Goal: Transaction & Acquisition: Subscribe to service/newsletter

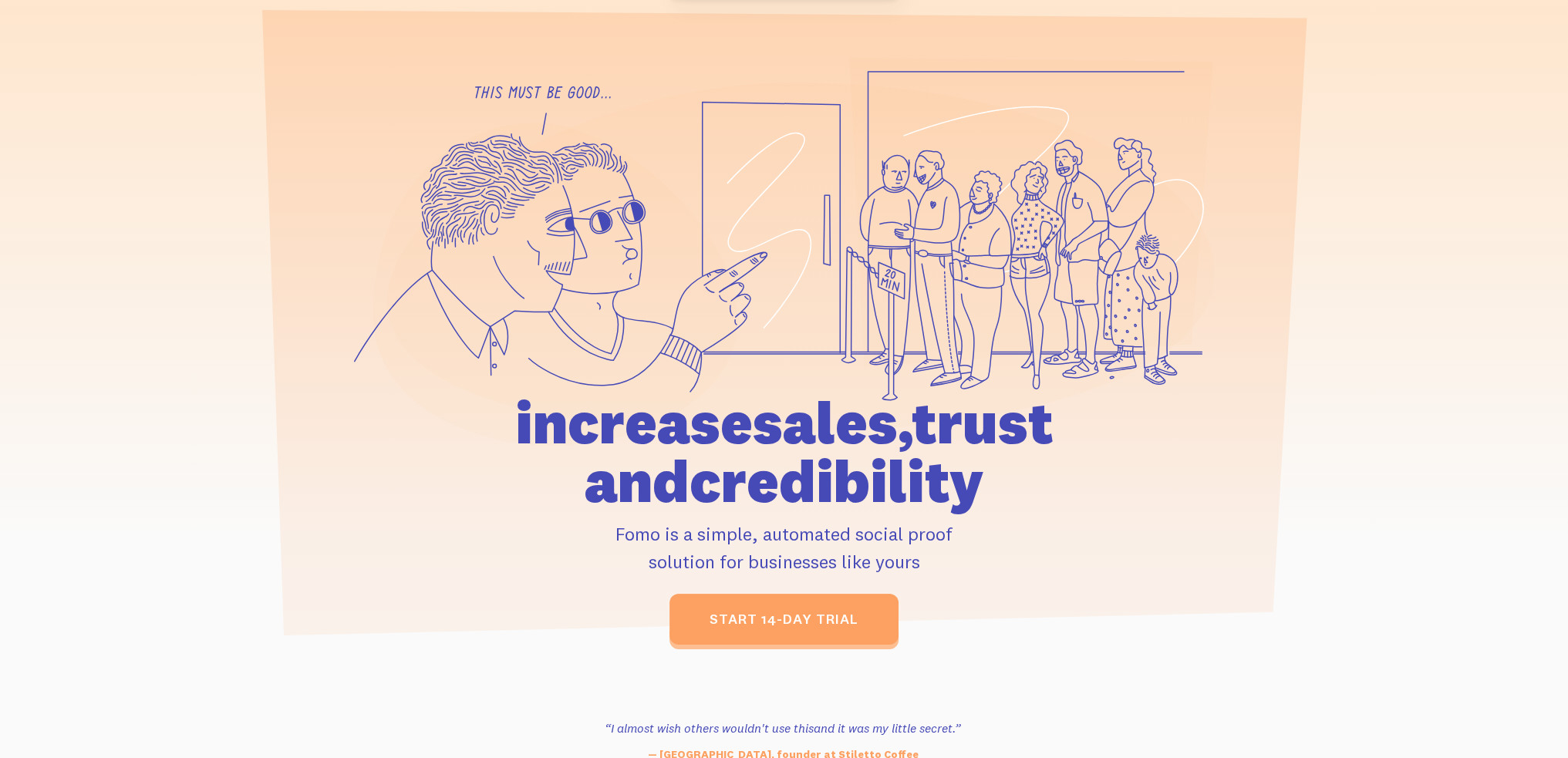
drag, startPoint x: 453, startPoint y: 449, endPoint x: 1131, endPoint y: 499, distance: 679.8
click at [1131, 499] on div at bounding box center [784, 351] width 879 height 588
click at [1130, 499] on h1 "increase sales, trust and credibility" at bounding box center [784, 452] width 714 height 117
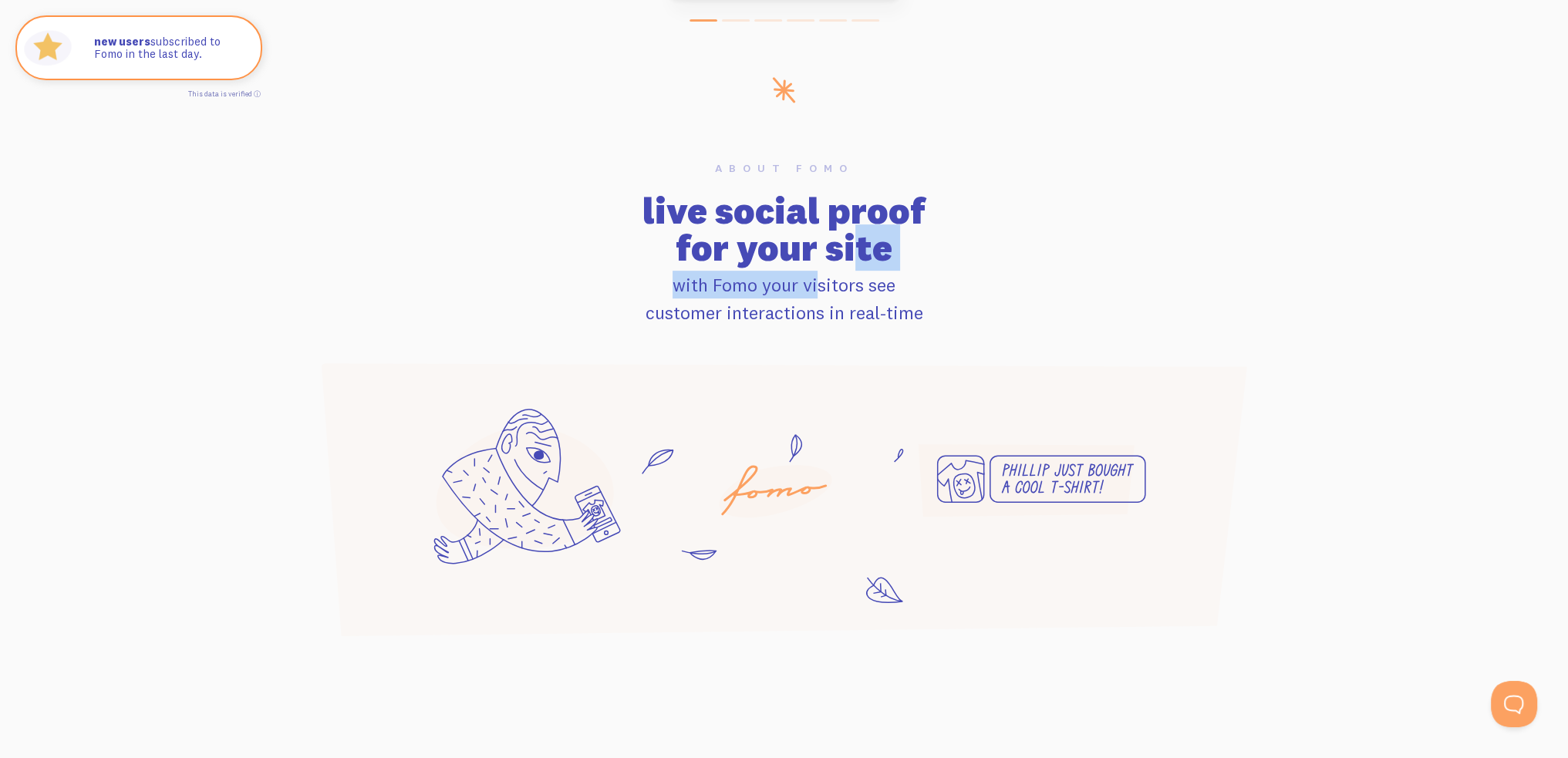
drag, startPoint x: 622, startPoint y: 234, endPoint x: 923, endPoint y: 304, distance: 309.0
click at [923, 304] on div "About Fomo live social proof for your site with Fomo your visitors see customer…" at bounding box center [784, 244] width 987 height 163
click at [923, 304] on p "with Fomo your visitors see customer interactions in real-time" at bounding box center [784, 298] width 969 height 56
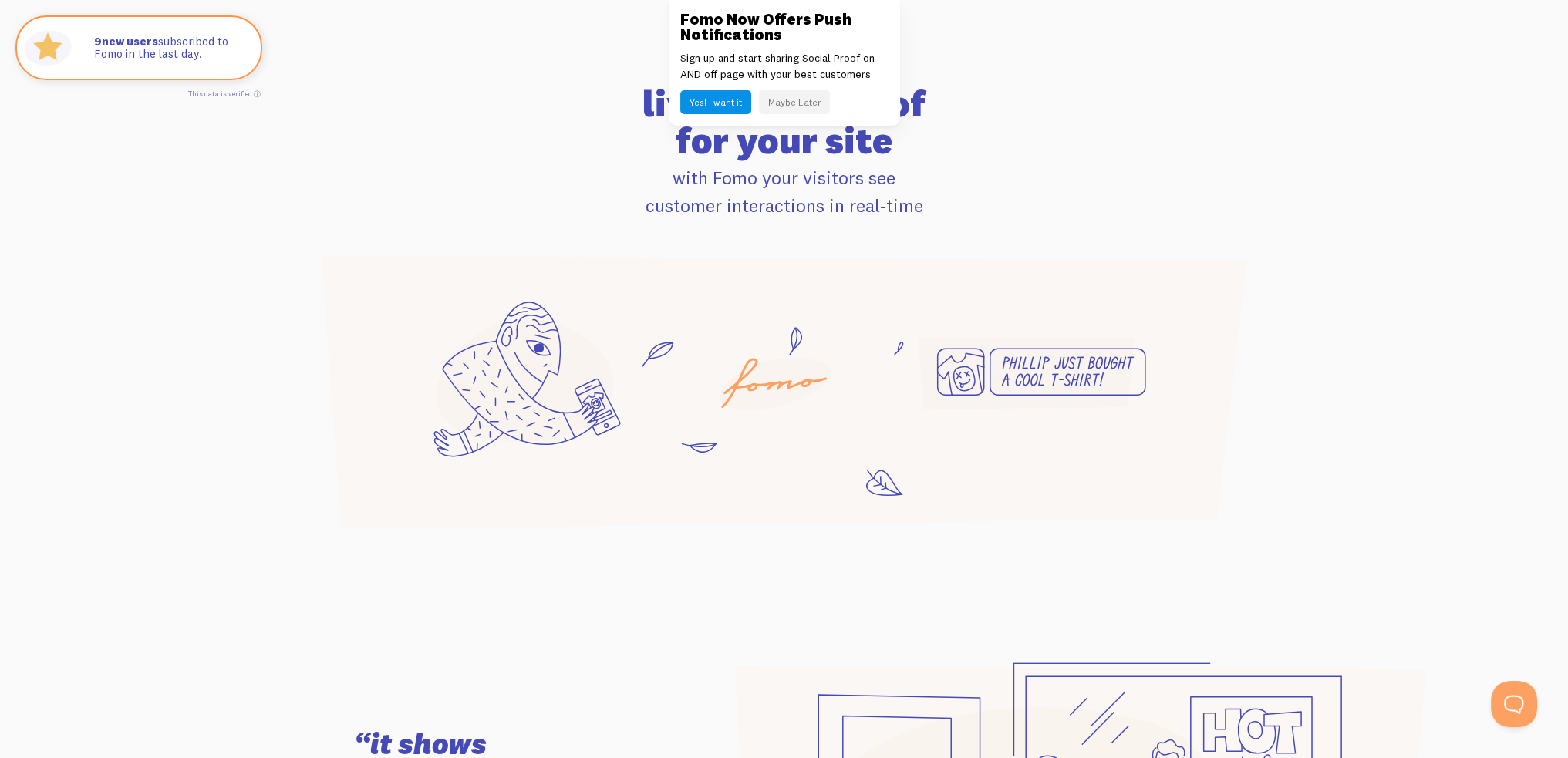
scroll to position [1234, 0]
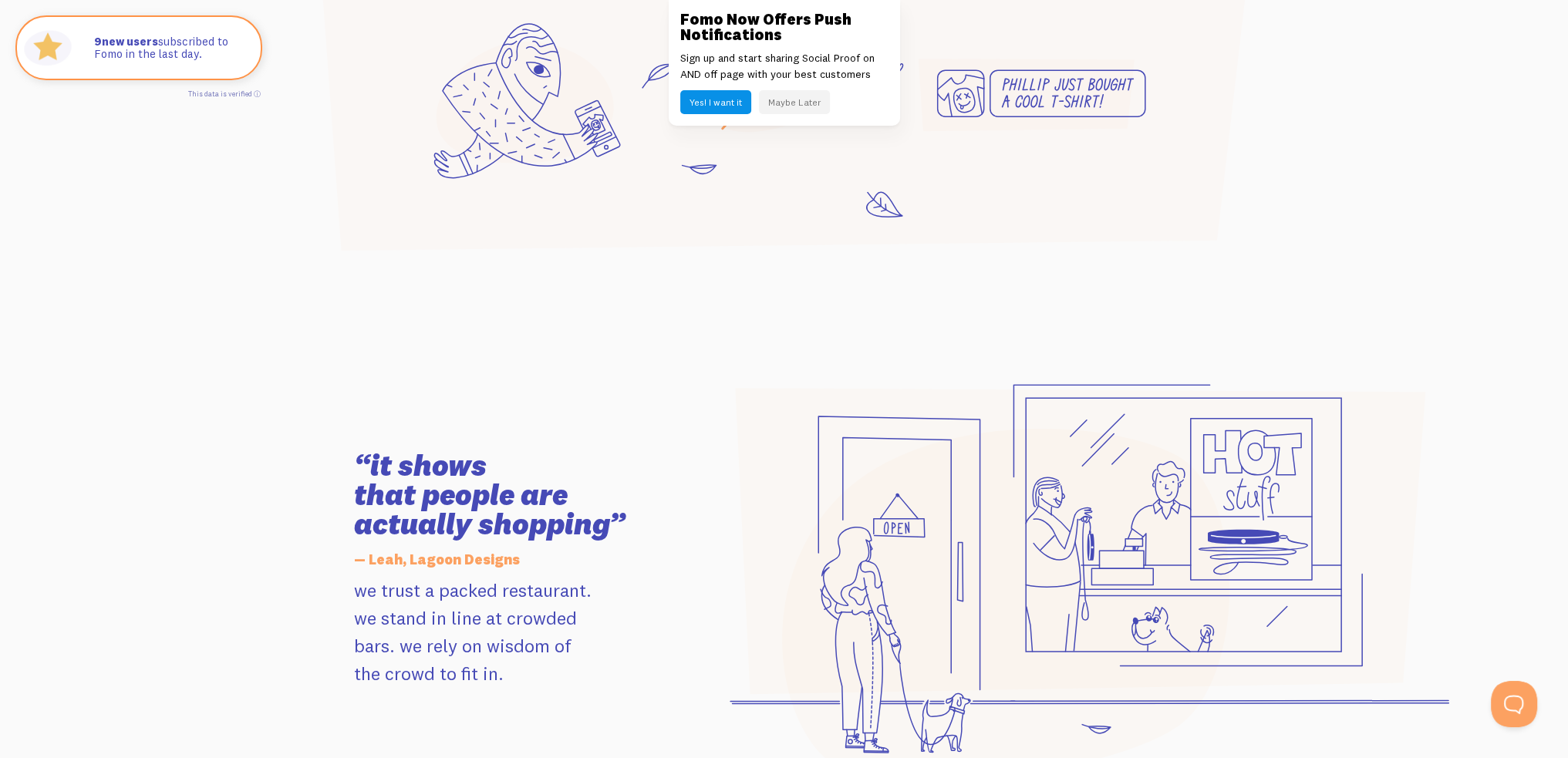
click at [802, 97] on button "Maybe Later" at bounding box center [794, 102] width 71 height 23
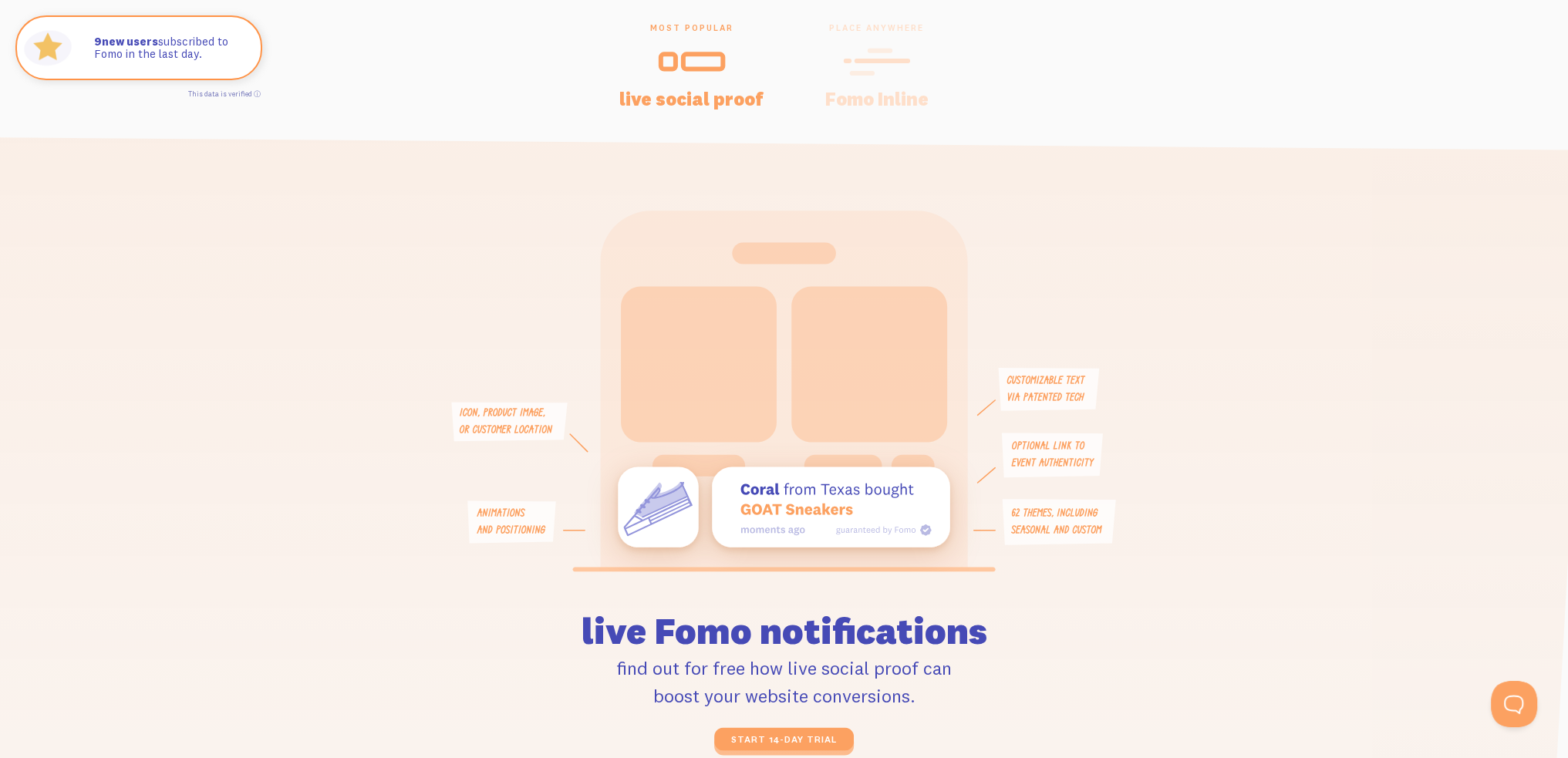
scroll to position [3392, 0]
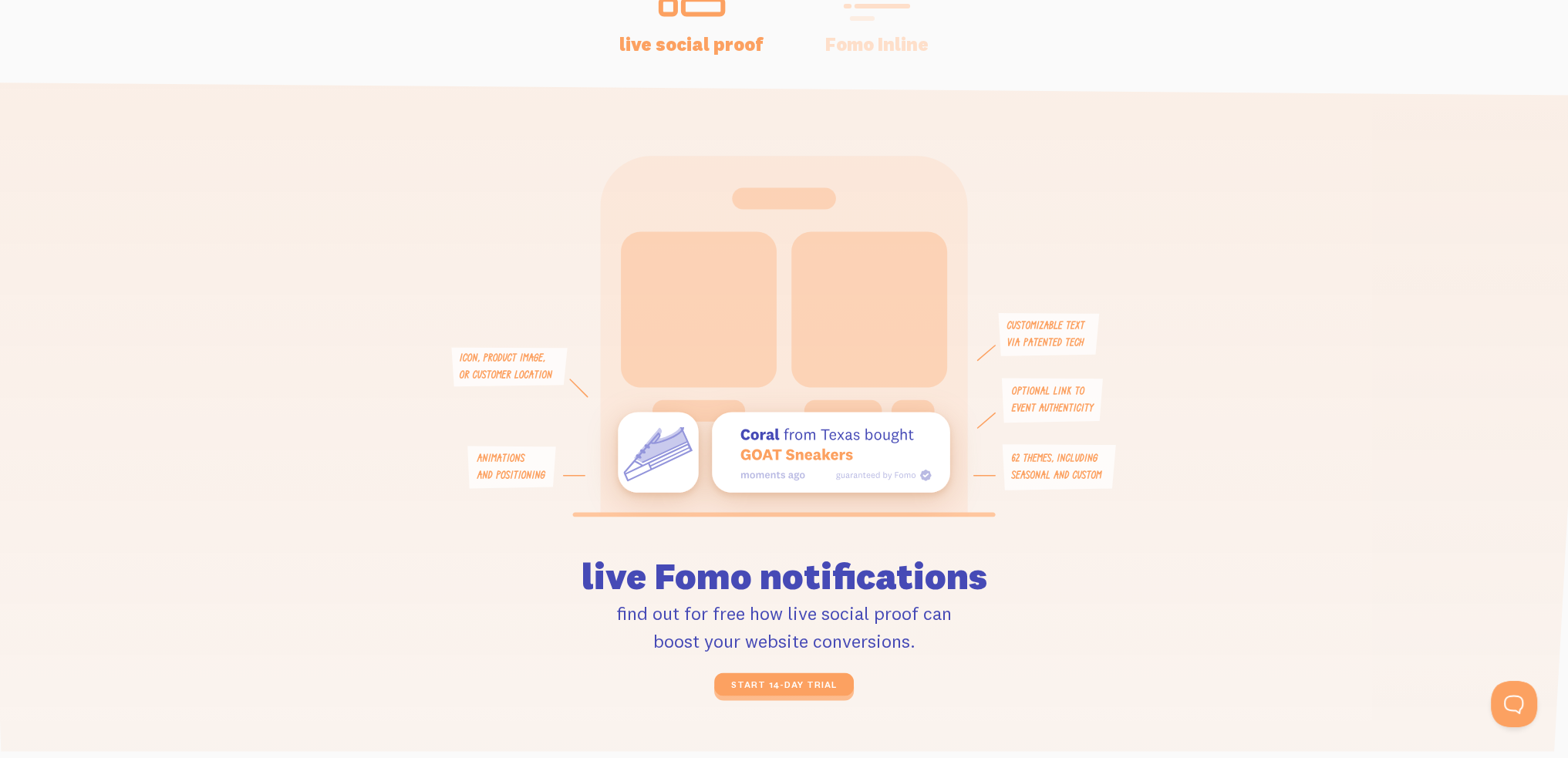
drag, startPoint x: 566, startPoint y: 569, endPoint x: 1013, endPoint y: 633, distance: 451.6
click at [1013, 633] on div "live Fomo notifications find out for free how live social proof can boost your …" at bounding box center [784, 608] width 657 height 176
click at [1013, 633] on p "find out for free how live social proof can boost your website conversions." at bounding box center [784, 626] width 639 height 56
drag, startPoint x: 645, startPoint y: 582, endPoint x: 597, endPoint y: 567, distance: 50.3
click at [597, 567] on div "live Fomo notifications find out for free how live social proof can boost your …" at bounding box center [784, 608] width 657 height 176
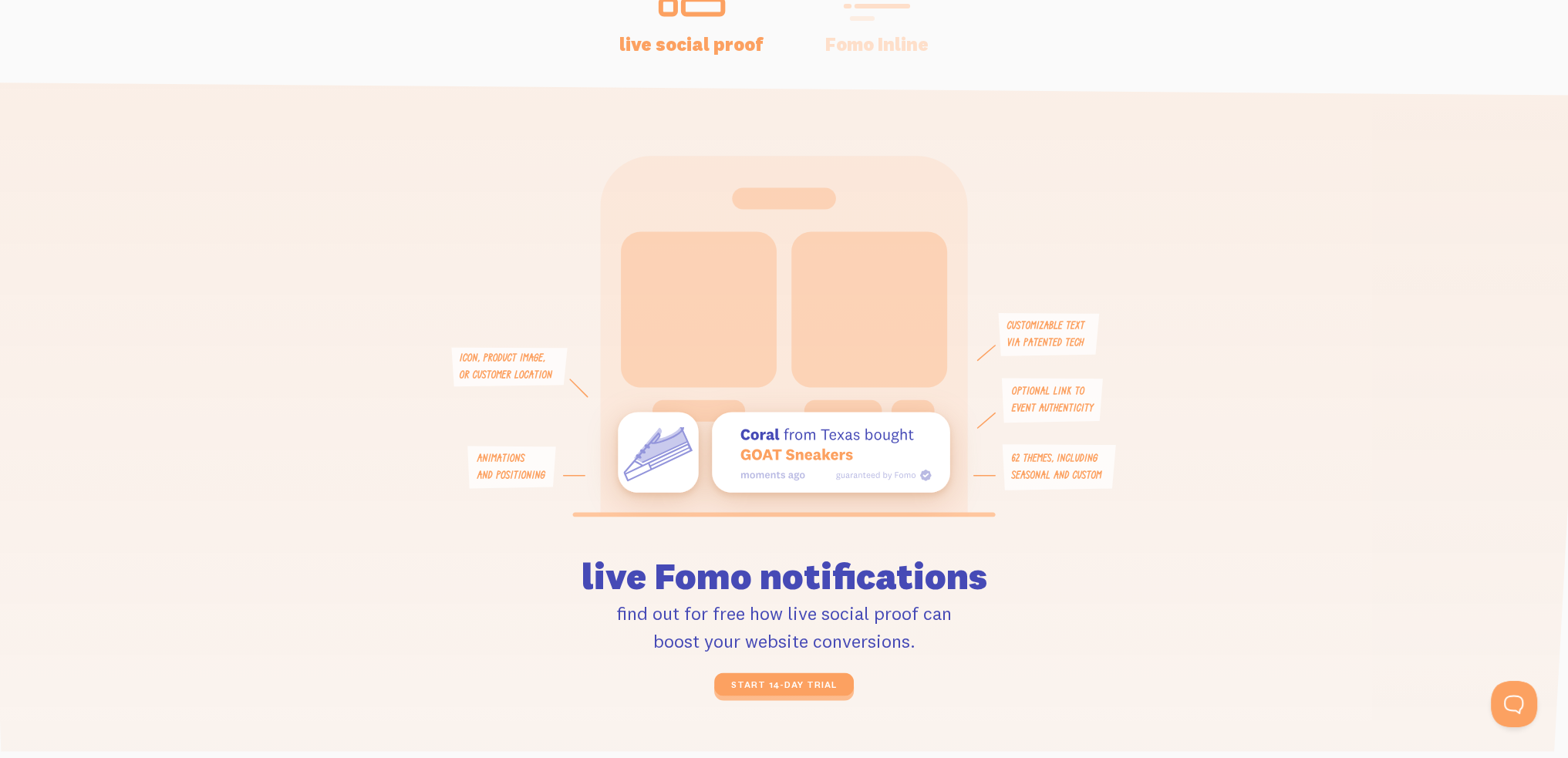
click at [597, 567] on h2 "live Fomo notifications" at bounding box center [784, 557] width 639 height 74
drag, startPoint x: 551, startPoint y: 567, endPoint x: 938, endPoint y: 634, distance: 392.8
click at [938, 634] on div "live Fomo notifications find out for free how live social proof can boost your …" at bounding box center [784, 608] width 657 height 176
click at [938, 634] on p "find out for free how live social proof can boost your website conversions." at bounding box center [784, 626] width 639 height 56
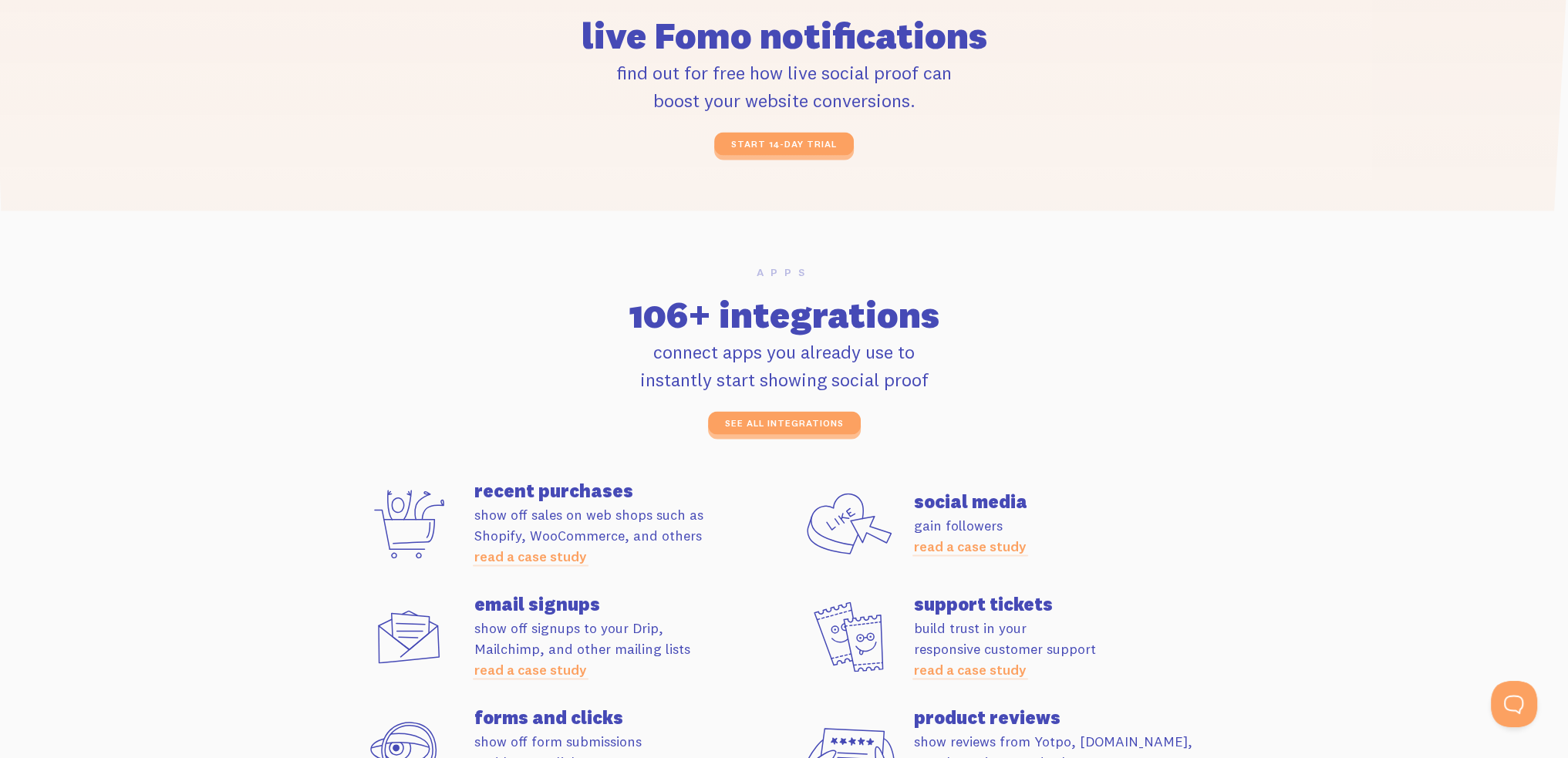
drag, startPoint x: 616, startPoint y: 316, endPoint x: 1064, endPoint y: 367, distance: 450.9
click at [1064, 365] on div "Apps 106+ integrations connect apps you already use to instantly start showing …" at bounding box center [784, 351] width 879 height 168
click at [1064, 367] on p "connect apps you already use to instantly start showing social proof" at bounding box center [784, 365] width 861 height 56
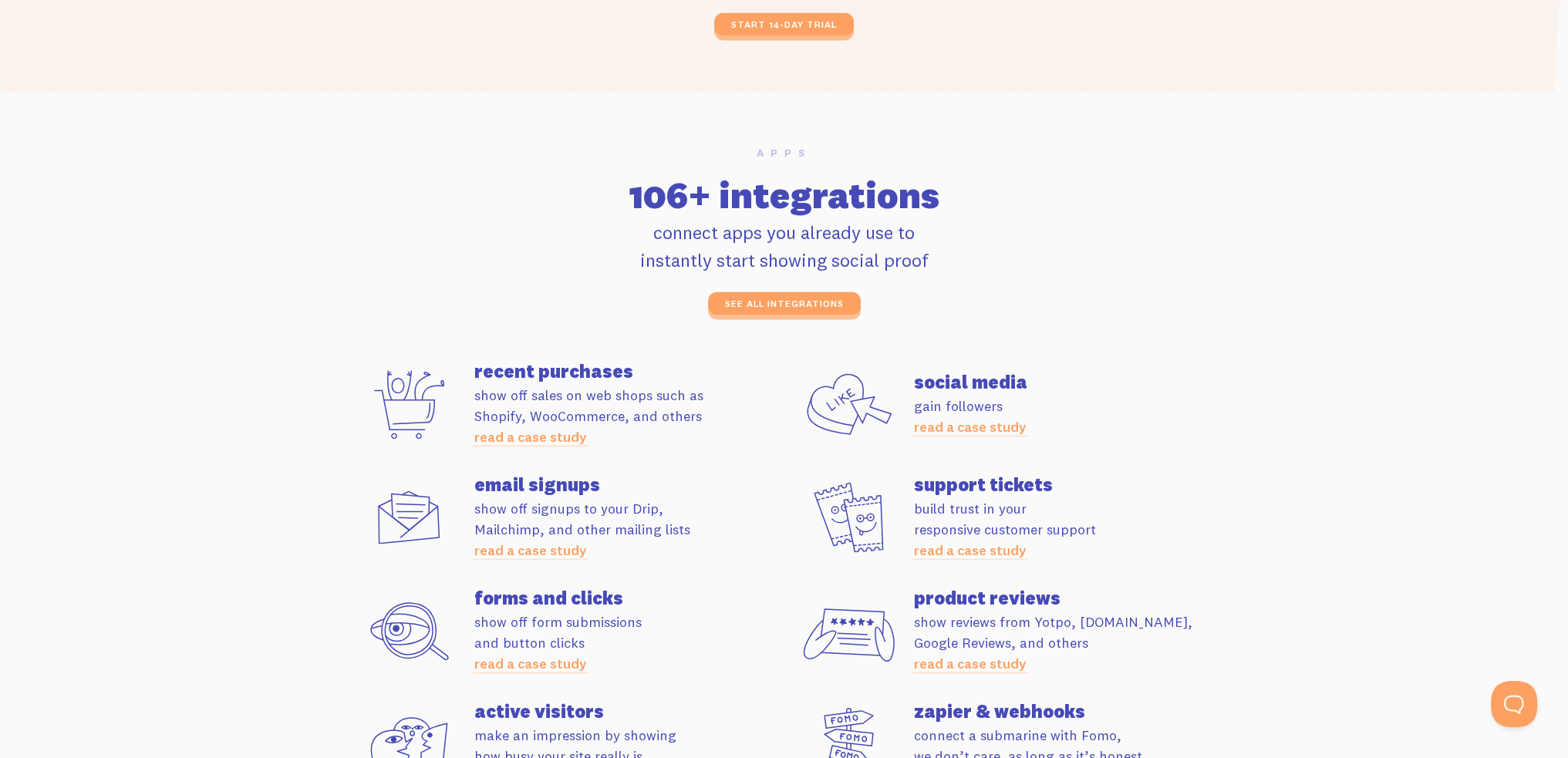
scroll to position [4164, 0]
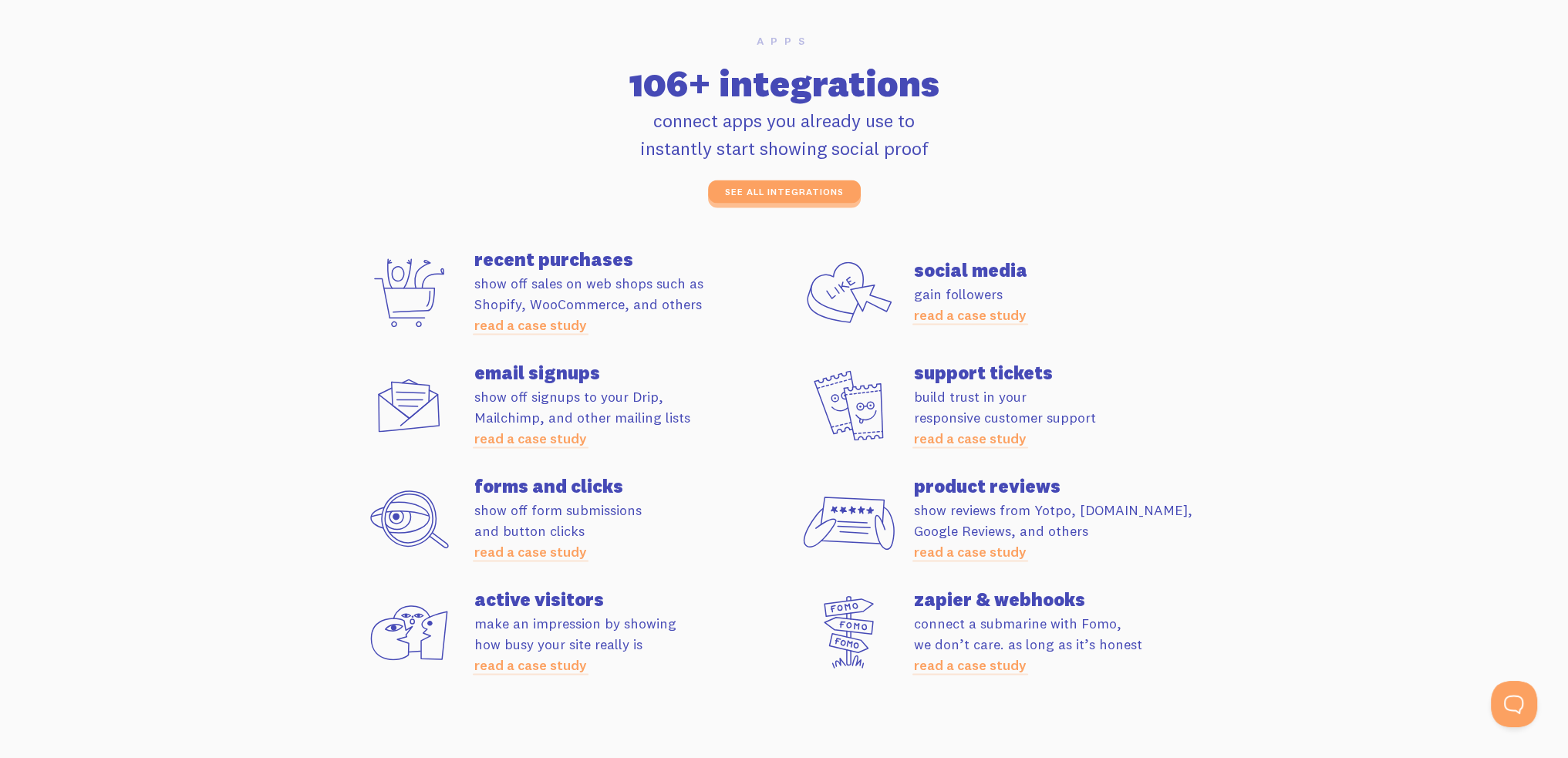
drag, startPoint x: 463, startPoint y: 370, endPoint x: 703, endPoint y: 415, distance: 244.2
click at [703, 415] on div "email signups show off signups to your Drip, Mailchimp, and other mailing lists…" at bounding box center [565, 406] width 440 height 86
click at [703, 415] on p "show off signups to your Drip, Mailchimp, and other mailing lists read a case s…" at bounding box center [628, 418] width 310 height 63
drag, startPoint x: 654, startPoint y: 417, endPoint x: 490, endPoint y: 373, distance: 169.8
click at [490, 373] on div "email signups show off signups to your Drip, Mailchimp, and other mailing lists…" at bounding box center [628, 406] width 310 height 86
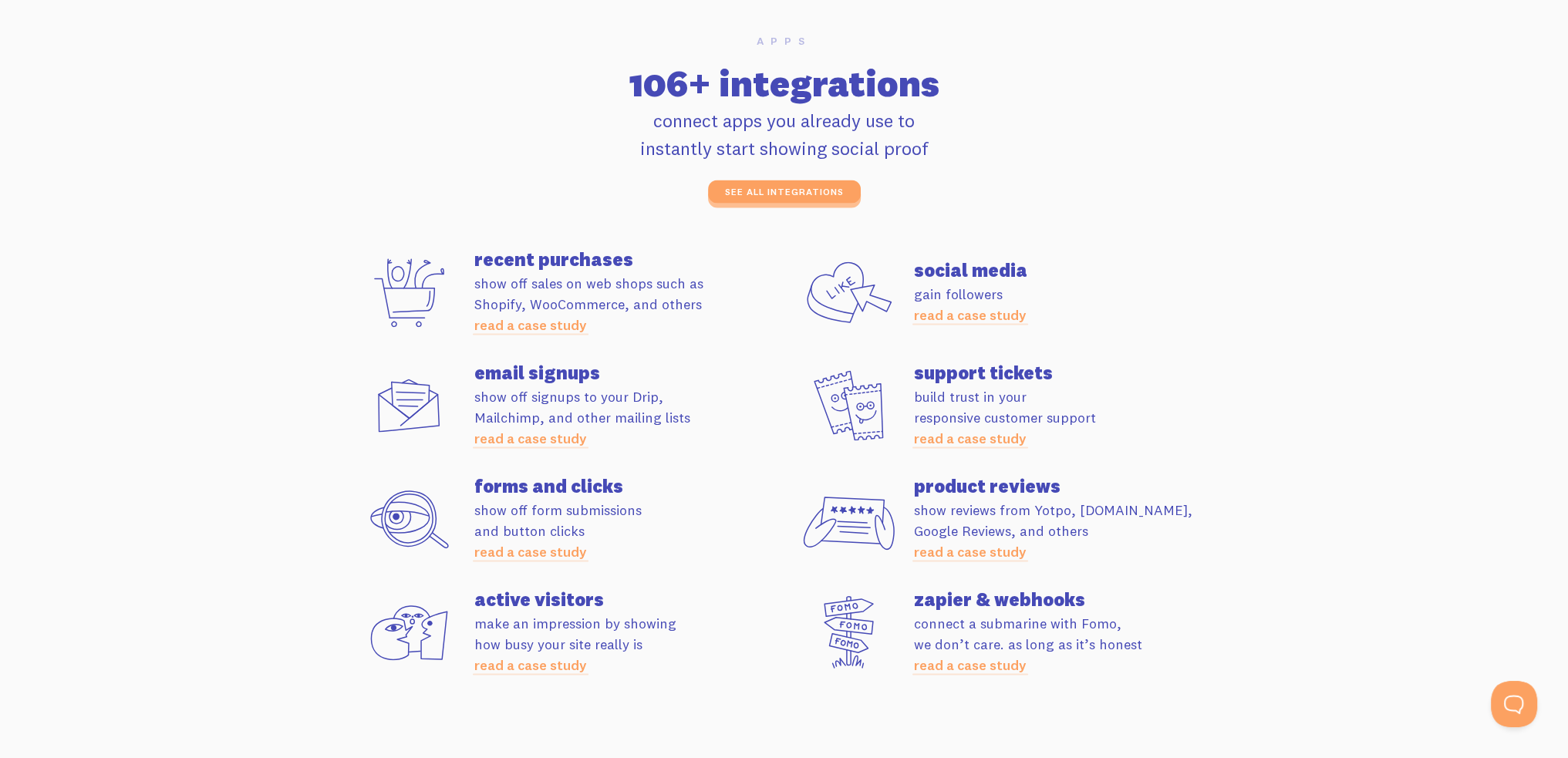
click at [490, 373] on h4 "email signups" at bounding box center [628, 372] width 310 height 19
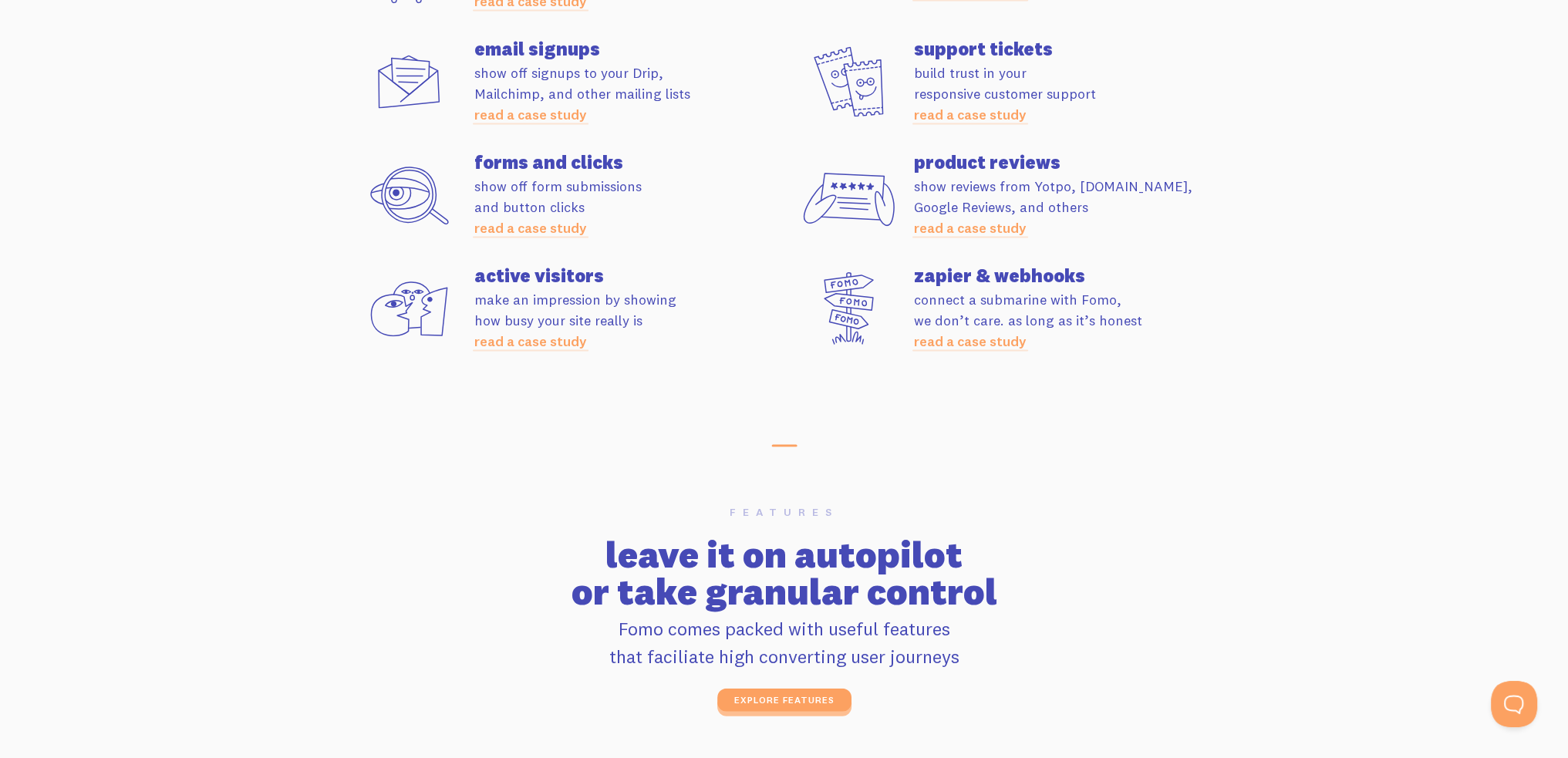
scroll to position [4703, 0]
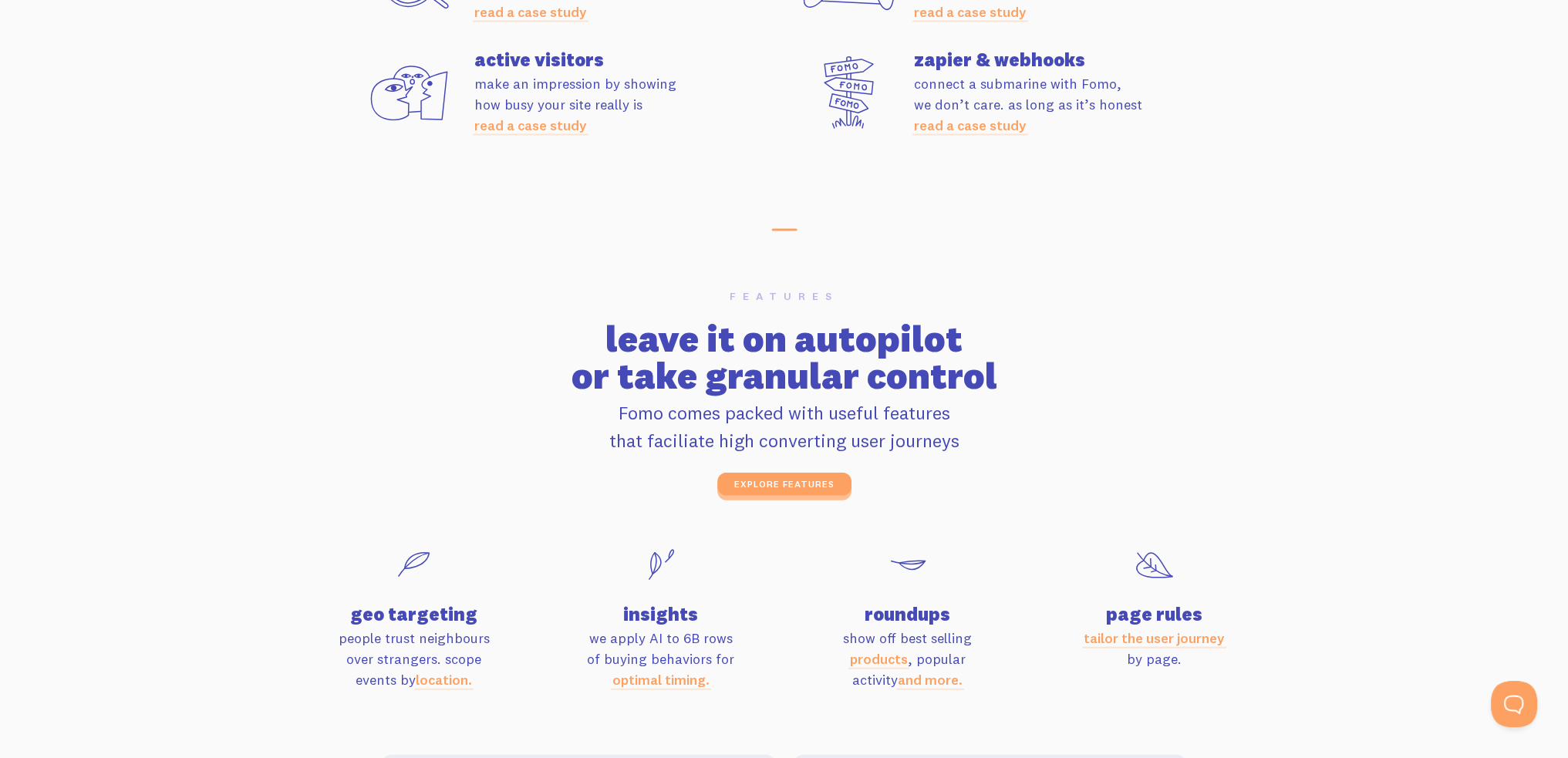
drag, startPoint x: 607, startPoint y: 352, endPoint x: 1081, endPoint y: 452, distance: 484.4
click at [1078, 452] on div "features leave it on autopilot or take granular control Fomo comes packed with …" at bounding box center [784, 394] width 879 height 205
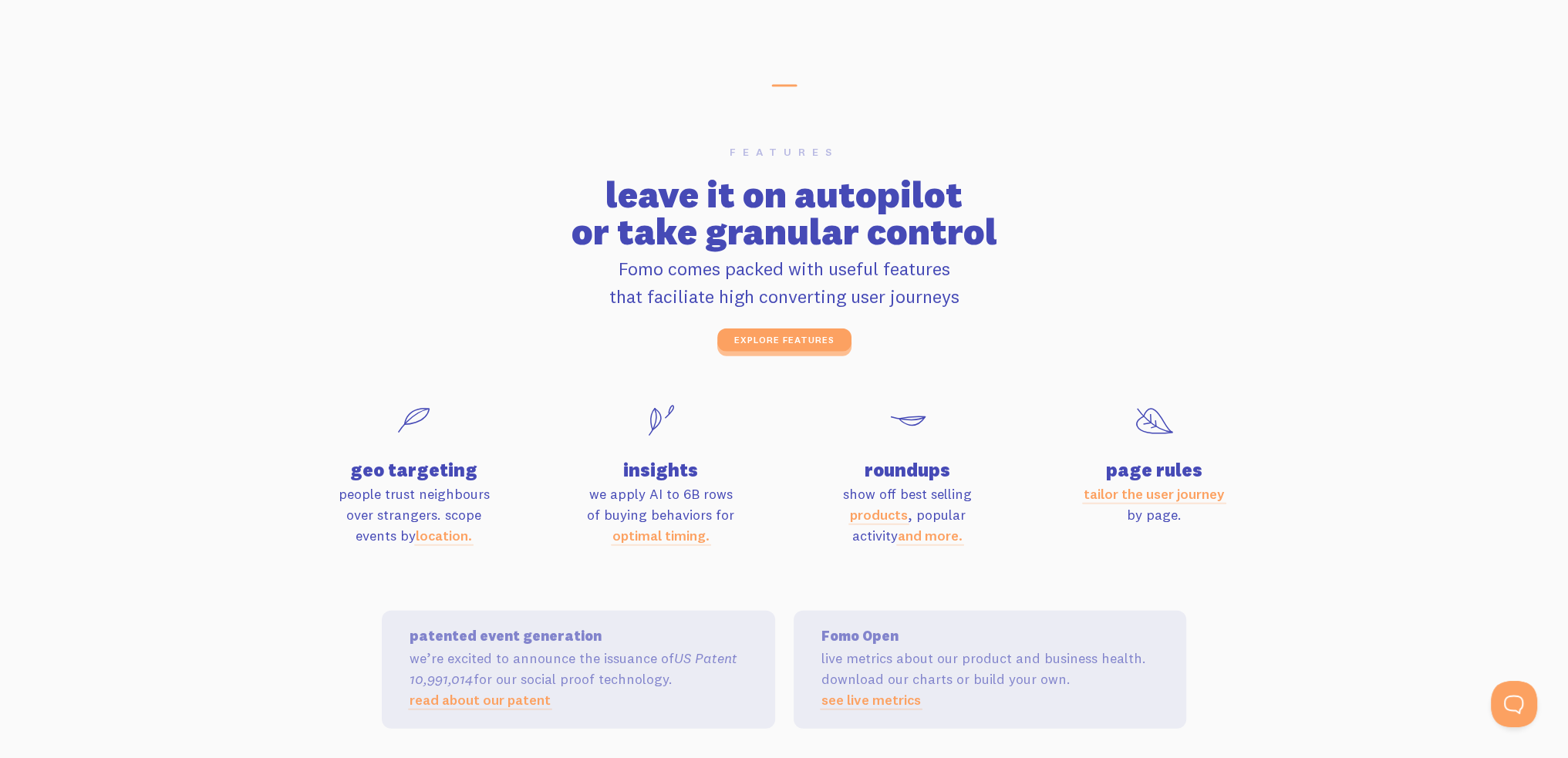
scroll to position [4858, 0]
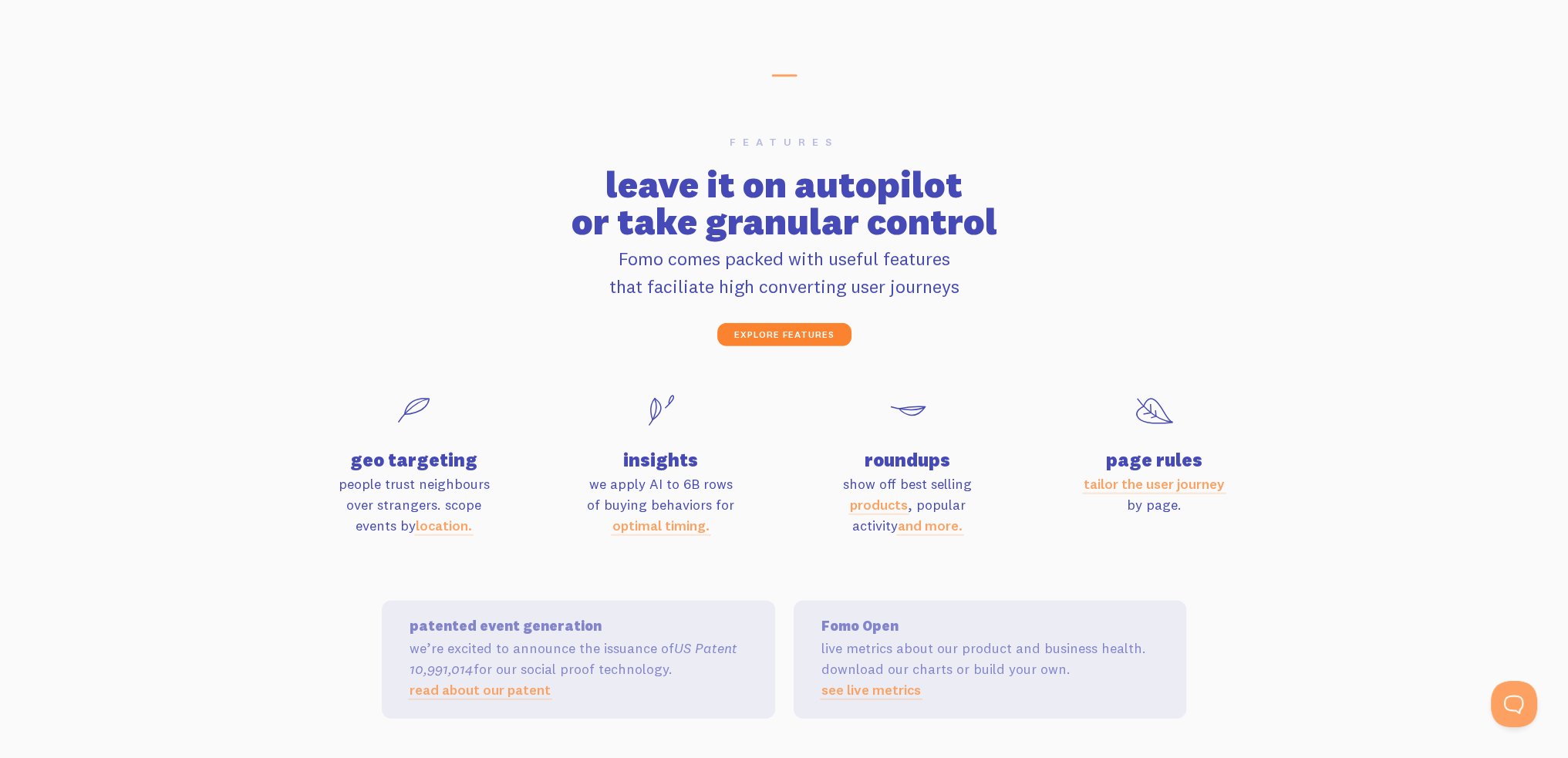
click at [786, 339] on link "explore features" at bounding box center [784, 335] width 134 height 23
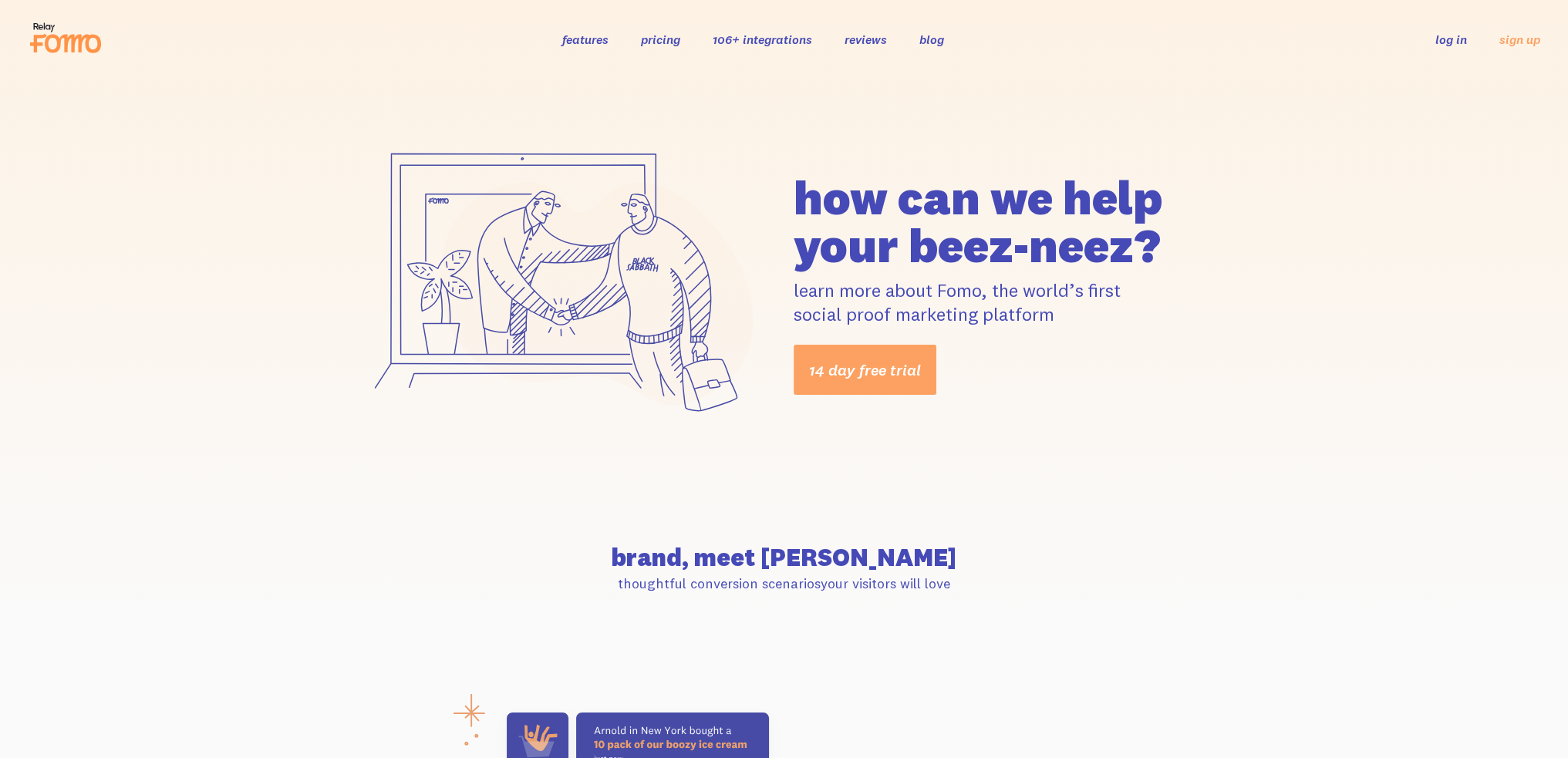
drag, startPoint x: 806, startPoint y: 199, endPoint x: 1220, endPoint y: 318, distance: 430.8
click at [1220, 318] on div "how can we help your beez-neez? learn more about Fomo, the world’s first social…" at bounding box center [1004, 284] width 440 height 222
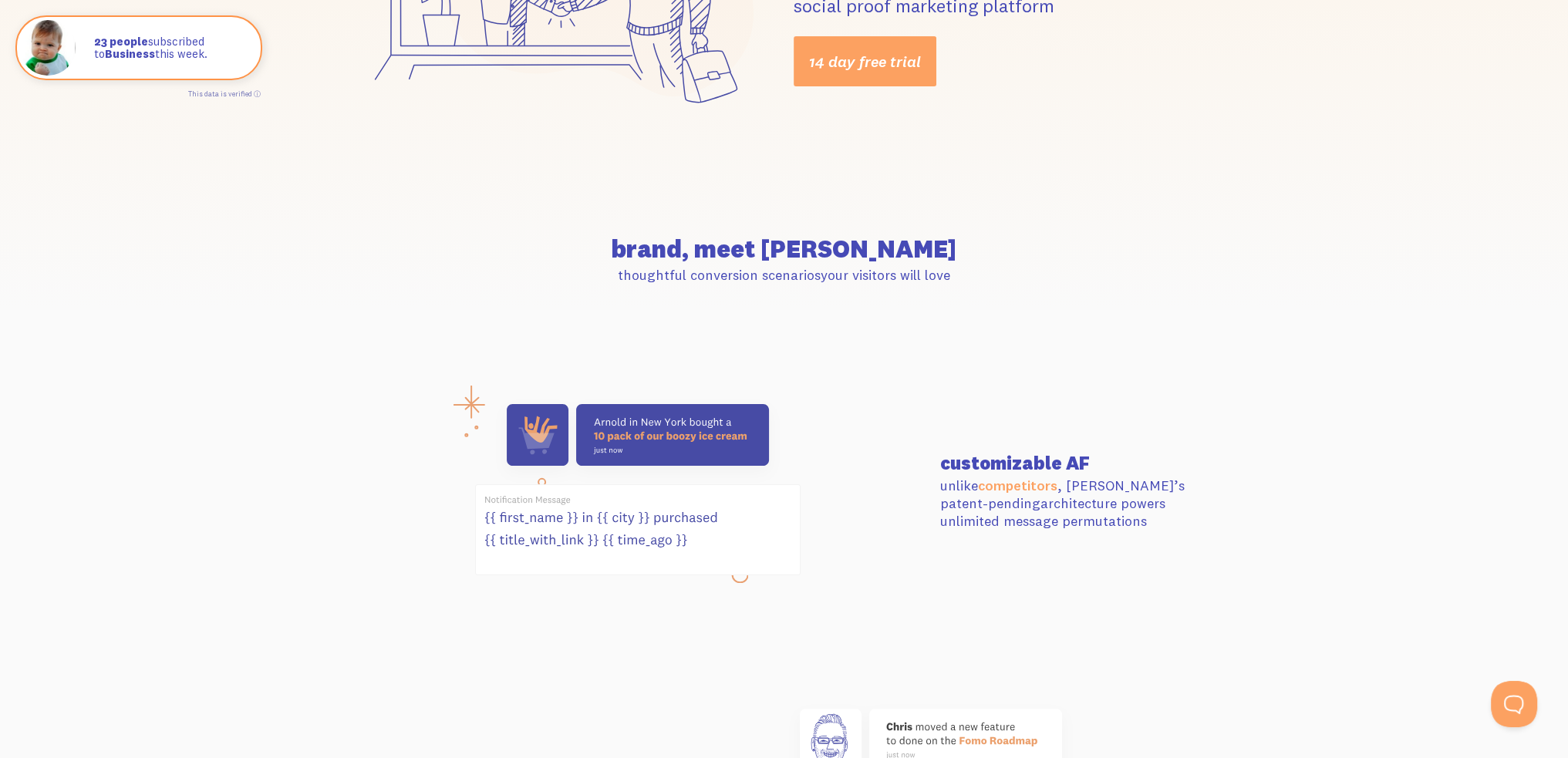
drag, startPoint x: 482, startPoint y: 515, endPoint x: 712, endPoint y: 543, distance: 231.7
click at [712, 543] on icon at bounding box center [638, 530] width 324 height 90
click at [708, 545] on icon at bounding box center [638, 530] width 324 height 90
drag, startPoint x: 960, startPoint y: 454, endPoint x: 1024, endPoint y: 501, distance: 79.4
click at [1024, 501] on div "customizable AF unlike competitors , Fomo’s patent-pending architecture powers …" at bounding box center [1078, 491] width 293 height 77
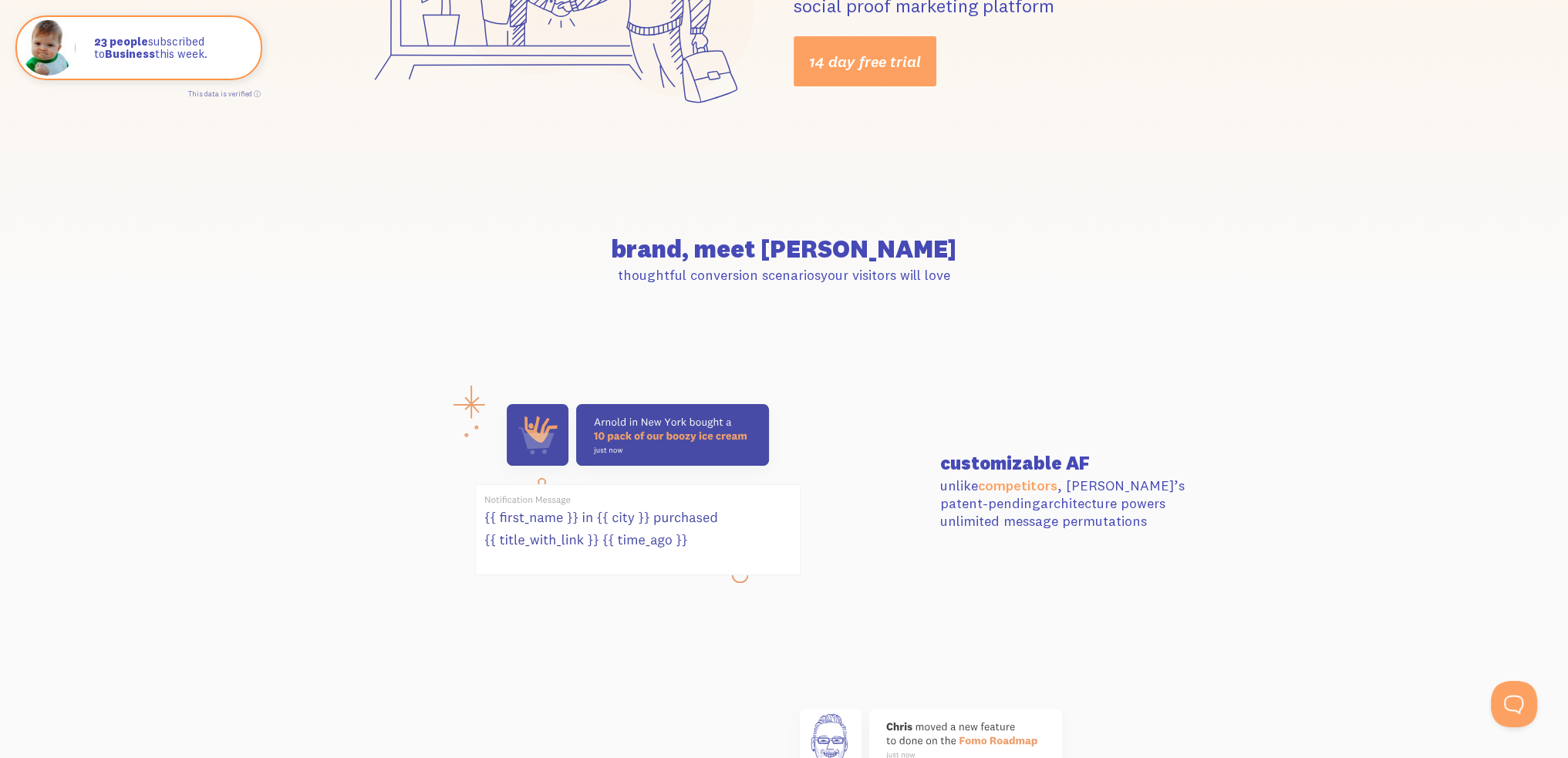
click at [1038, 521] on p "unlike competitors , Fomo’s patent-pending architecture powers unlimited messag…" at bounding box center [1077, 503] width 275 height 54
drag, startPoint x: 1049, startPoint y: 522, endPoint x: 908, endPoint y: 434, distance: 166.2
click at [908, 434] on div "customizable AF unlike competitors , Fomo’s patent-pending architecture powers …" at bounding box center [784, 491] width 879 height 193
click at [928, 484] on div at bounding box center [638, 491] width 586 height 193
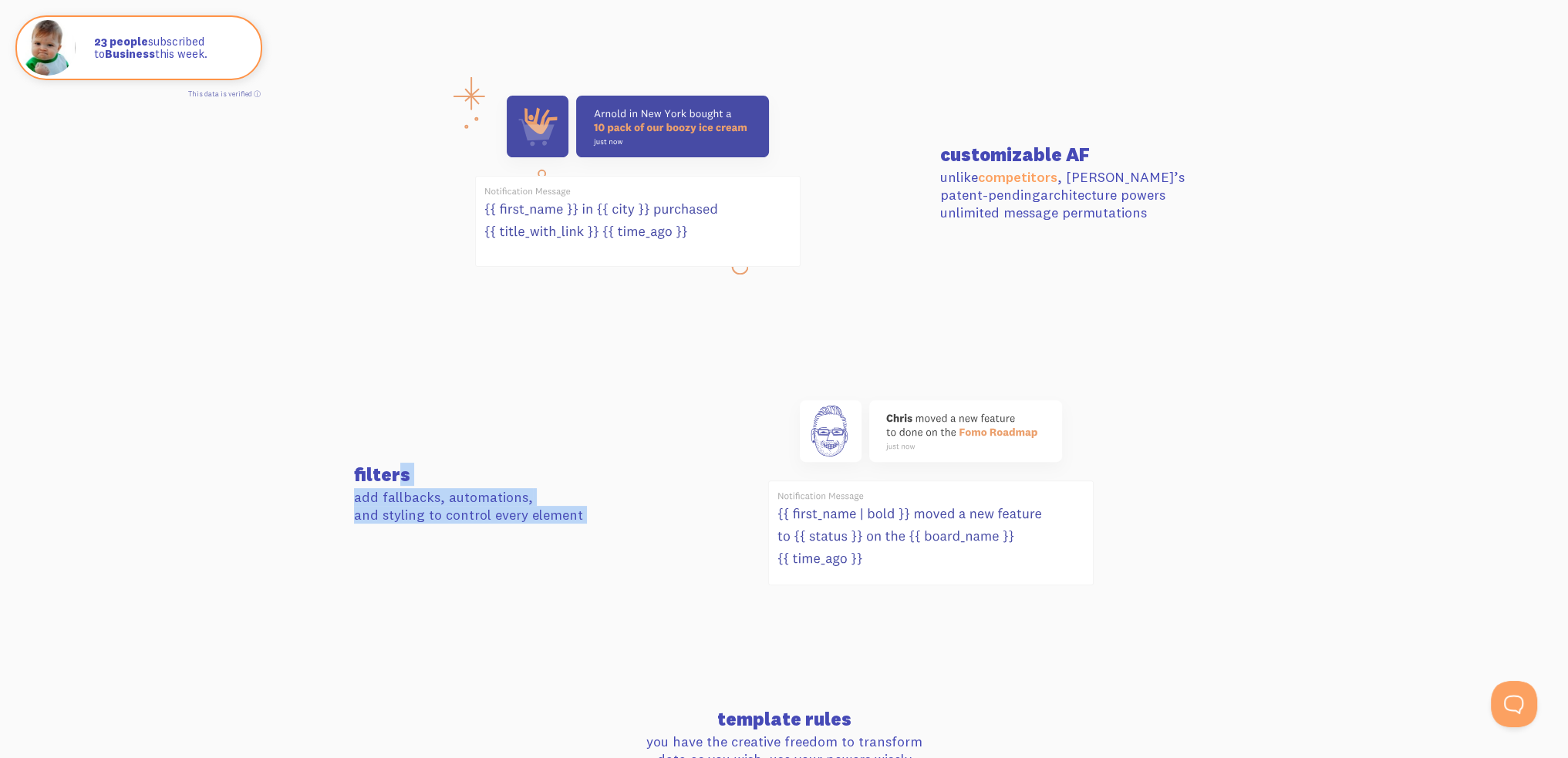
drag, startPoint x: 309, startPoint y: 479, endPoint x: 635, endPoint y: 537, distance: 331.1
click at [635, 537] on section "filters add fallbacks, automations, and styling to control every element" at bounding box center [784, 494] width 1568 height 318
click at [639, 537] on div at bounding box center [931, 494] width 586 height 207
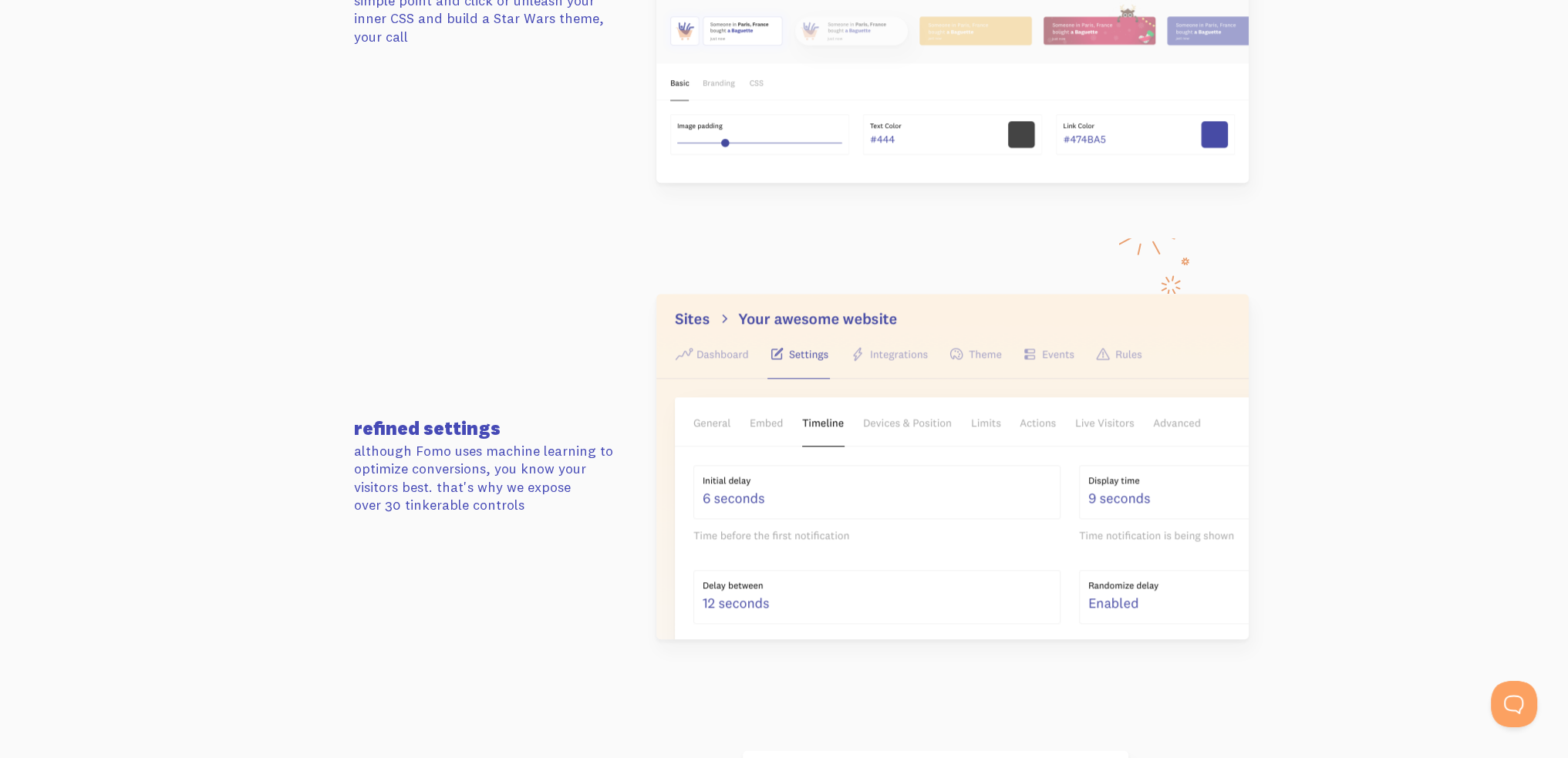
scroll to position [2313, 0]
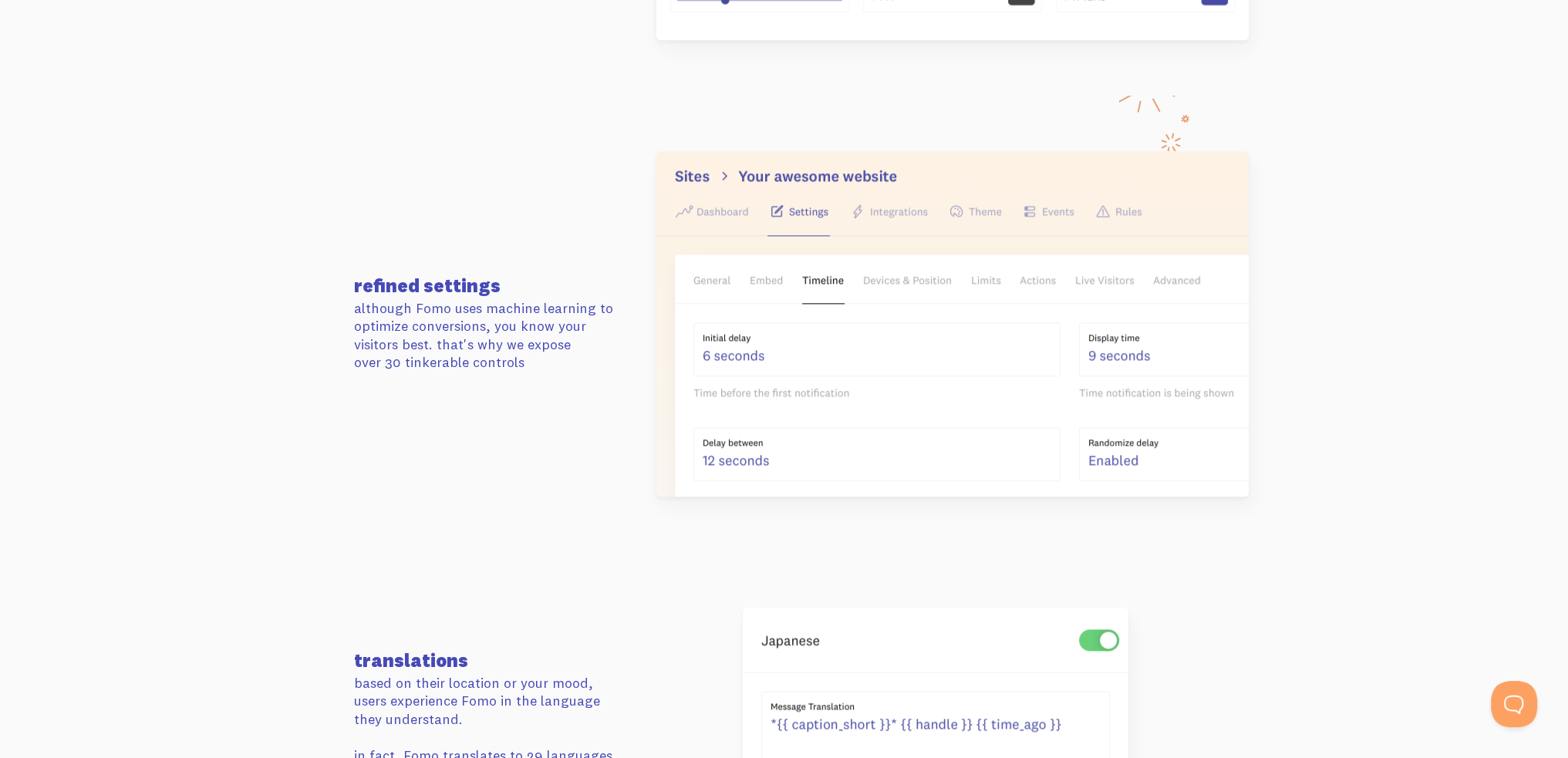
drag, startPoint x: 409, startPoint y: 301, endPoint x: 597, endPoint y: 346, distance: 193.3
click at [597, 346] on section "refined settings although Fomo uses machine learning to optimize conversions, y…" at bounding box center [784, 323] width 1568 height 456
click at [597, 346] on p "although Fomo uses machine learning to optimize conversions, you know your visi…" at bounding box center [490, 335] width 275 height 72
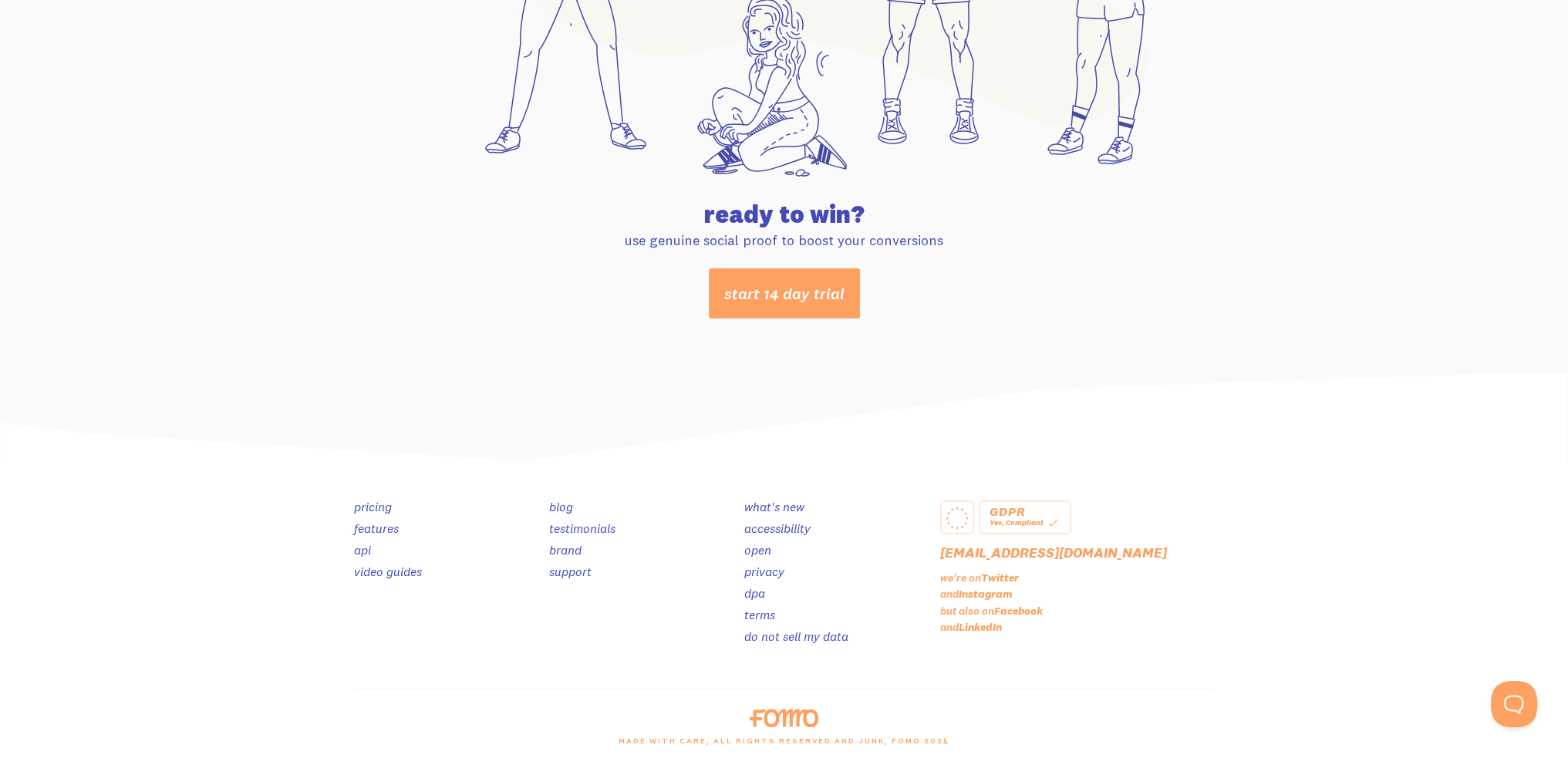
scroll to position [8061, 0]
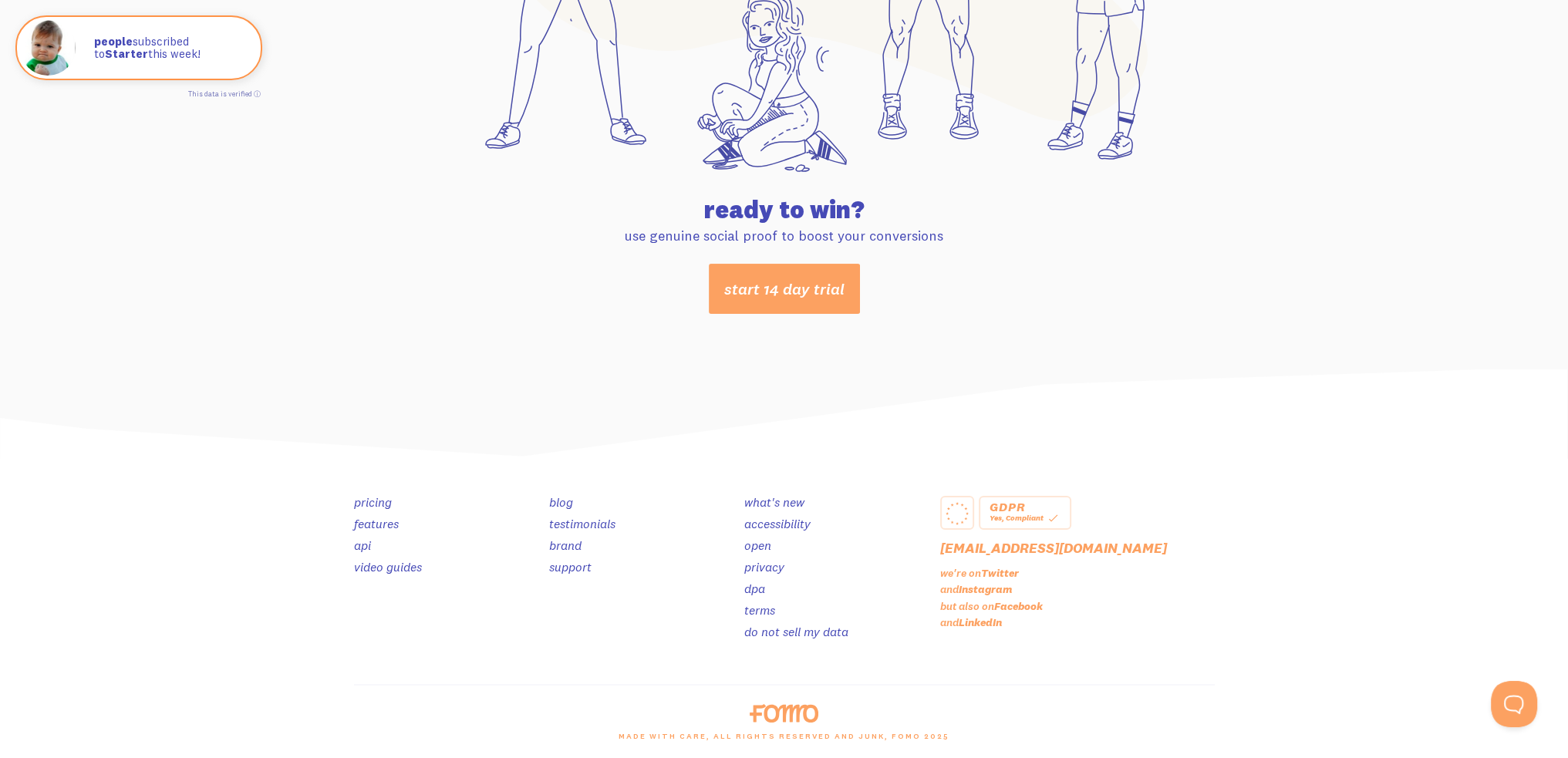
click at [374, 502] on link "pricing" at bounding box center [372, 502] width 38 height 16
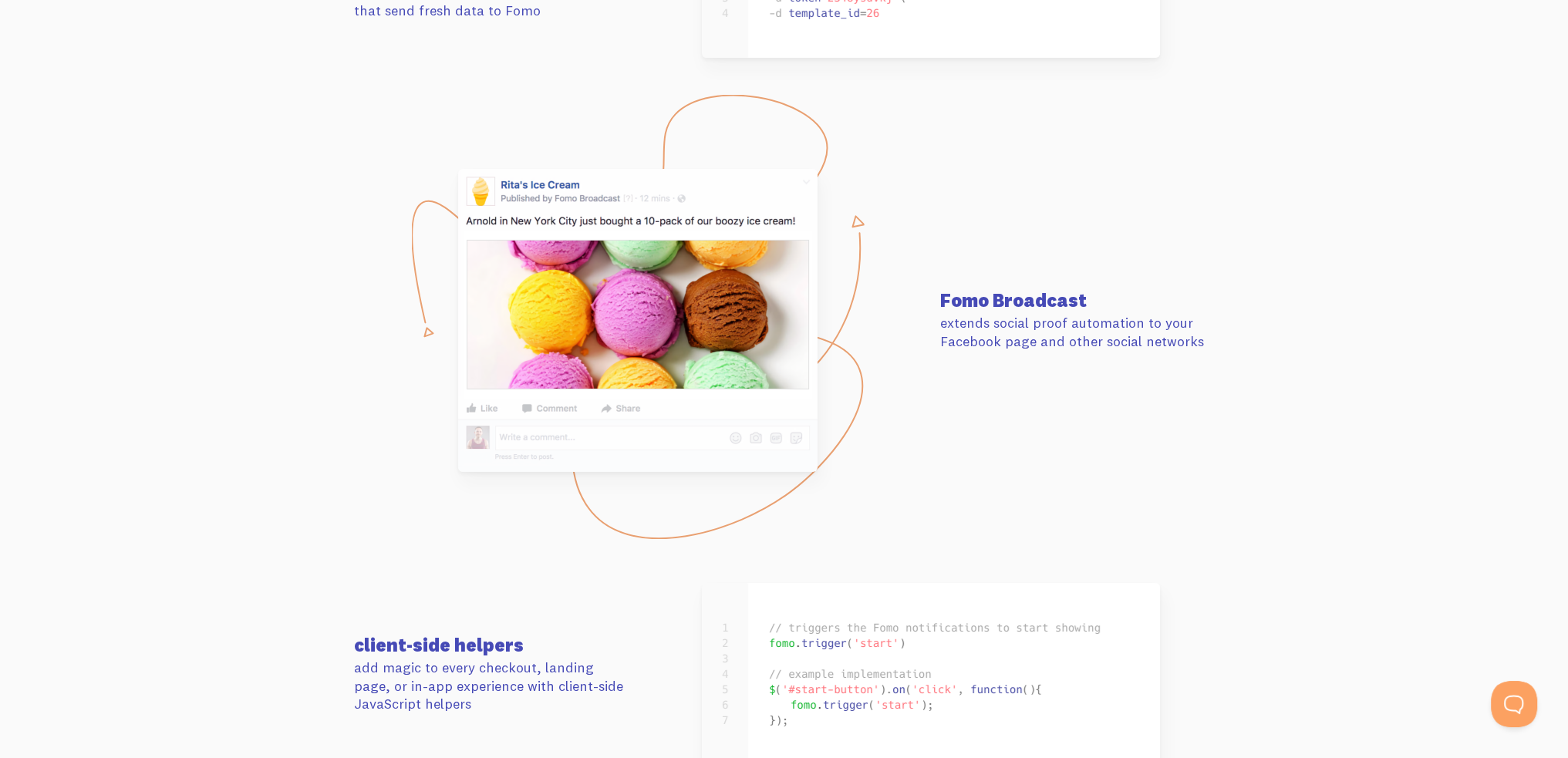
scroll to position [6904, 0]
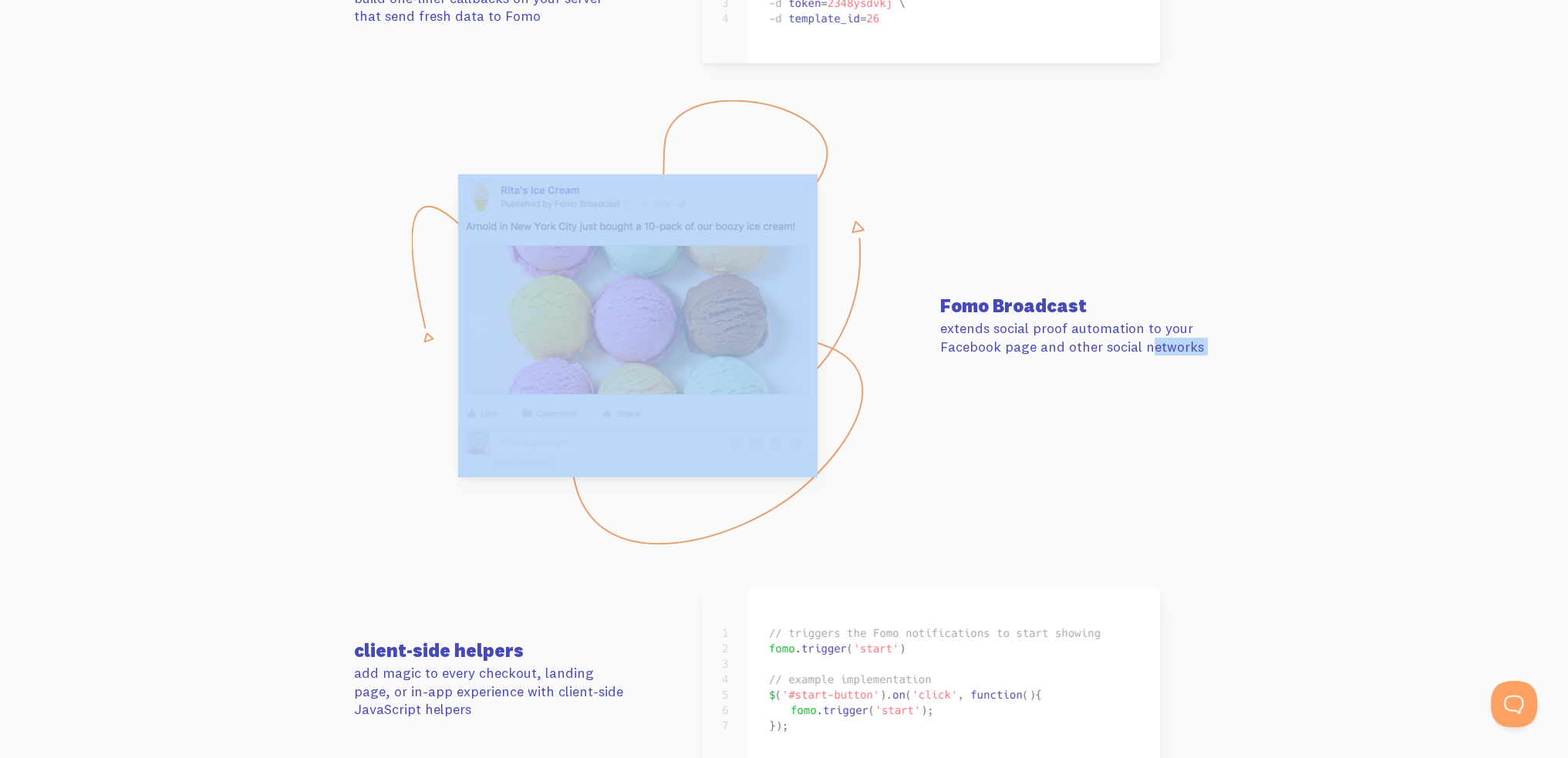
drag, startPoint x: 956, startPoint y: 311, endPoint x: 1107, endPoint y: 341, distance: 154.0
click at [1107, 341] on div "Fomo Broadcast extends social proof automation to your Facebook page and other …" at bounding box center [784, 325] width 879 height 303
click at [1107, 341] on p "extends social proof automation to your Facebook page and other social networks" at bounding box center [1077, 337] width 275 height 36
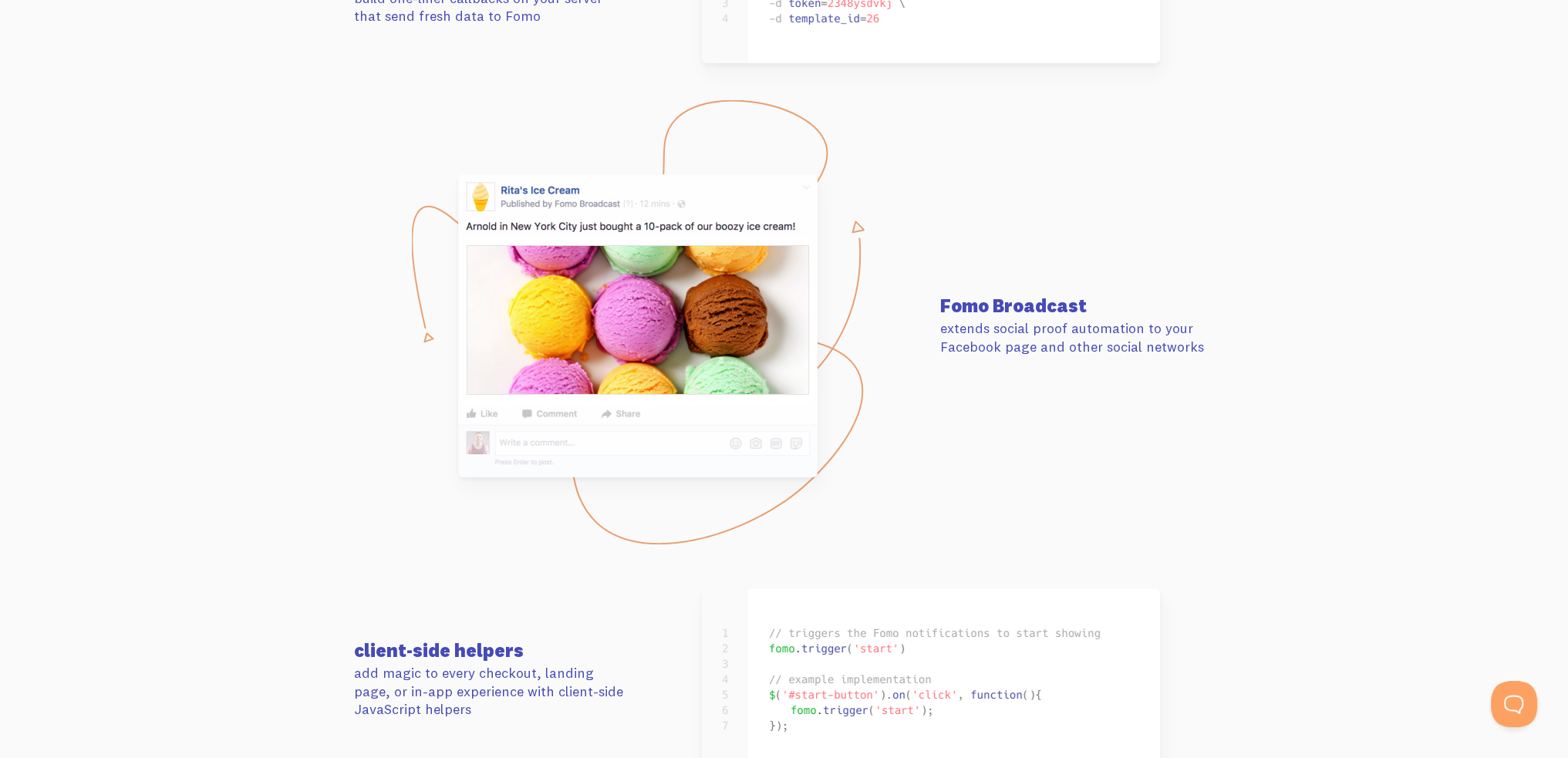
drag, startPoint x: 943, startPoint y: 299, endPoint x: 1182, endPoint y: 344, distance: 243.2
click at [1182, 344] on div "Fomo Broadcast extends social proof automation to your Facebook page and other …" at bounding box center [1078, 325] width 293 height 60
click at [1183, 346] on p "extends social proof automation to your Facebook page and other social networks" at bounding box center [1077, 337] width 275 height 36
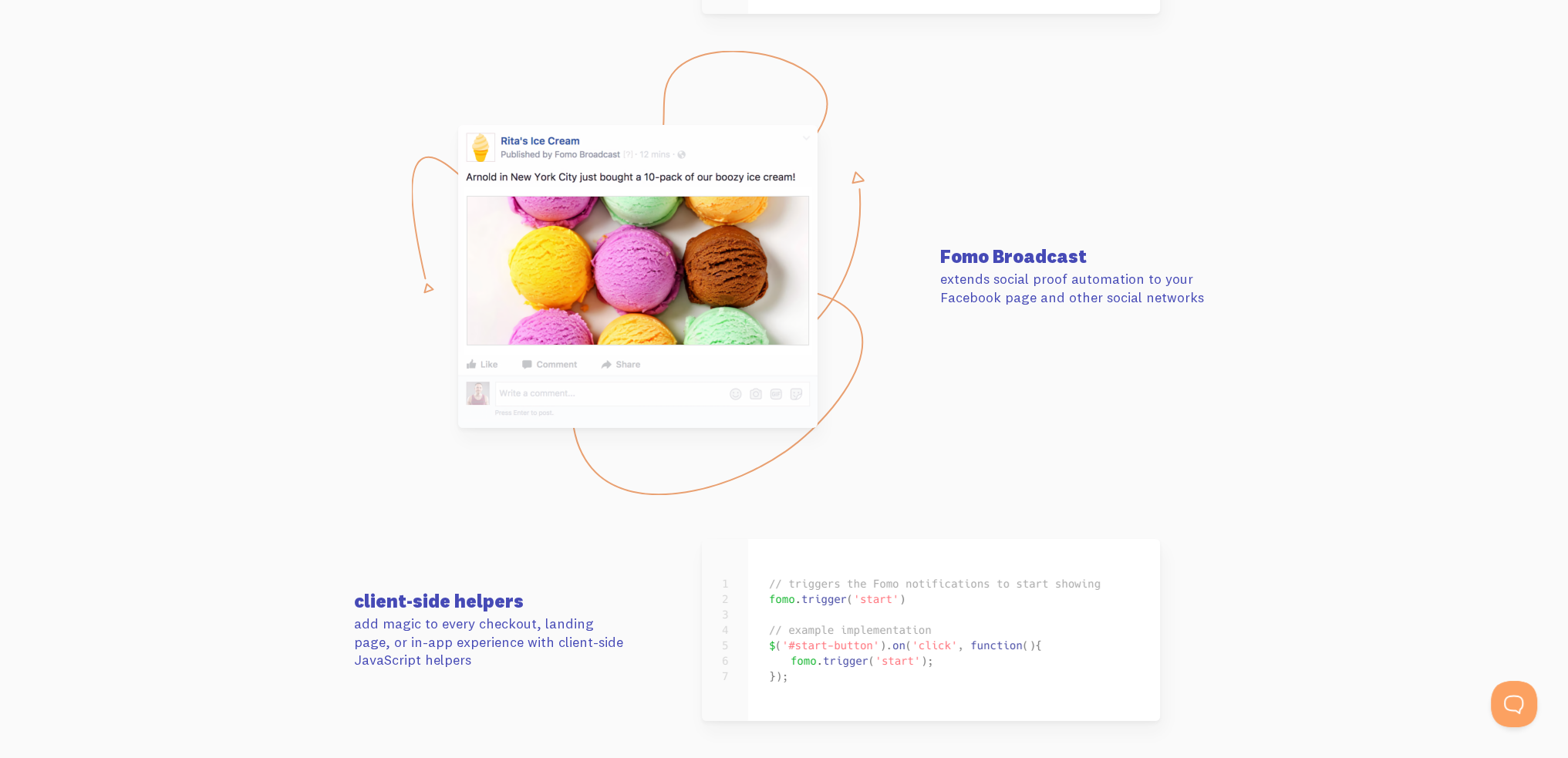
scroll to position [7058, 0]
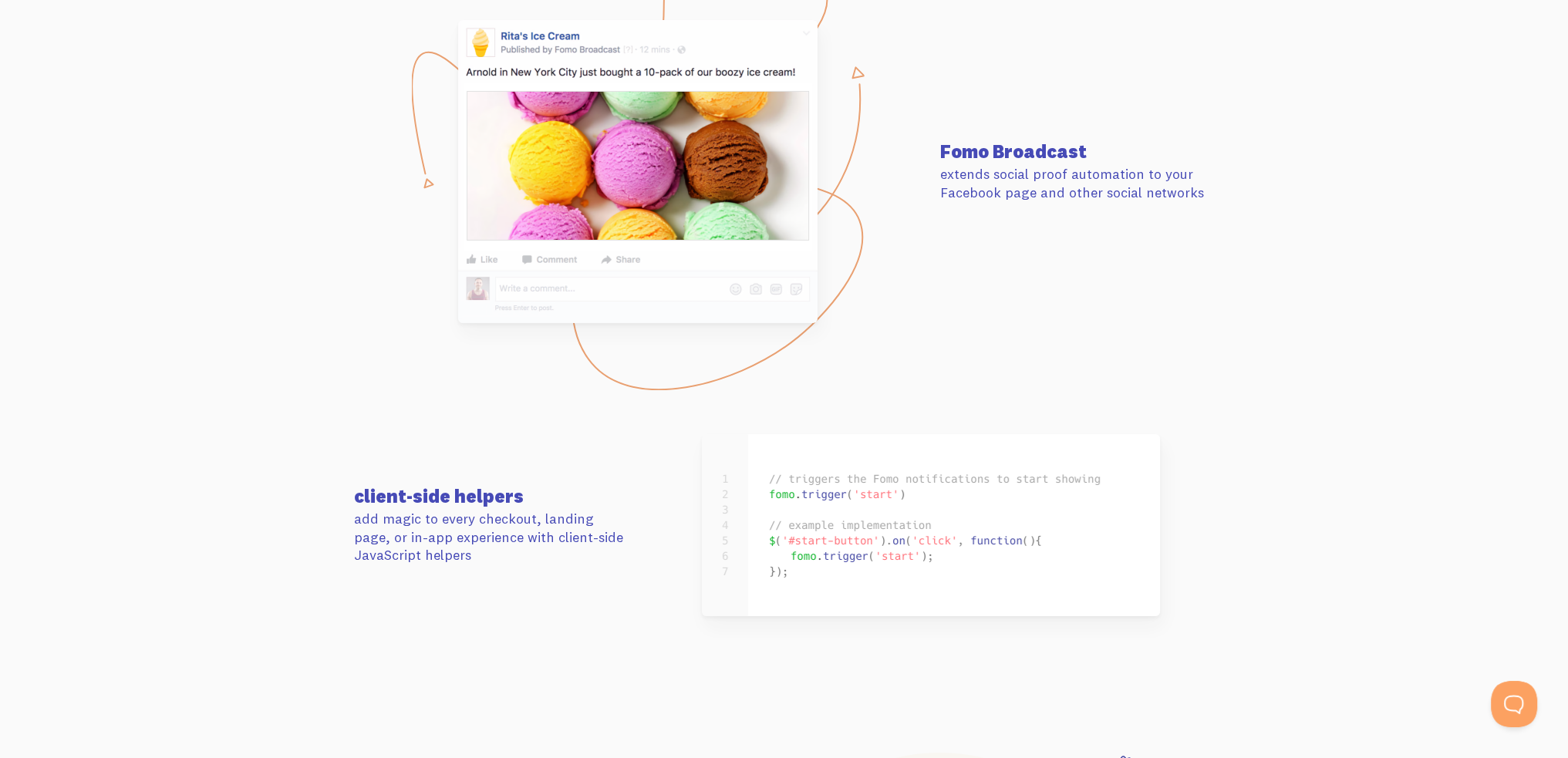
drag, startPoint x: 368, startPoint y: 511, endPoint x: 540, endPoint y: 569, distance: 181.5
click at [540, 569] on div "client-side helpers add magic to every checkout, landing page, or in-app experi…" at bounding box center [784, 525] width 879 height 182
drag, startPoint x: 386, startPoint y: 524, endPoint x: 333, endPoint y: 484, distance: 66.4
click at [333, 484] on section "client-side helpers add magic to every checkout, landing page, or in-app experi…" at bounding box center [784, 526] width 1568 height 293
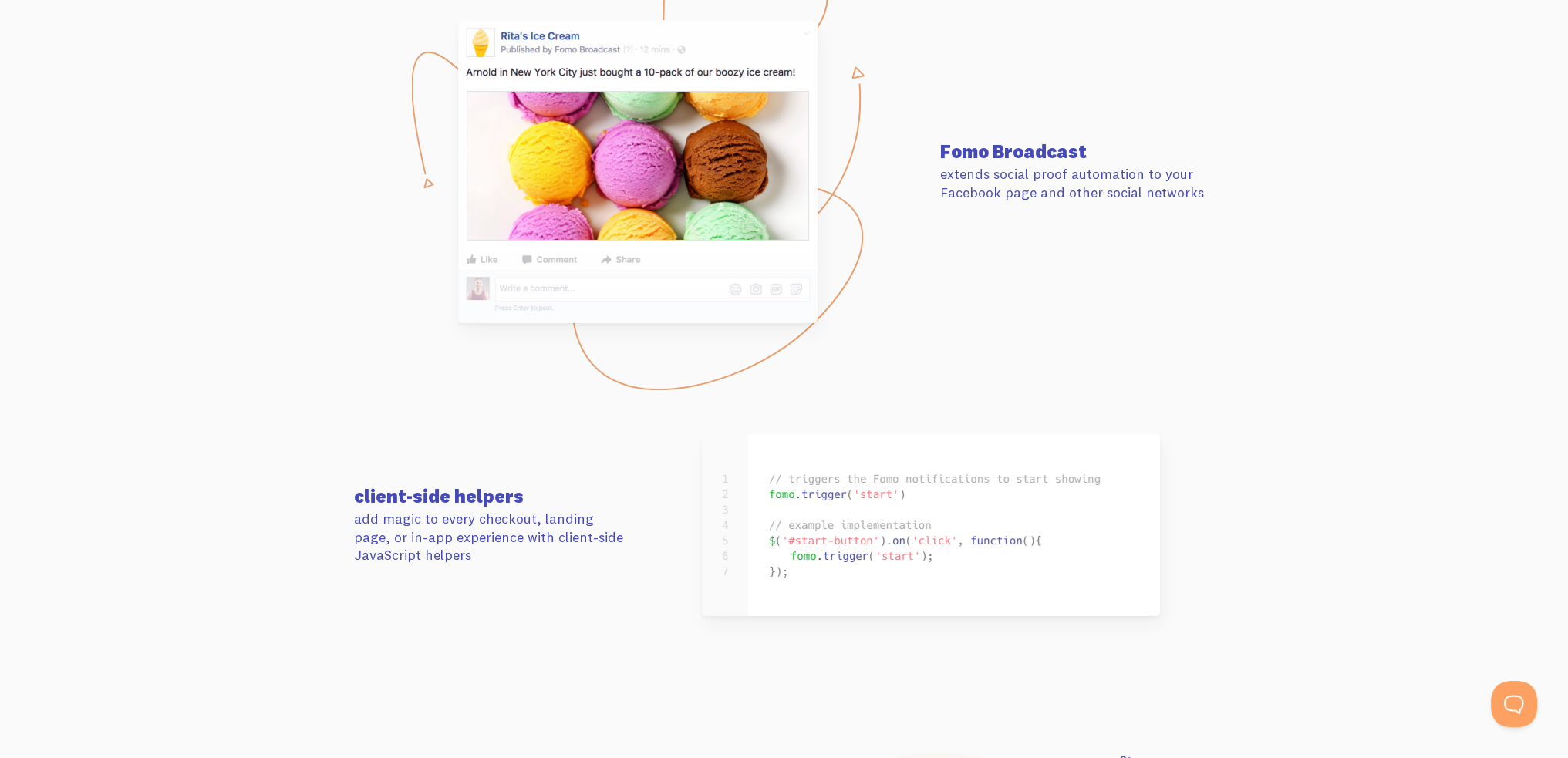
click at [340, 487] on section "client-side helpers add magic to every checkout, landing page, or in-app experi…" at bounding box center [784, 526] width 1568 height 293
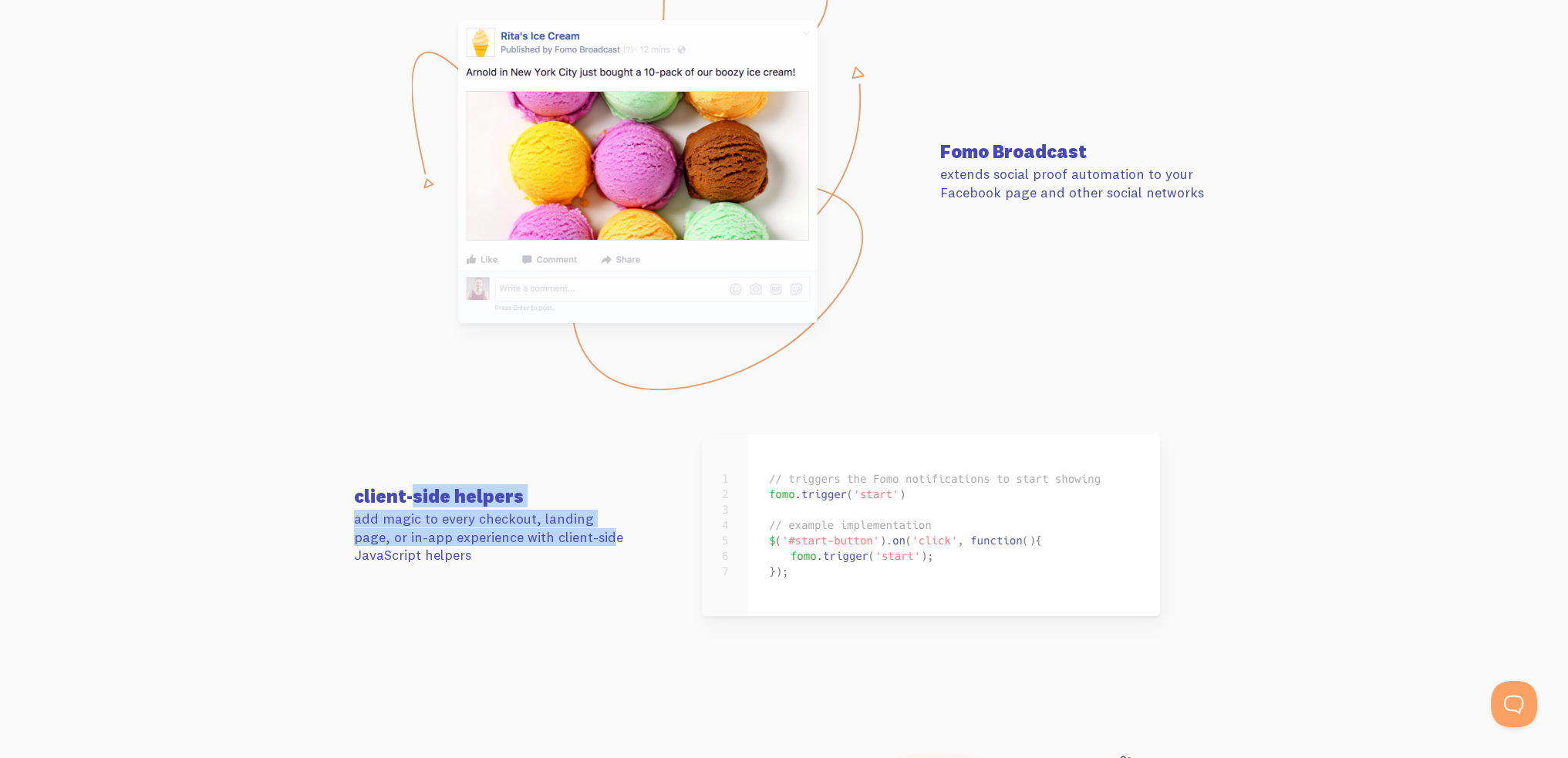
drag, startPoint x: 346, startPoint y: 486, endPoint x: 530, endPoint y: 544, distance: 192.9
click at [530, 544] on div "client-side helpers add magic to every checkout, landing page, or in-app experi…" at bounding box center [491, 525] width 293 height 77
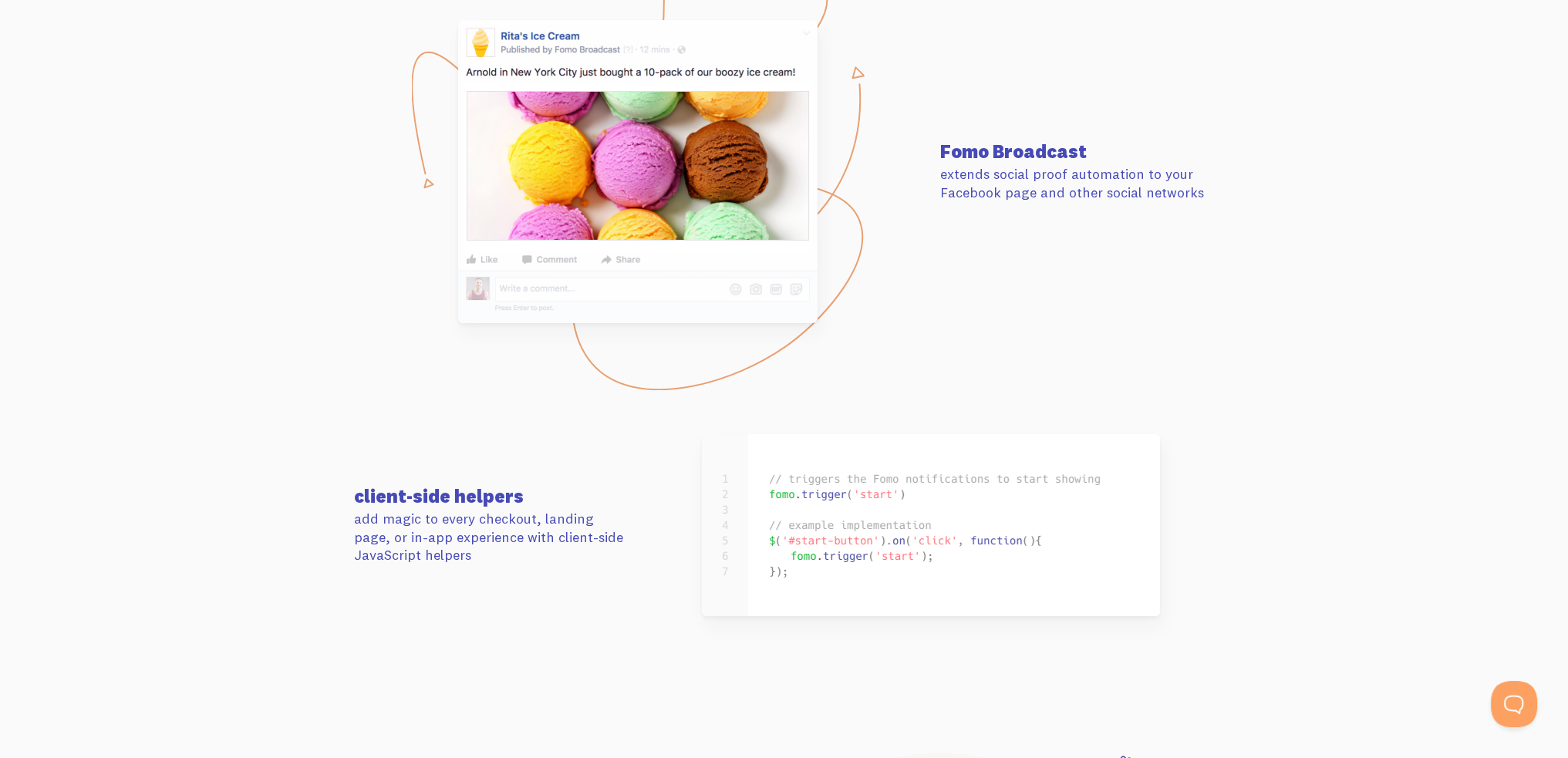
click at [534, 554] on p "add magic to every checkout, landing page, or in-app experience with client-sid…" at bounding box center [490, 536] width 275 height 54
drag, startPoint x: 513, startPoint y: 555, endPoint x: 373, endPoint y: 500, distance: 150.4
click at [373, 500] on div "client-side helpers add magic to every checkout, landing page, or in-app experi…" at bounding box center [491, 525] width 293 height 77
click at [417, 521] on p "add magic to every checkout, landing page, or in-app experience with client-sid…" at bounding box center [490, 536] width 275 height 54
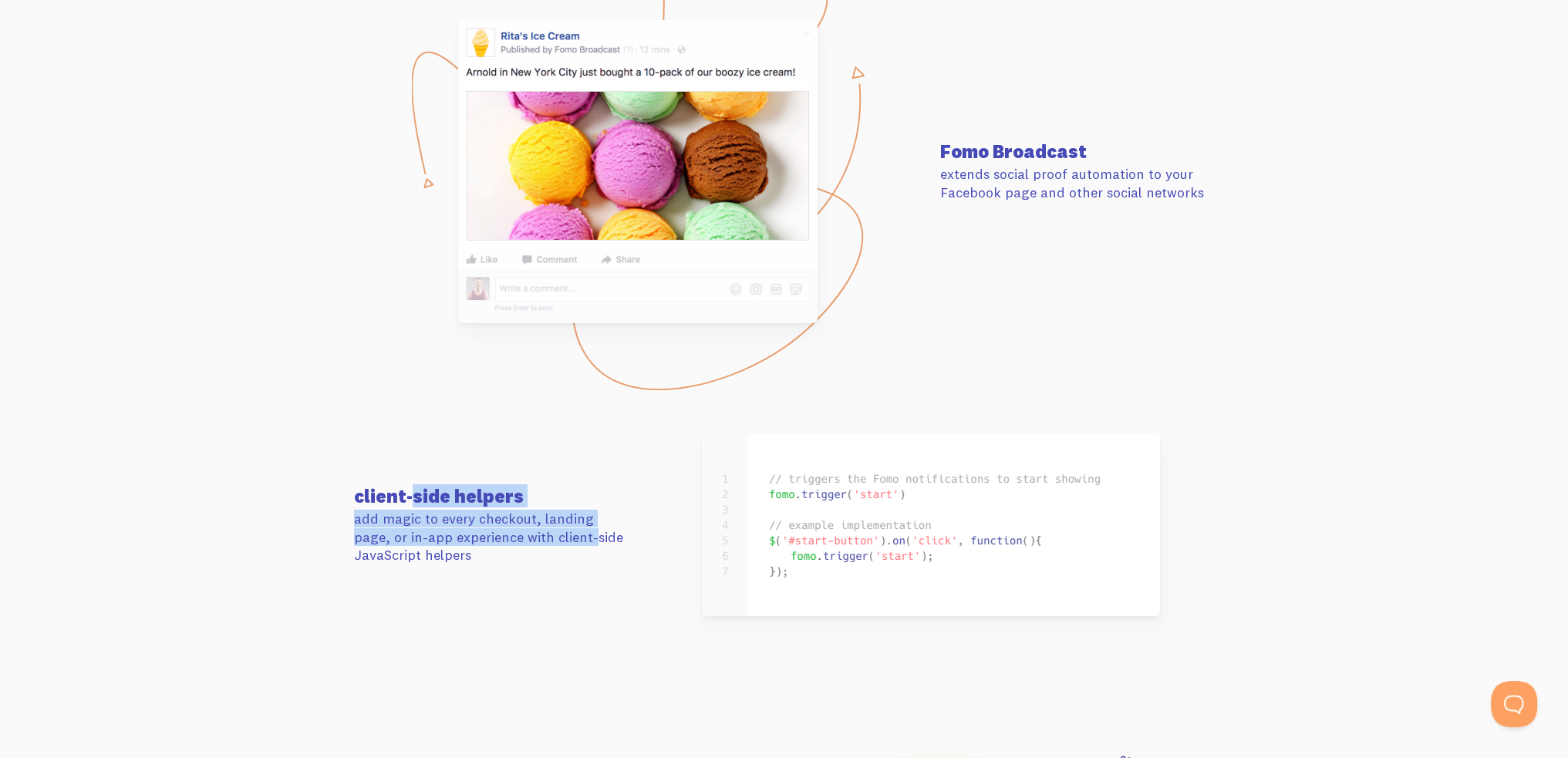
drag, startPoint x: 336, startPoint y: 481, endPoint x: 513, endPoint y: 540, distance: 186.6
click at [513, 540] on section "client-side helpers add magic to every checkout, landing page, or in-app experi…" at bounding box center [784, 526] width 1568 height 293
click at [513, 540] on p "add magic to every checkout, landing page, or in-app experience with client-sid…" at bounding box center [490, 536] width 275 height 54
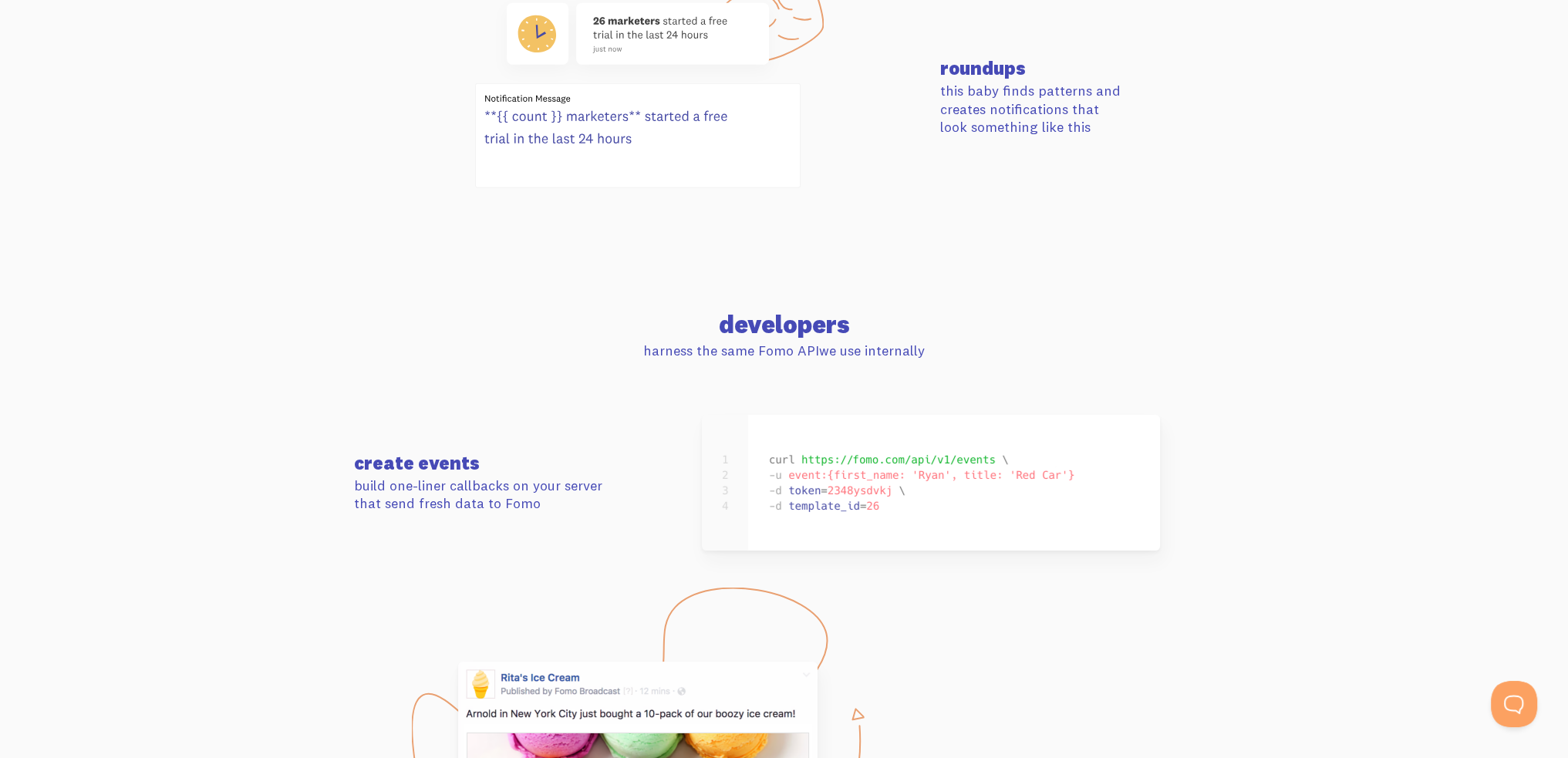
scroll to position [6287, 0]
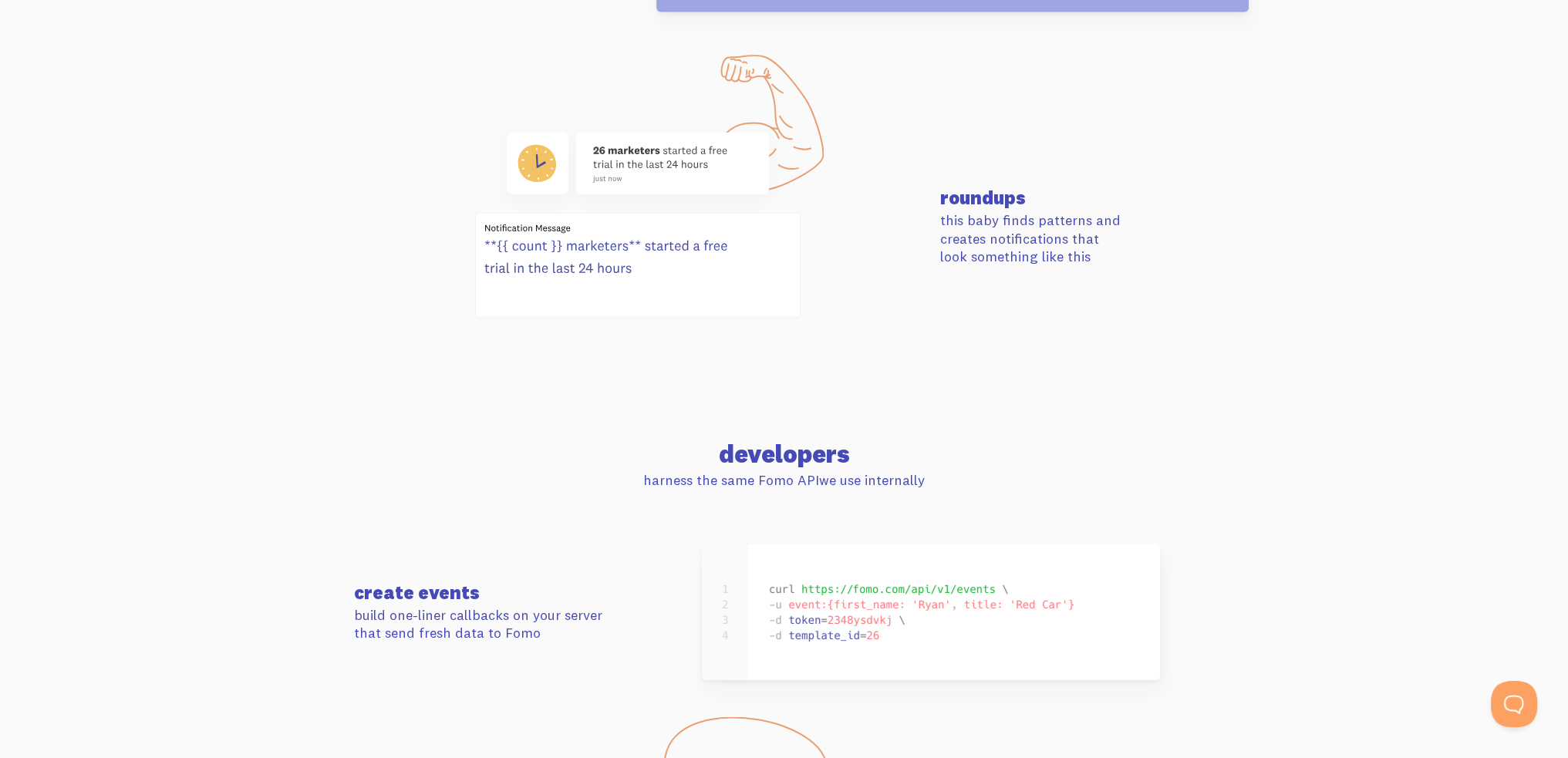
drag, startPoint x: 674, startPoint y: 418, endPoint x: 899, endPoint y: 492, distance: 236.9
click at [899, 492] on section "developers harness the same Fomo API we use internally" at bounding box center [784, 466] width 1568 height 158
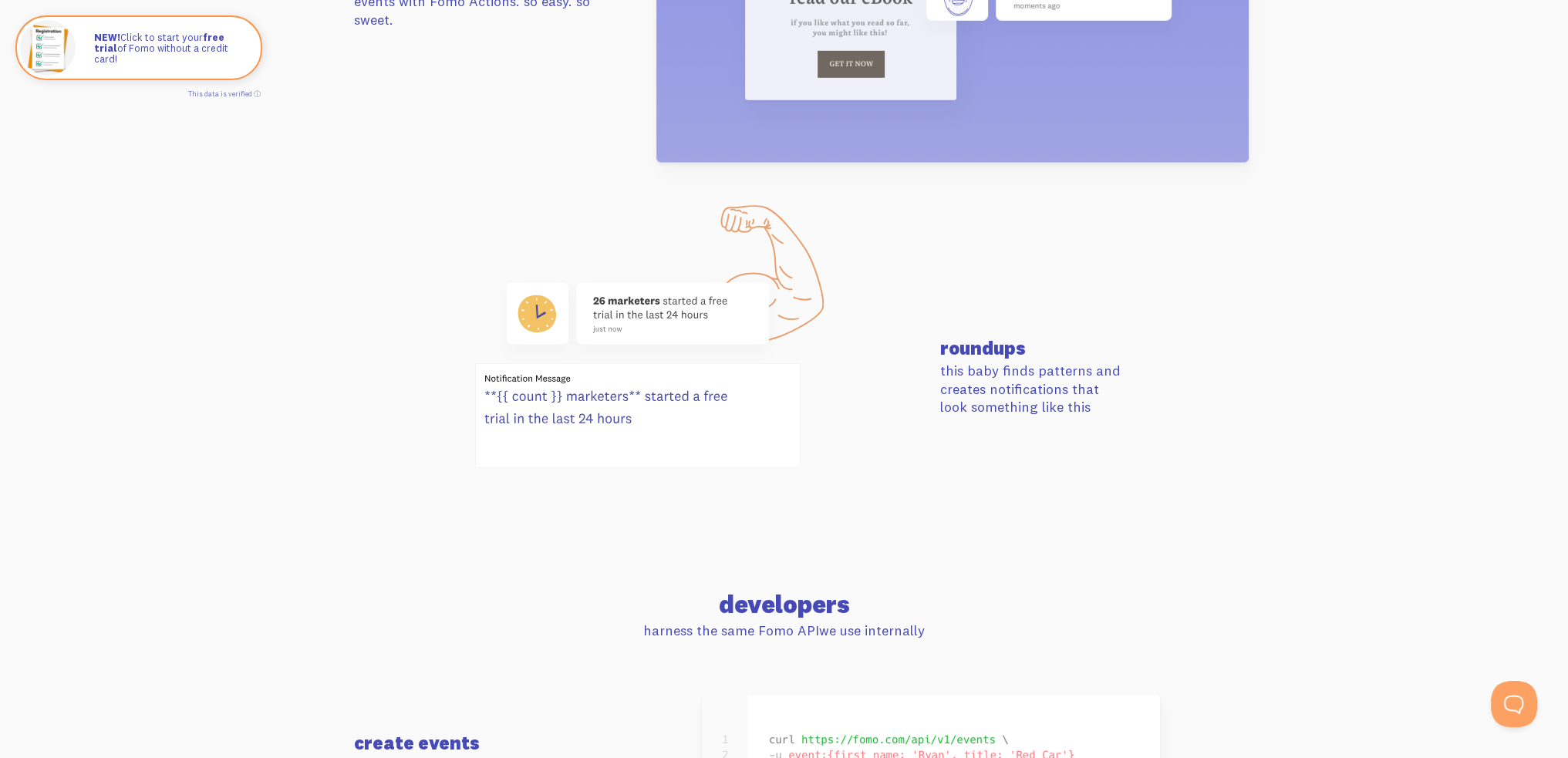
scroll to position [6132, 0]
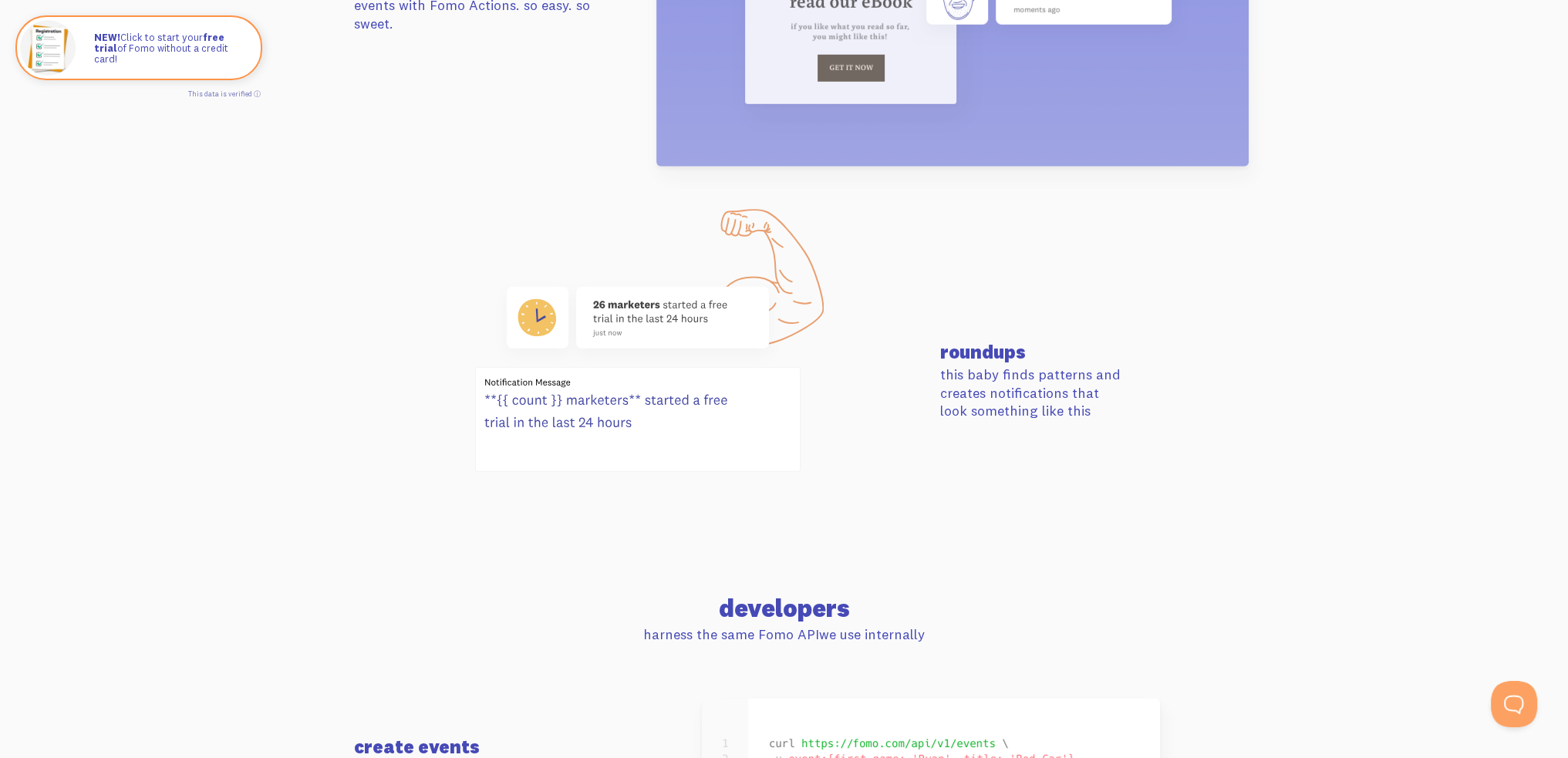
drag, startPoint x: 935, startPoint y: 354, endPoint x: 1097, endPoint y: 408, distance: 170.8
click at [1097, 408] on div "roundups this baby finds patterns and creates notifications that look something…" at bounding box center [1078, 381] width 293 height 77
click at [1098, 408] on p "this baby finds patterns and creates notifications that look something like this" at bounding box center [1077, 392] width 275 height 54
drag, startPoint x: 1123, startPoint y: 406, endPoint x: 922, endPoint y: 344, distance: 210.3
click at [922, 344] on div "roundups this baby finds patterns and creates notifications that look something…" at bounding box center [784, 381] width 879 height 207
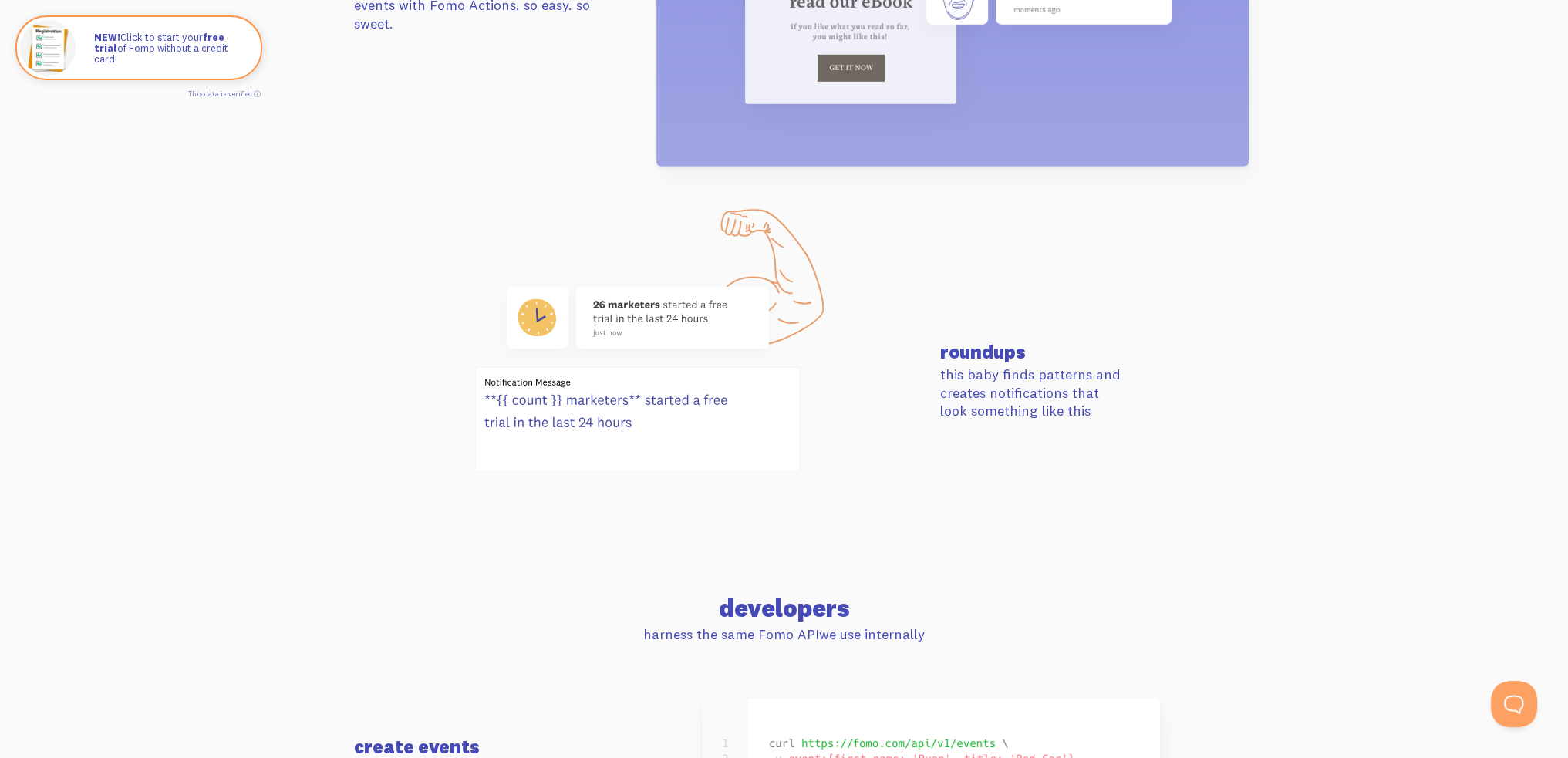
click at [938, 354] on div "roundups this baby finds patterns and creates notifications that look something…" at bounding box center [1078, 381] width 293 height 77
drag, startPoint x: 941, startPoint y: 350, endPoint x: 1080, endPoint y: 407, distance: 150.2
click at [1080, 407] on div "roundups this baby finds patterns and creates notifications that look something…" at bounding box center [1078, 381] width 293 height 77
click at [1083, 410] on p "this baby finds patterns and creates notifications that look something like this" at bounding box center [1077, 392] width 275 height 54
drag, startPoint x: 1082, startPoint y: 412, endPoint x: 959, endPoint y: 362, distance: 132.8
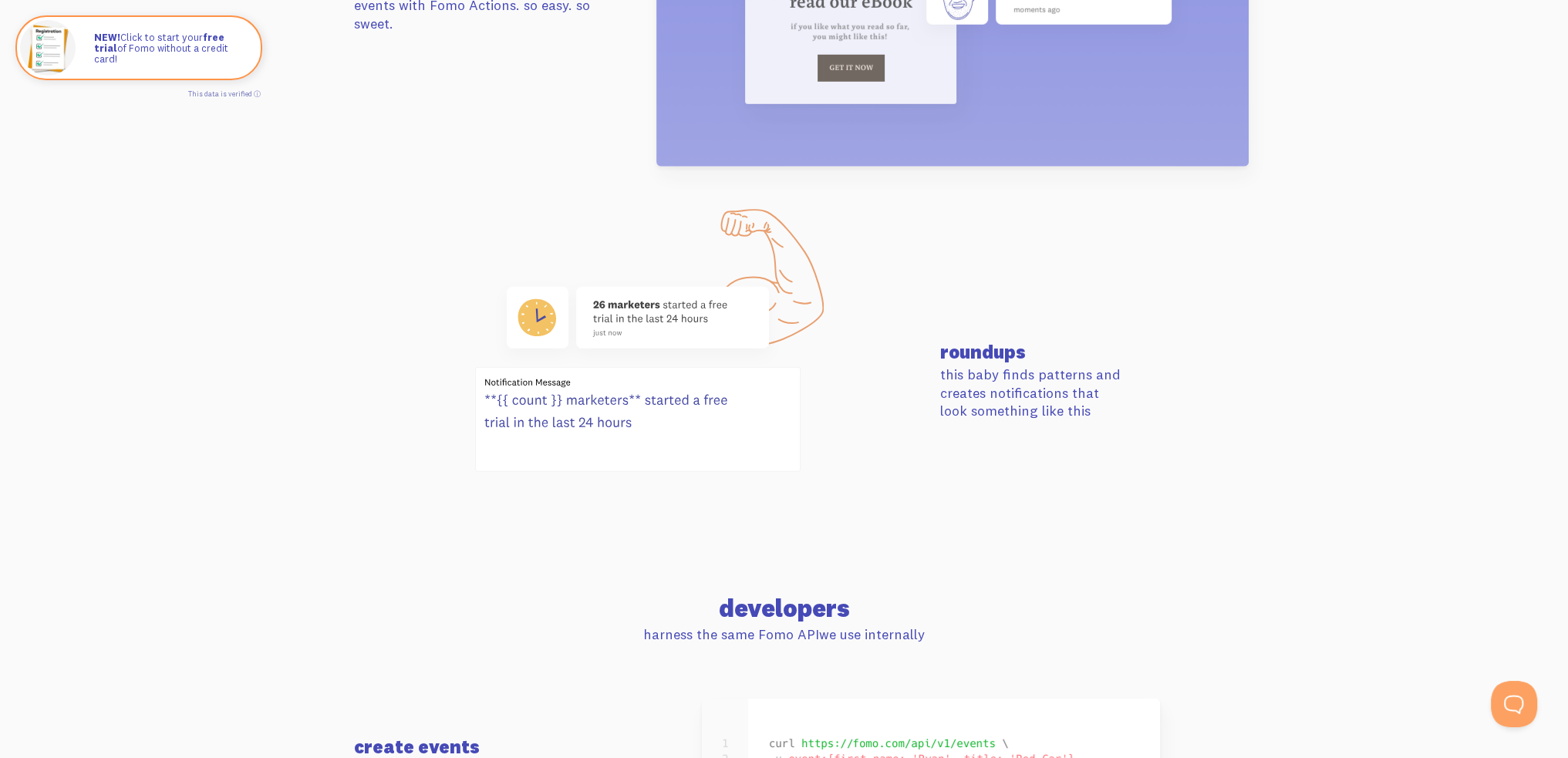
click at [954, 363] on div "roundups this baby finds patterns and creates notifications that look something…" at bounding box center [1078, 381] width 293 height 77
click at [960, 360] on h3 "roundups" at bounding box center [1077, 352] width 275 height 19
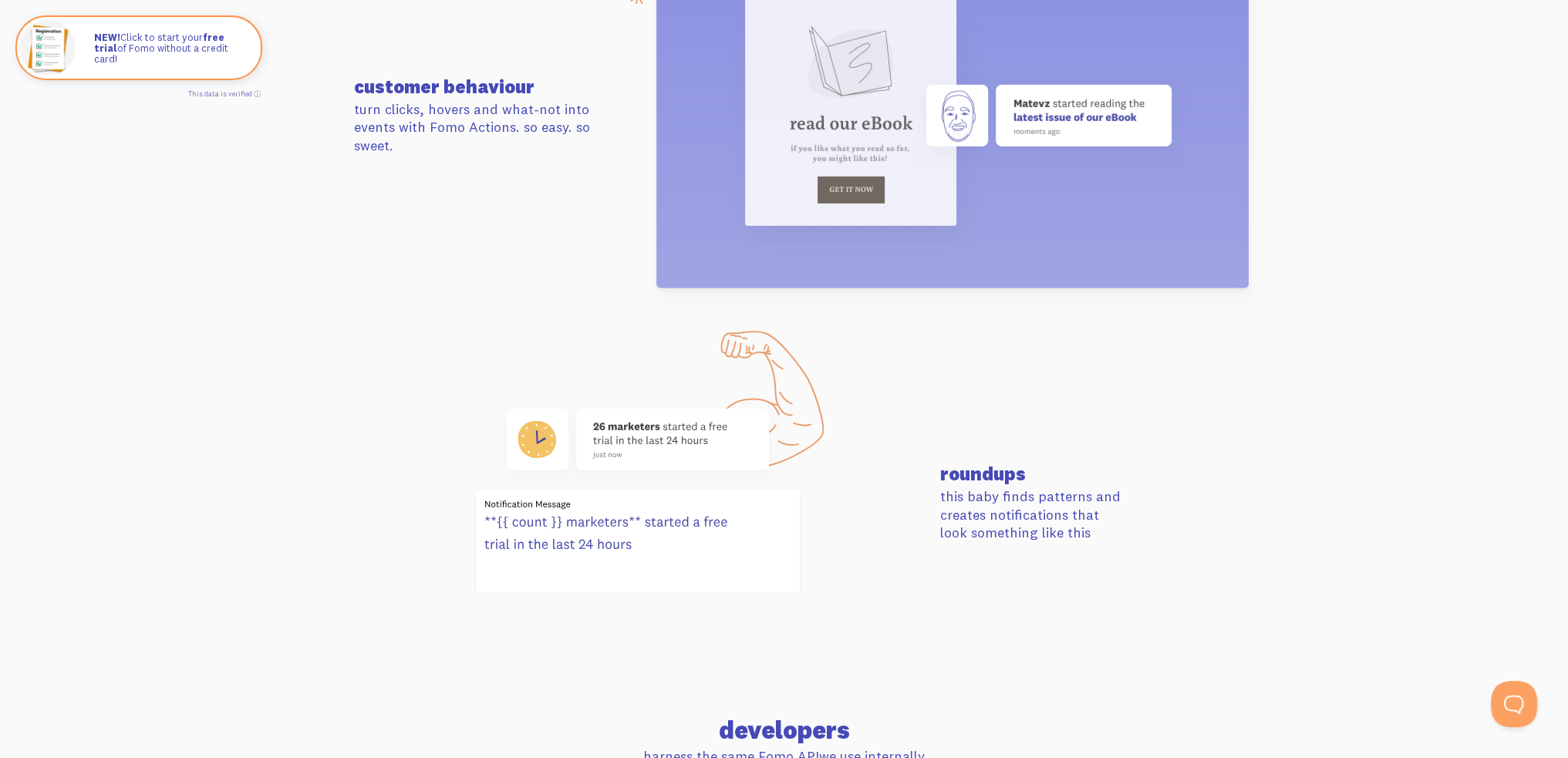
scroll to position [5901, 0]
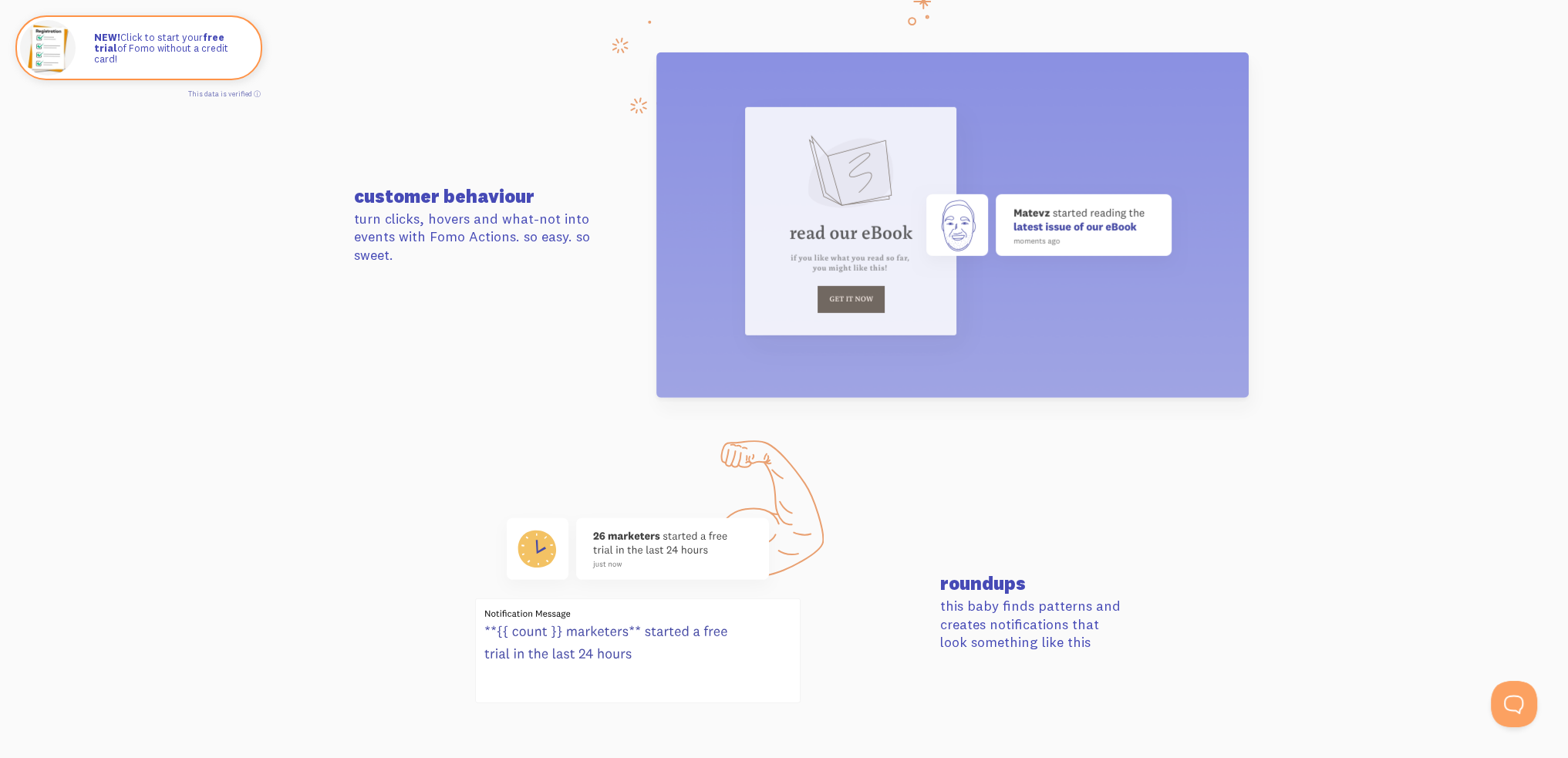
drag, startPoint x: 349, startPoint y: 204, endPoint x: 576, endPoint y: 247, distance: 231.0
click at [576, 247] on section "customer behaviour turn clicks, hovers and what-not into events with Fomo Actio…" at bounding box center [784, 225] width 1568 height 456
click at [578, 248] on p "turn clicks, hovers and what-not into events with Fomo Actions. so easy. so swe…" at bounding box center [490, 236] width 275 height 54
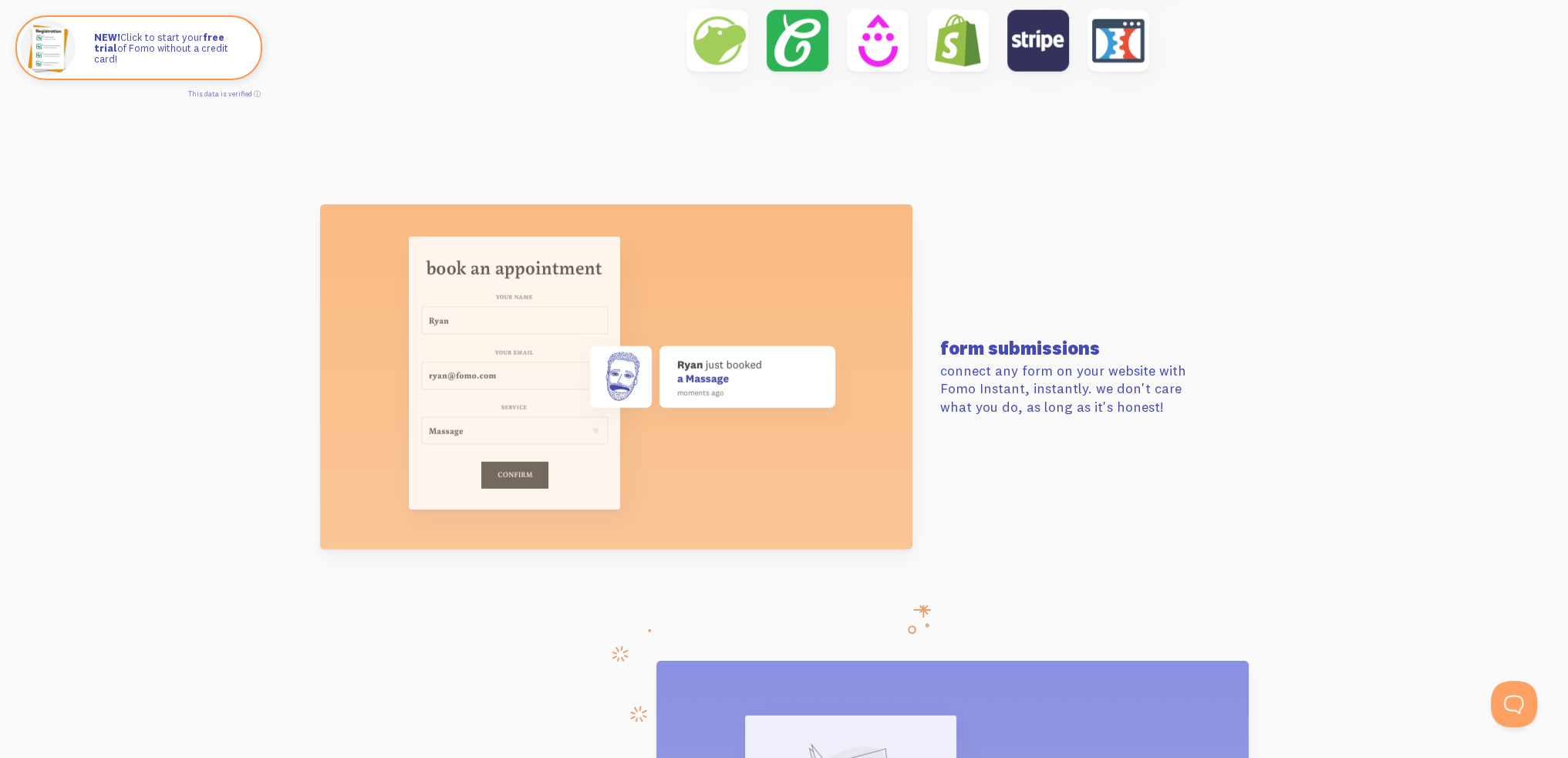
scroll to position [5285, 0]
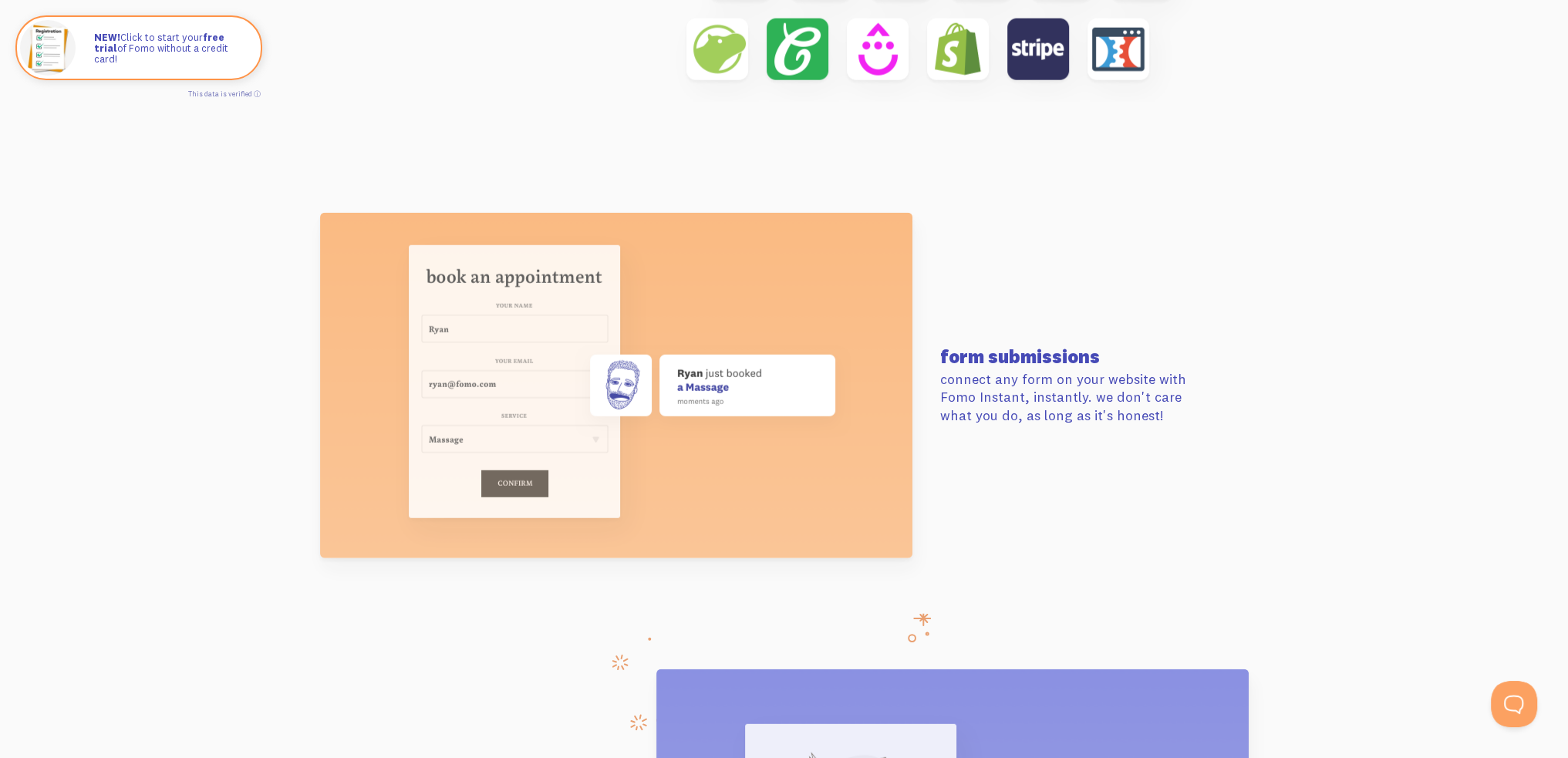
drag, startPoint x: 969, startPoint y: 360, endPoint x: 1173, endPoint y: 409, distance: 209.8
click at [1173, 409] on div "form submissions connect any form on your website with Fomo Instant, instantly.…" at bounding box center [784, 386] width 879 height 346
click at [1173, 409] on p "connect any form on your website with Fomo Instant, instantly. we don't care wh…" at bounding box center [1077, 397] width 275 height 54
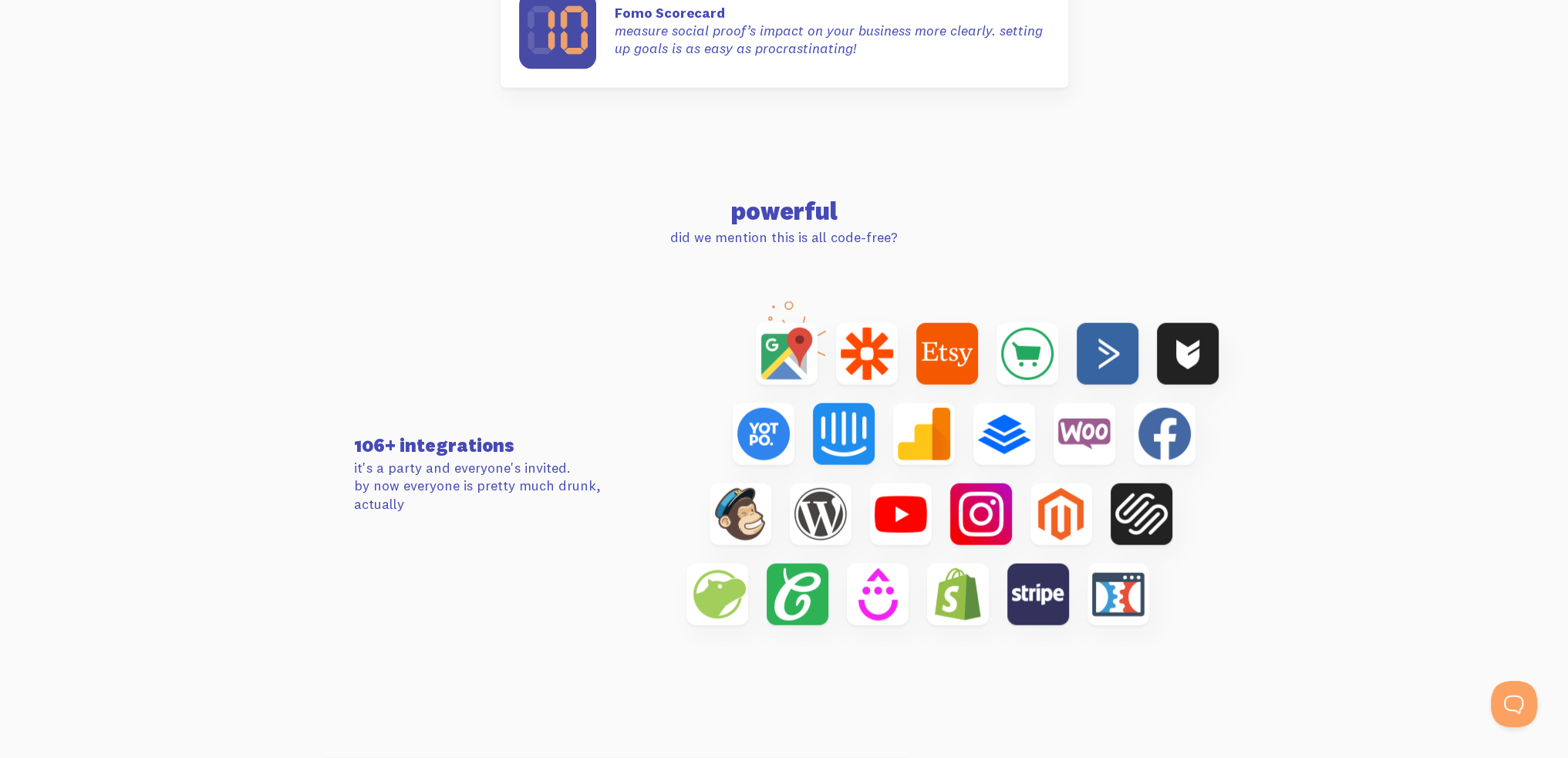
scroll to position [4744, 0]
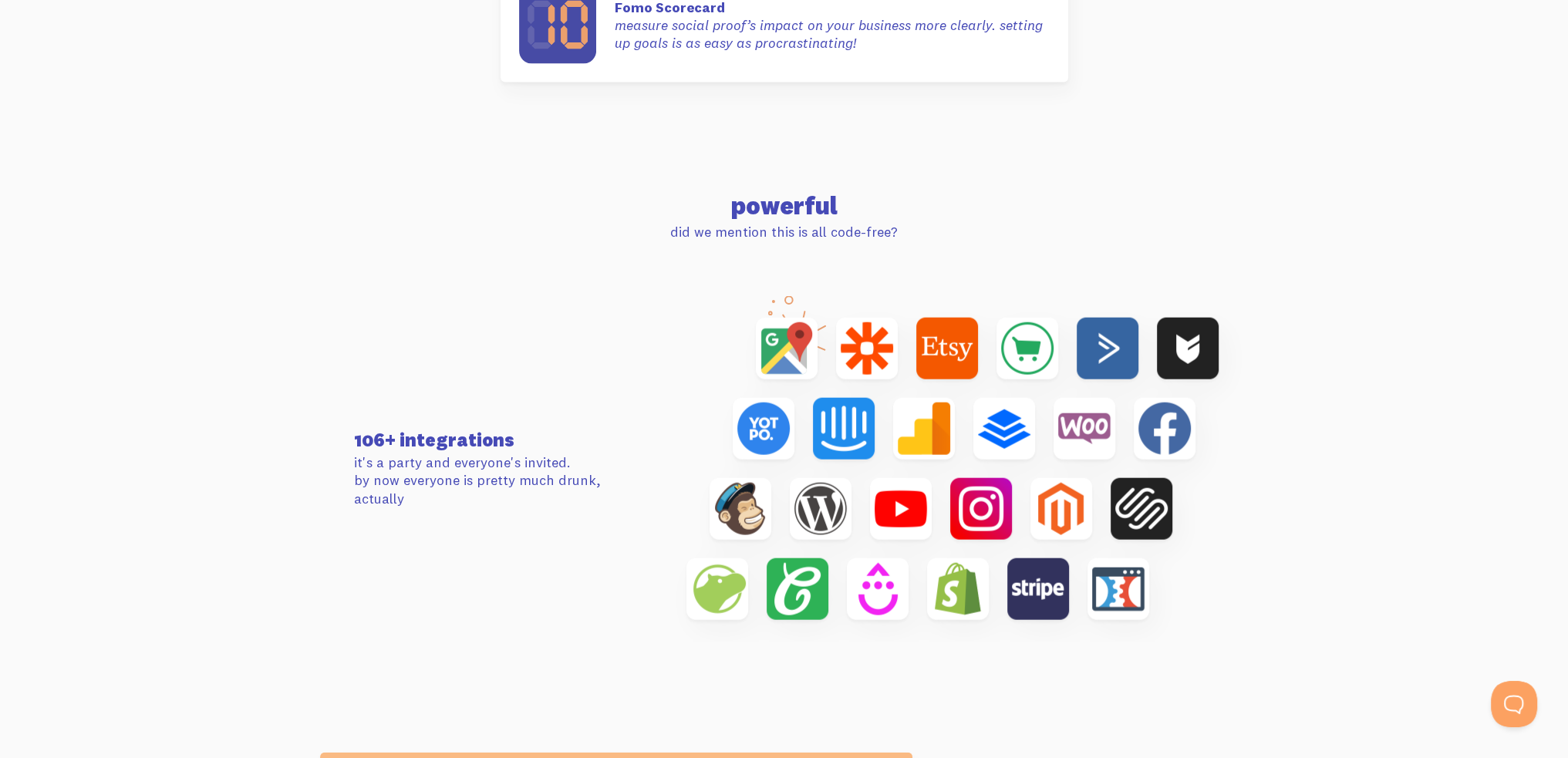
drag, startPoint x: 335, startPoint y: 421, endPoint x: 536, endPoint y: 514, distance: 221.5
click at [536, 514] on section "106+ integrations it's a party and everyone's invited. by now everyone is prett…" at bounding box center [784, 468] width 1568 height 456
click at [554, 526] on div "106+ integrations it's a party and everyone's invited. by now everyone is prett…" at bounding box center [784, 469] width 879 height 346
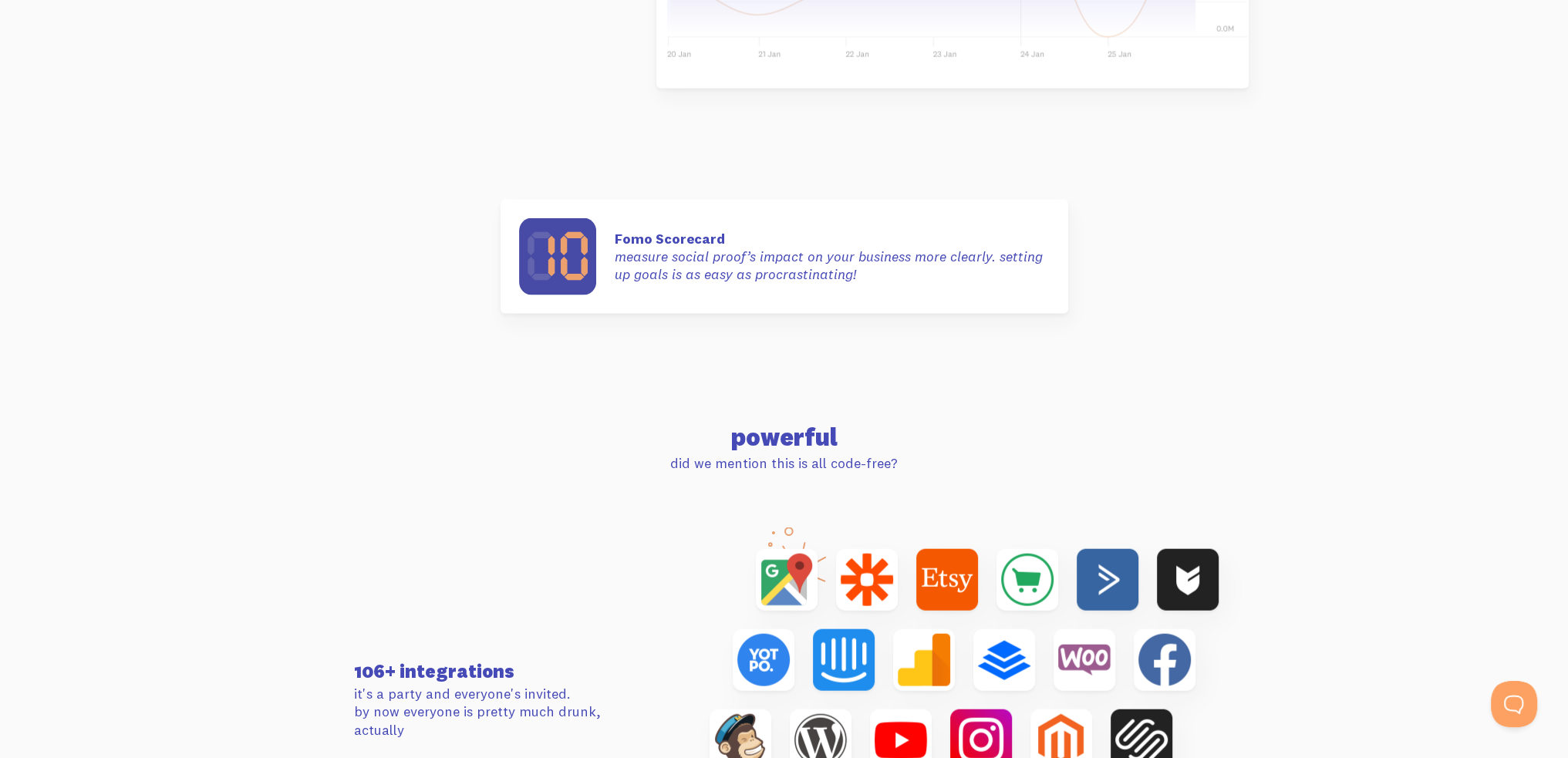
drag, startPoint x: 699, startPoint y: 424, endPoint x: 952, endPoint y: 467, distance: 256.6
click at [952, 467] on div "powerful did we mention this is all code-free?" at bounding box center [784, 448] width 879 height 47
click at [955, 467] on p "did we mention this is all code-free?" at bounding box center [784, 463] width 861 height 18
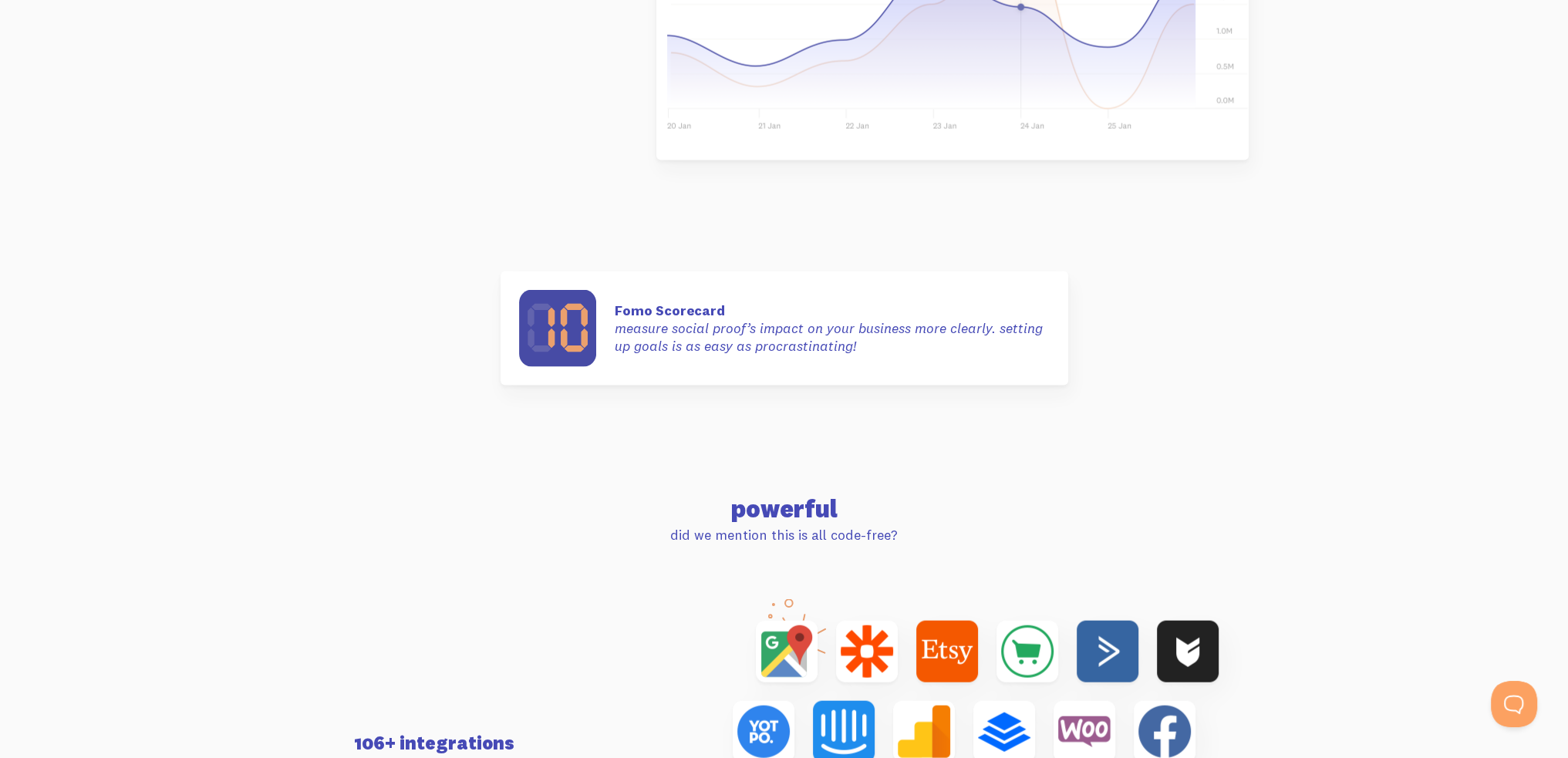
scroll to position [4437, 0]
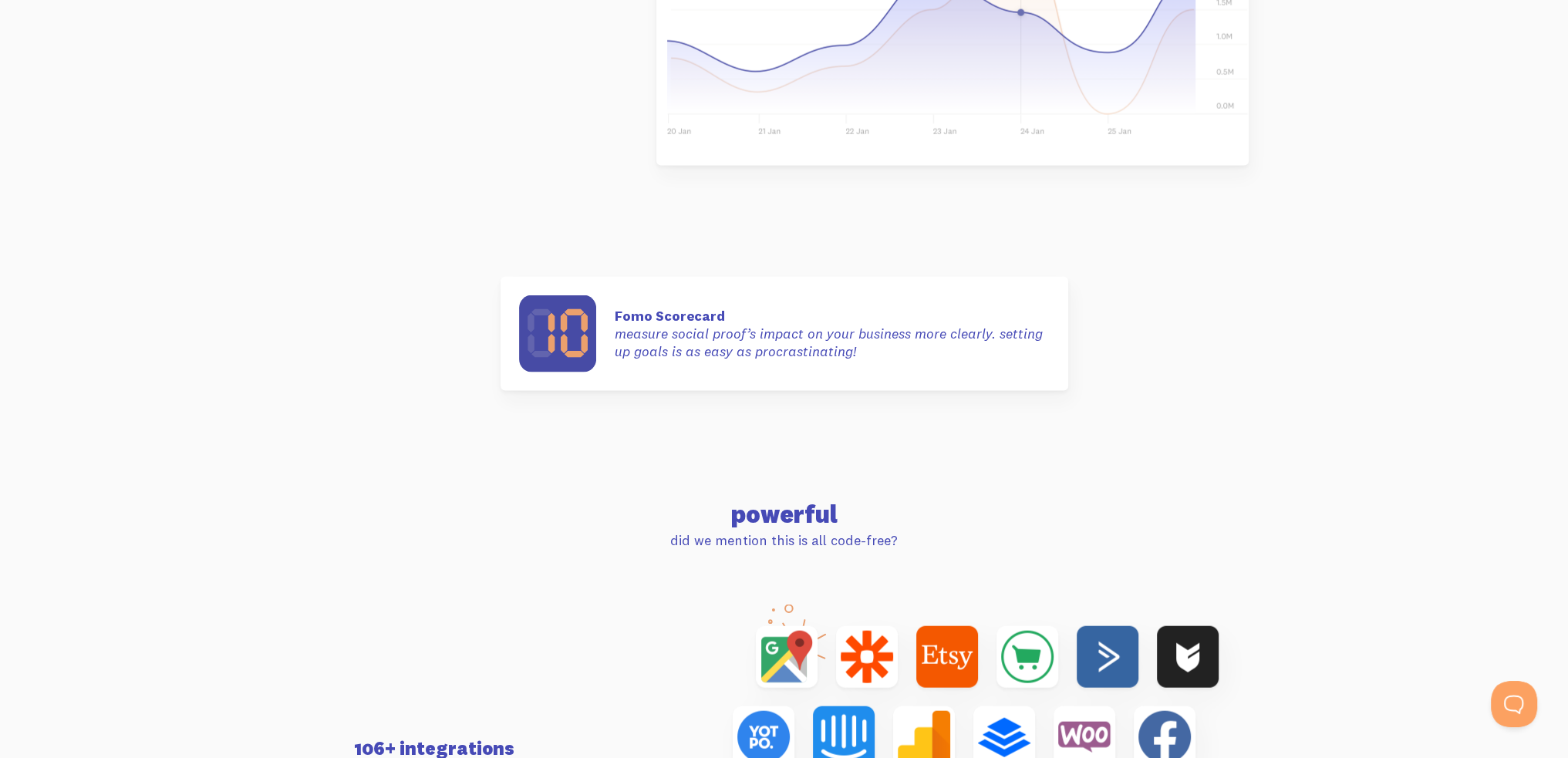
drag, startPoint x: 693, startPoint y: 336, endPoint x: 975, endPoint y: 391, distance: 287.3
click at [975, 391] on section "Fomo Scorecard Fomo Scorecard measure social proof’s impact on your business mo…" at bounding box center [784, 334] width 1568 height 226
click at [980, 391] on section "Fomo Scorecard Fomo Scorecard measure social proof’s impact on your business mo…" at bounding box center [784, 334] width 1568 height 226
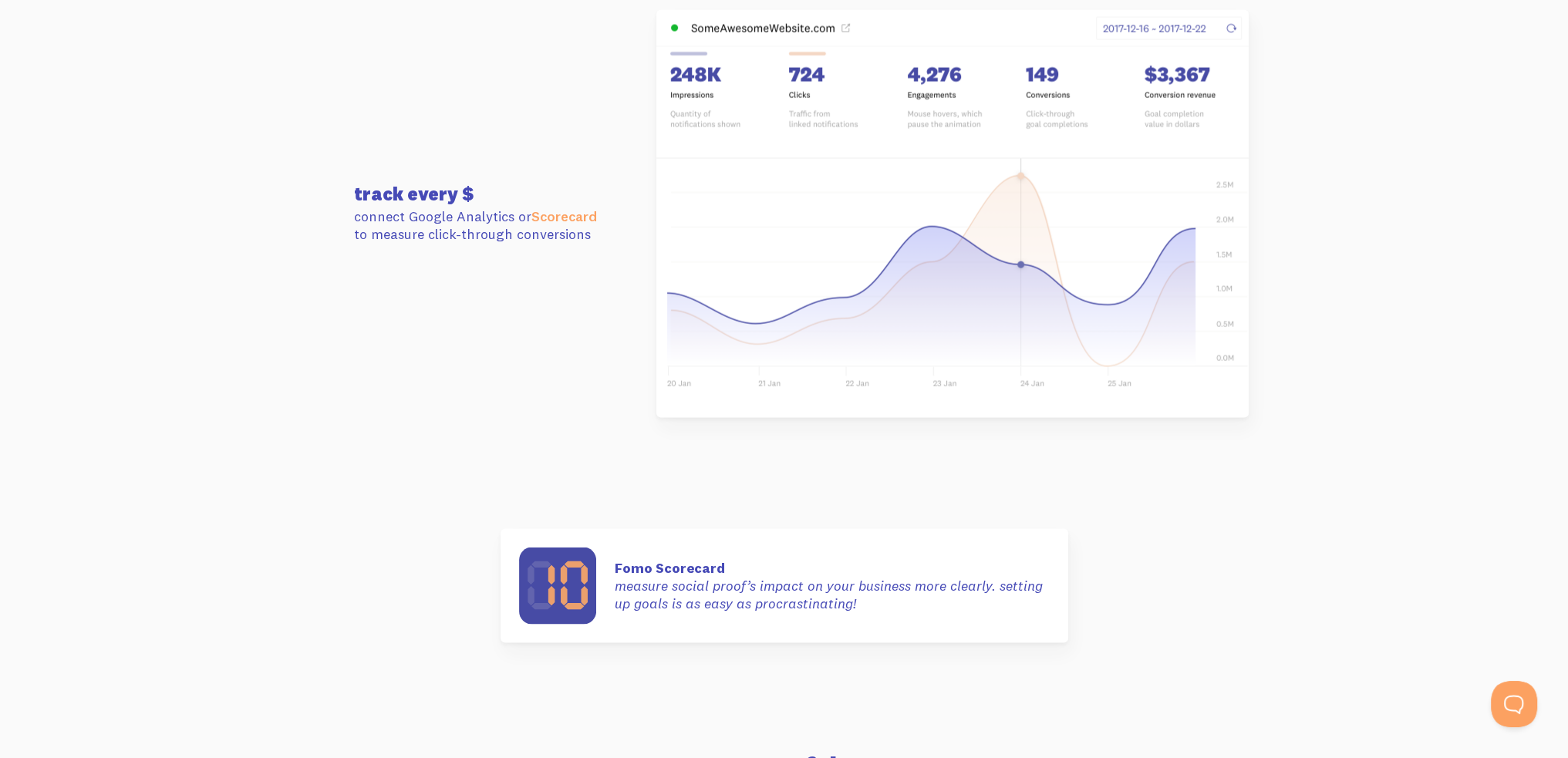
scroll to position [4051, 0]
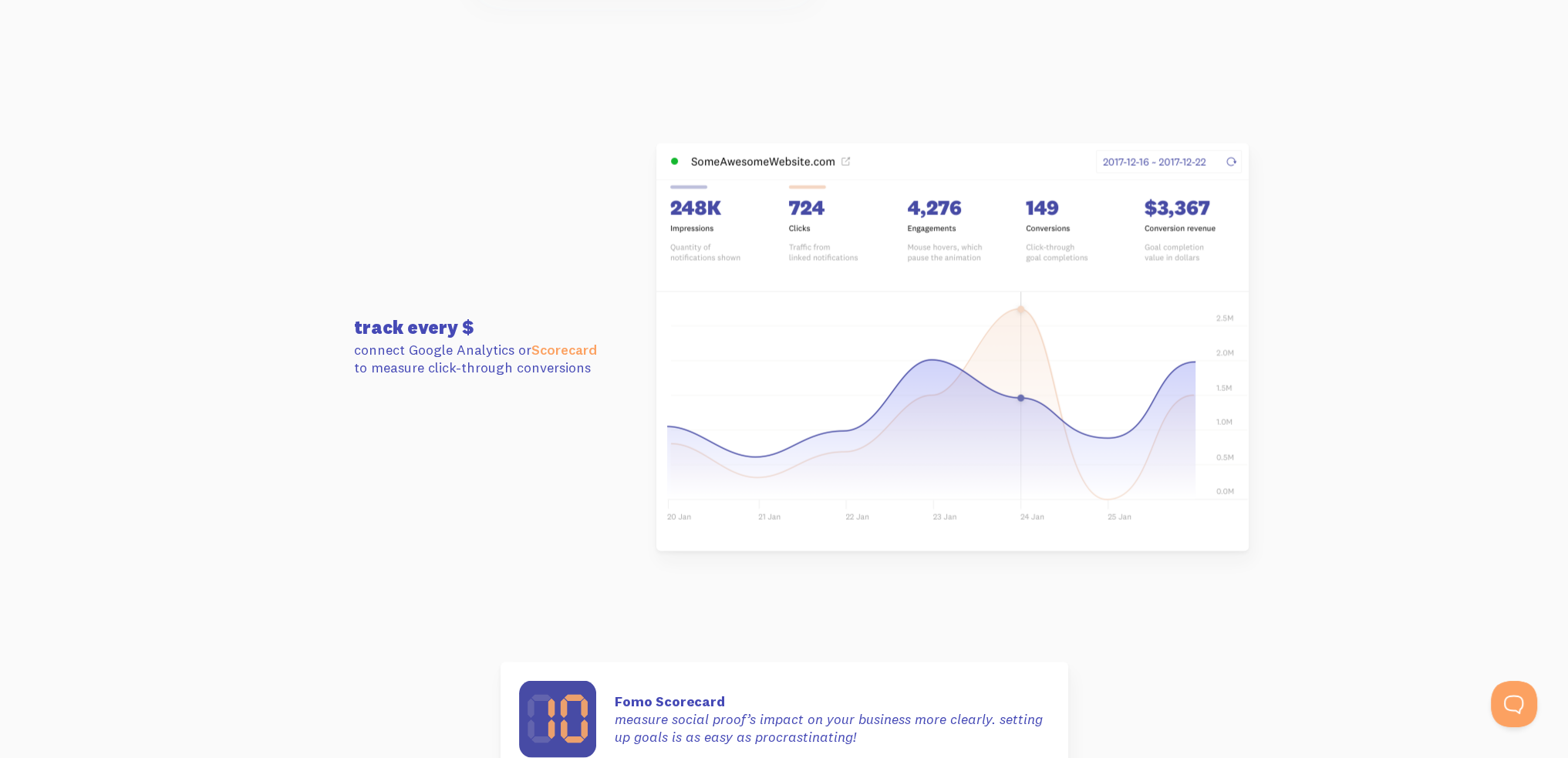
drag, startPoint x: 328, startPoint y: 316, endPoint x: 560, endPoint y: 375, distance: 239.4
click at [560, 375] on section "track every $ connect Google Analytics or Scorecard to measure click-through co…" at bounding box center [784, 347] width 1568 height 519
click at [560, 375] on p "connect Google Analytics or Scorecard to measure click-through conversions" at bounding box center [490, 358] width 275 height 36
click at [561, 354] on link "Scorecard" at bounding box center [564, 350] width 65 height 18
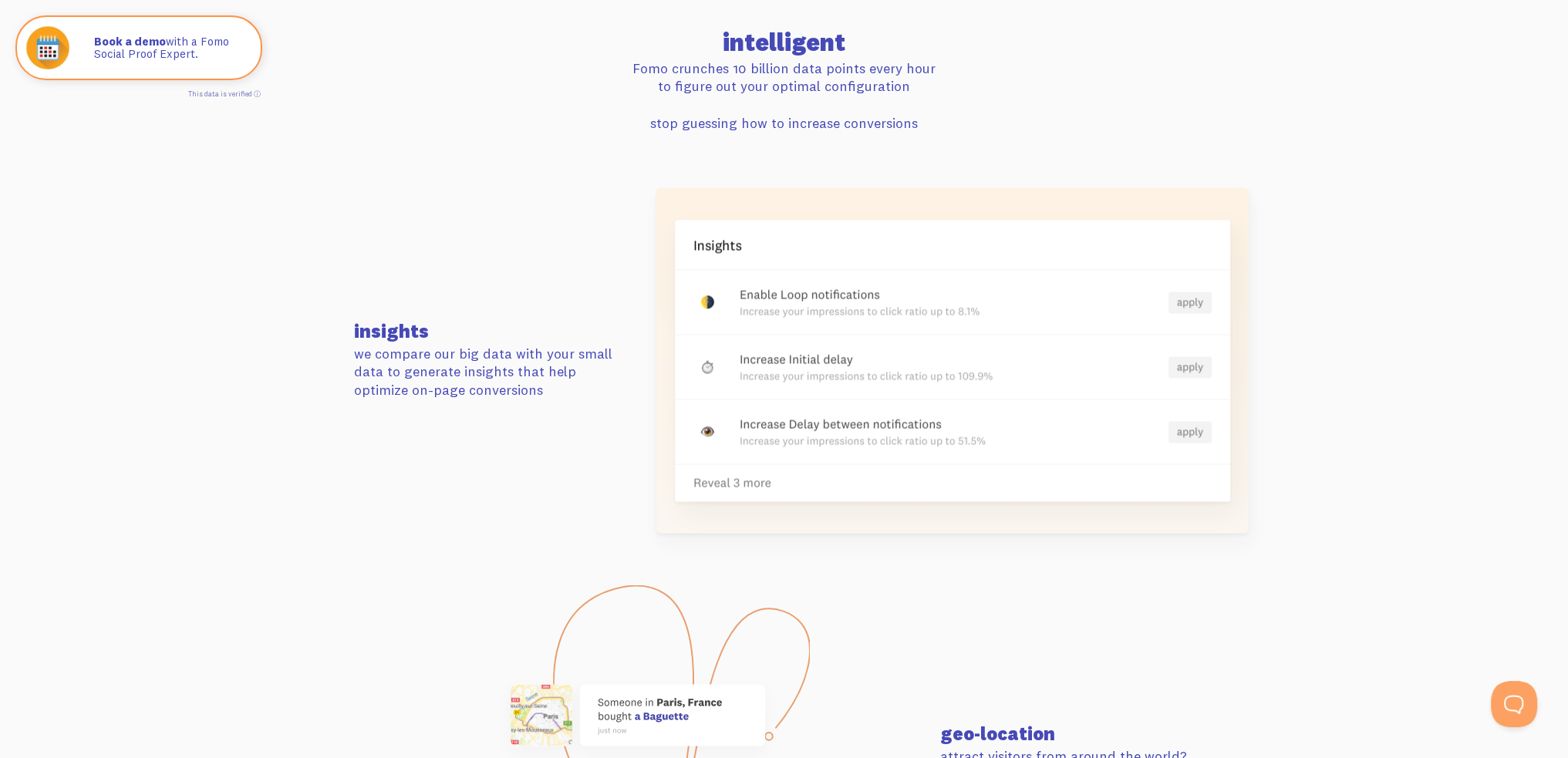
scroll to position [3433, 0]
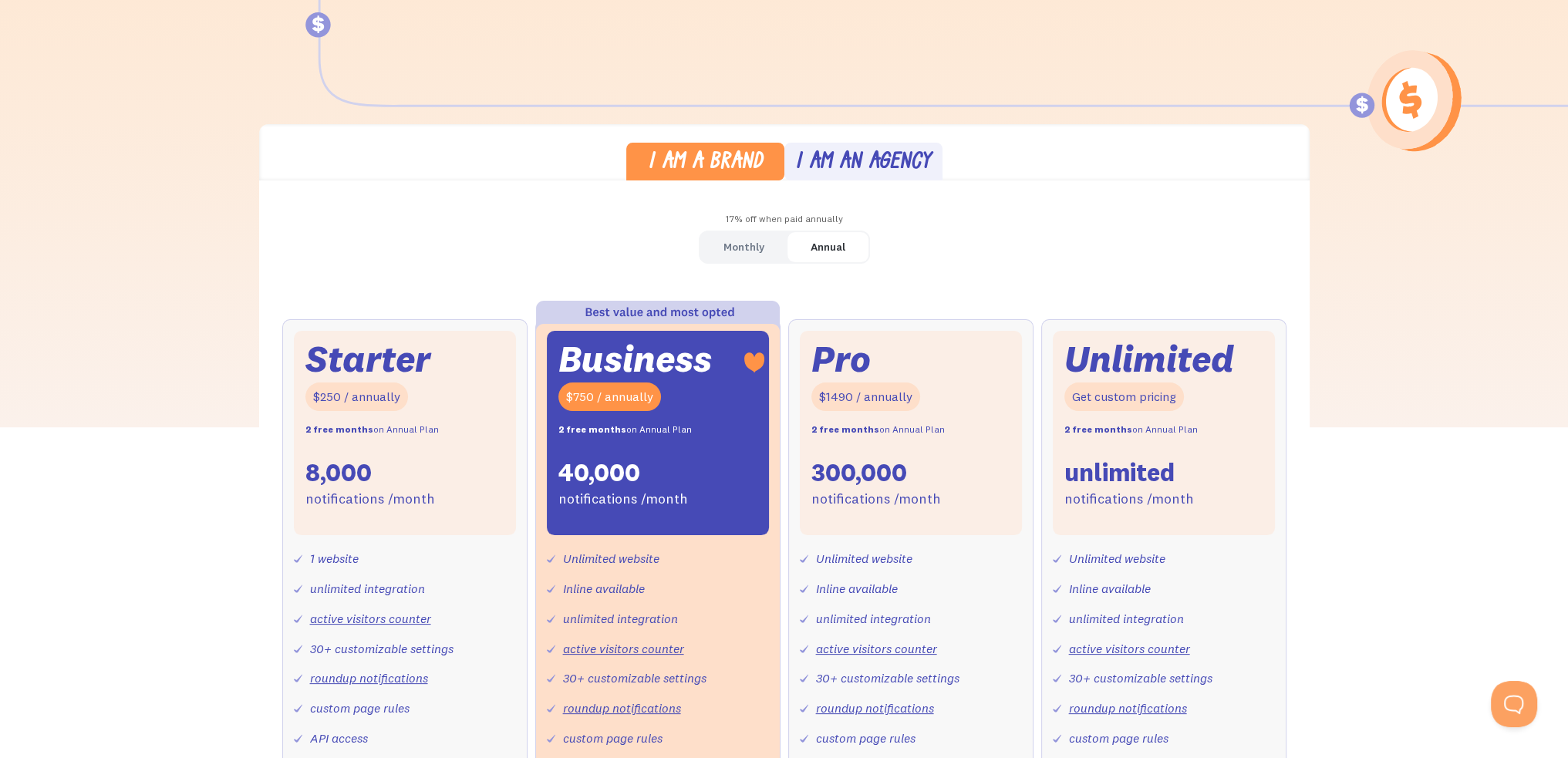
scroll to position [463, 0]
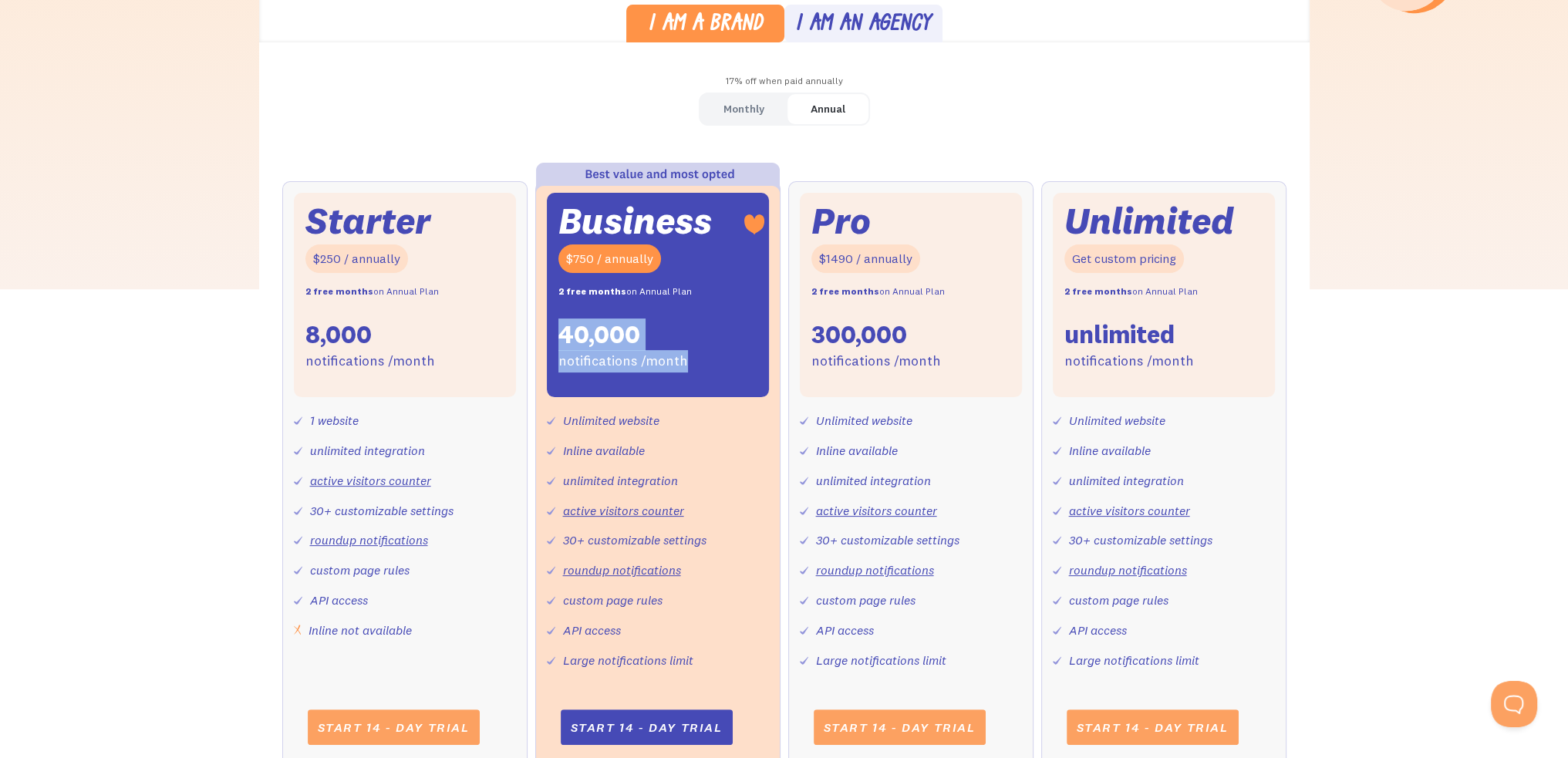
drag, startPoint x: 555, startPoint y: 329, endPoint x: 723, endPoint y: 359, distance: 170.7
click at [723, 359] on div "Business $750 / annually 2 free months on Annual Plan 40,000 notifications /mon…" at bounding box center [657, 295] width 222 height 205
drag, startPoint x: 607, startPoint y: 337, endPoint x: 551, endPoint y: 291, distance: 72.5
click at [547, 291] on div "Business $750 / annually 2 free months on Annual Plan 40,000 notifications /mon…" at bounding box center [657, 295] width 222 height 205
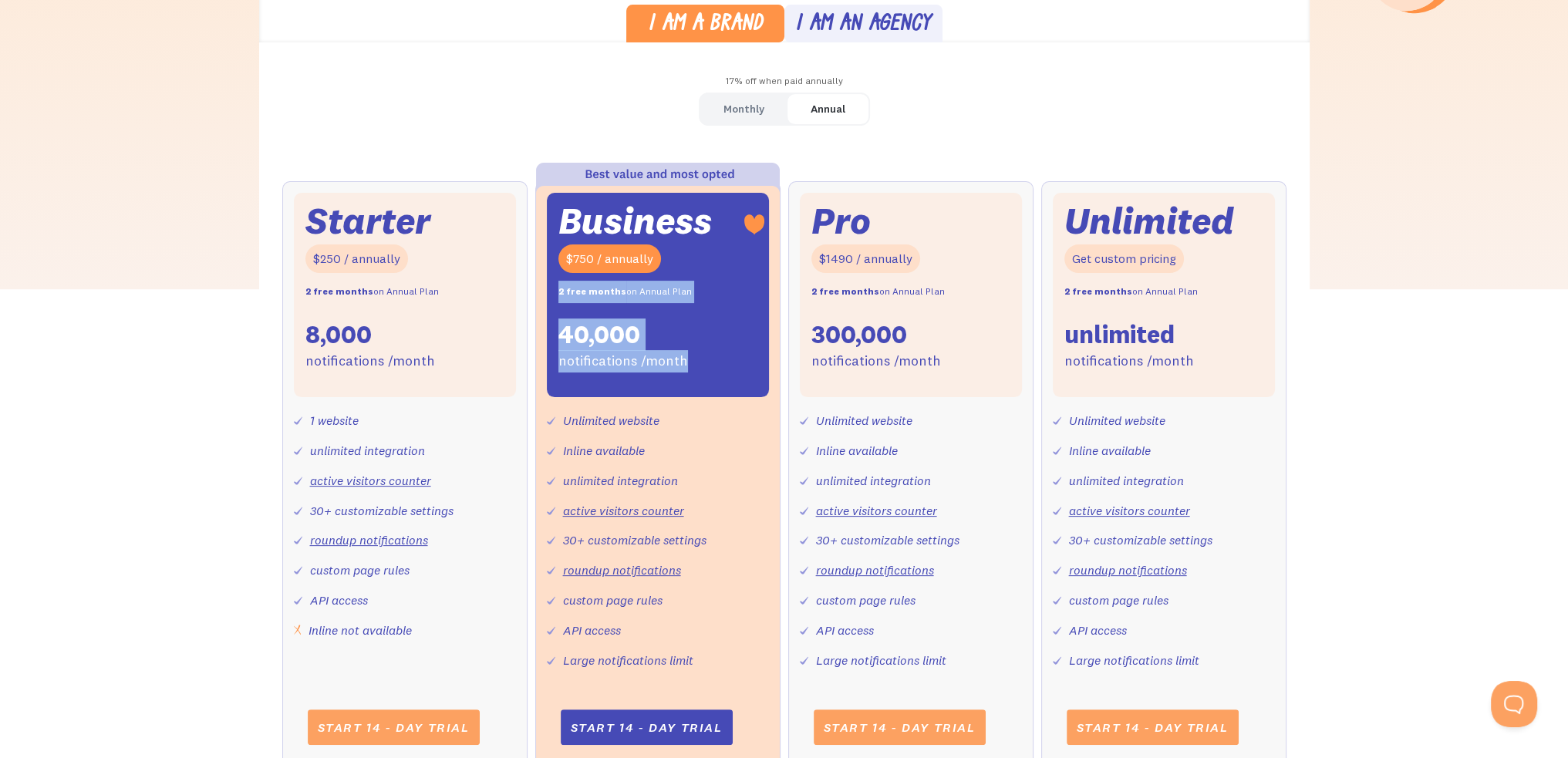
click at [552, 291] on div "Business $750 / annually 2 free months on Annual Plan 40,000 notifications /mon…" at bounding box center [657, 295] width 222 height 205
drag, startPoint x: 554, startPoint y: 286, endPoint x: 745, endPoint y: 368, distance: 207.9
click at [745, 368] on div "Business $750 / annually 2 free months on Annual Plan 40,000 notifications /mon…" at bounding box center [657, 295] width 222 height 205
drag, startPoint x: 683, startPoint y: 358, endPoint x: 546, endPoint y: 275, distance: 160.2
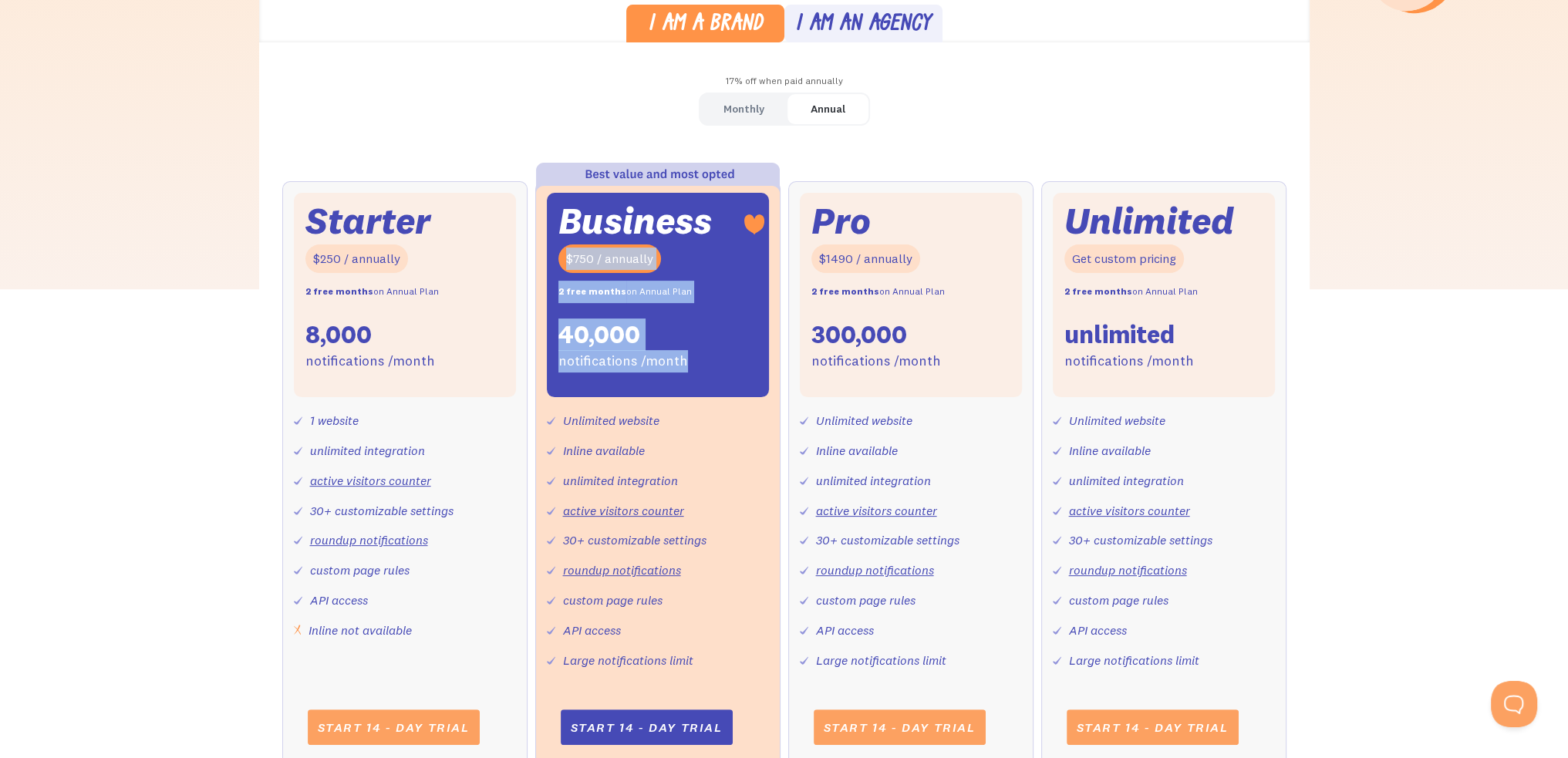
click at [547, 275] on div "Business $750 / annually 2 free months on Annual Plan 40,000 notifications /mon…" at bounding box center [657, 295] width 222 height 205
click at [585, 299] on div "2 free months on Annual Plan" at bounding box center [625, 291] width 134 height 22
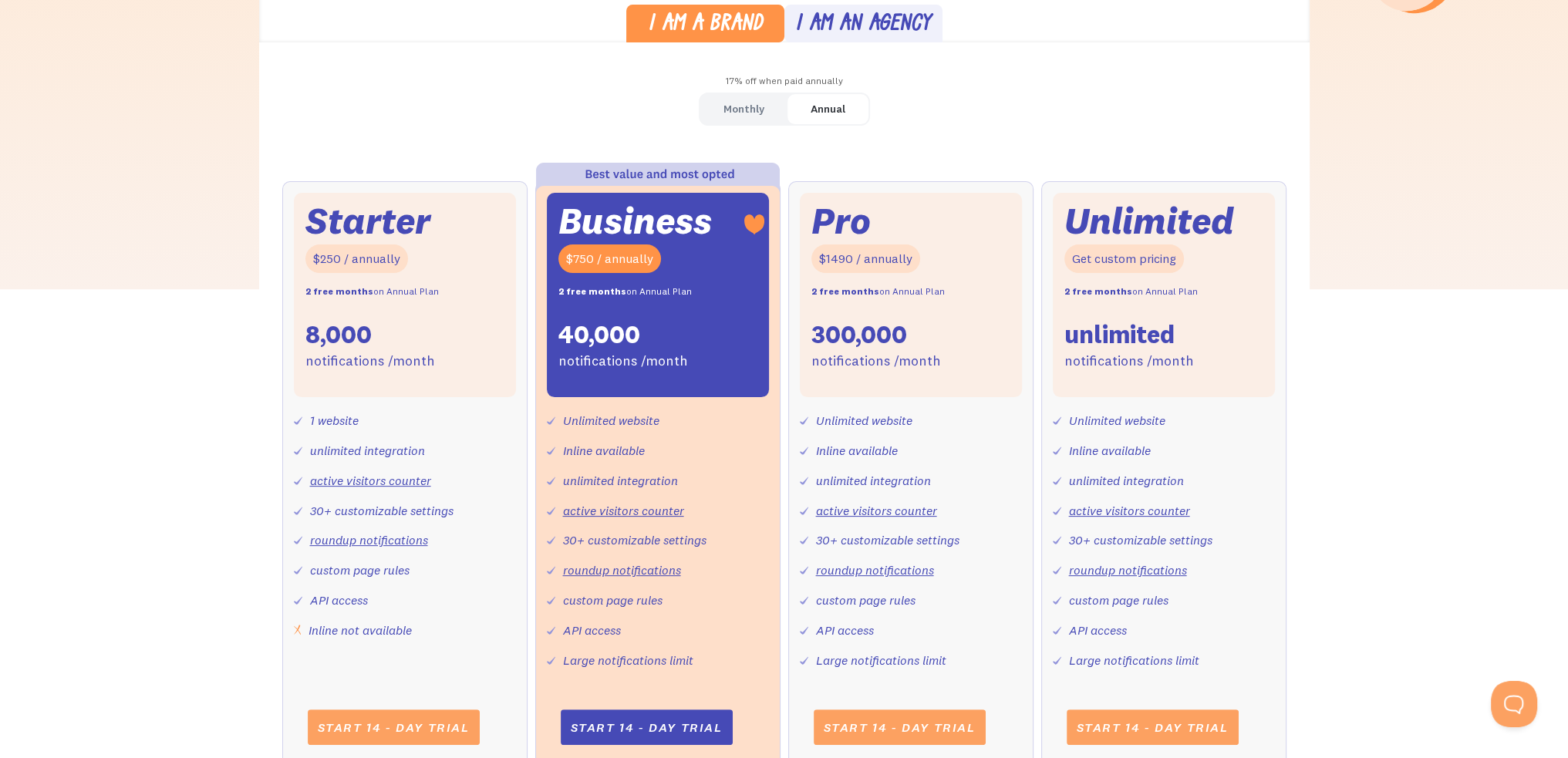
click at [700, 102] on link "Monthly" at bounding box center [743, 108] width 87 height 30
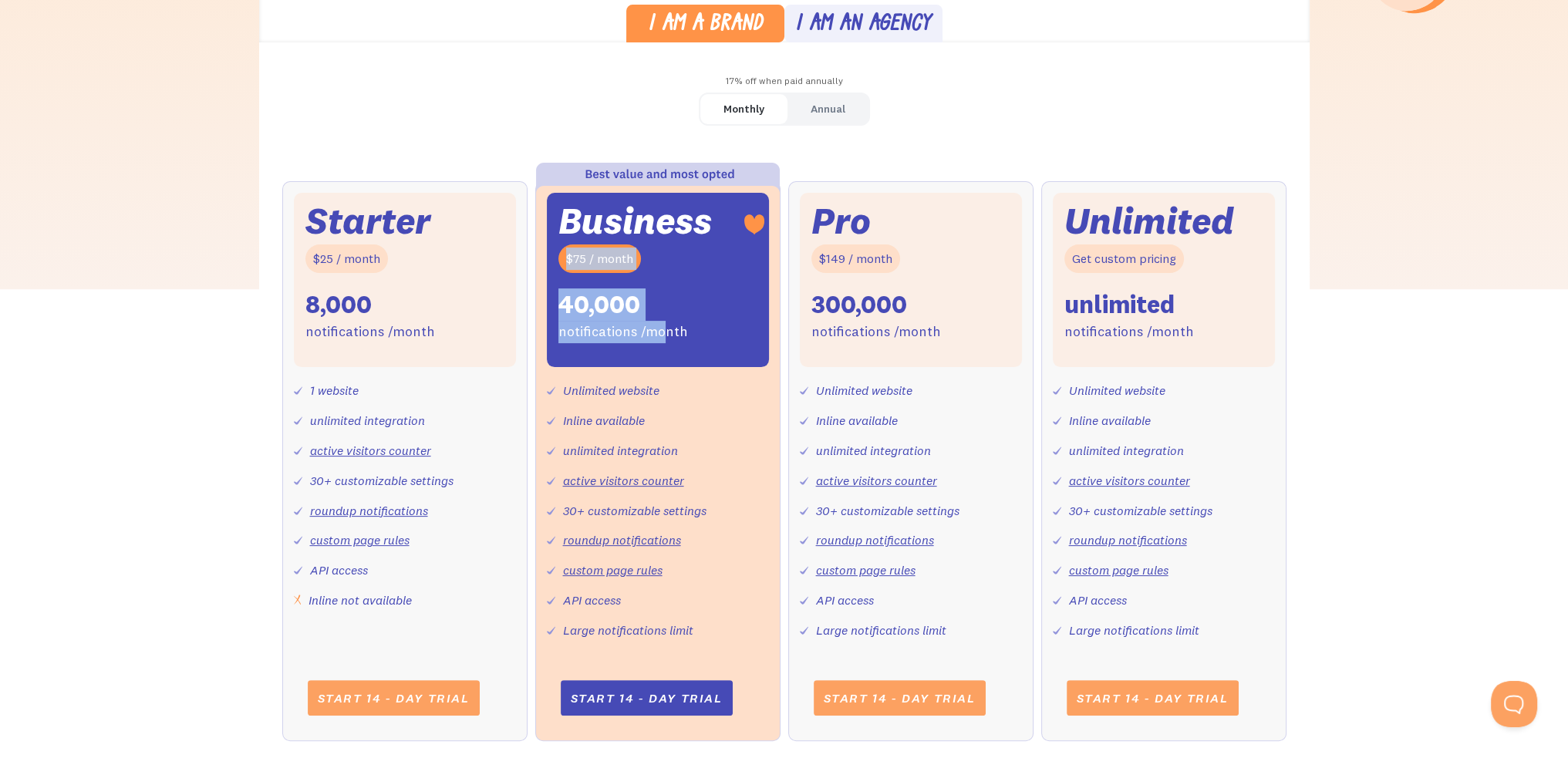
drag, startPoint x: 647, startPoint y: 307, endPoint x: 665, endPoint y: 318, distance: 21.1
click at [665, 318] on div "Business $75 / month 40,000 notifications /month" at bounding box center [657, 279] width 222 height 175
drag, startPoint x: 566, startPoint y: 270, endPoint x: 545, endPoint y: 245, distance: 32.6
click at [545, 245] on div "Business $75 / month 40,000 notifications /month Unlimited website Inline avail…" at bounding box center [657, 461] width 245 height 560
click at [571, 258] on div "$75 / month" at bounding box center [600, 258] width 82 height 28
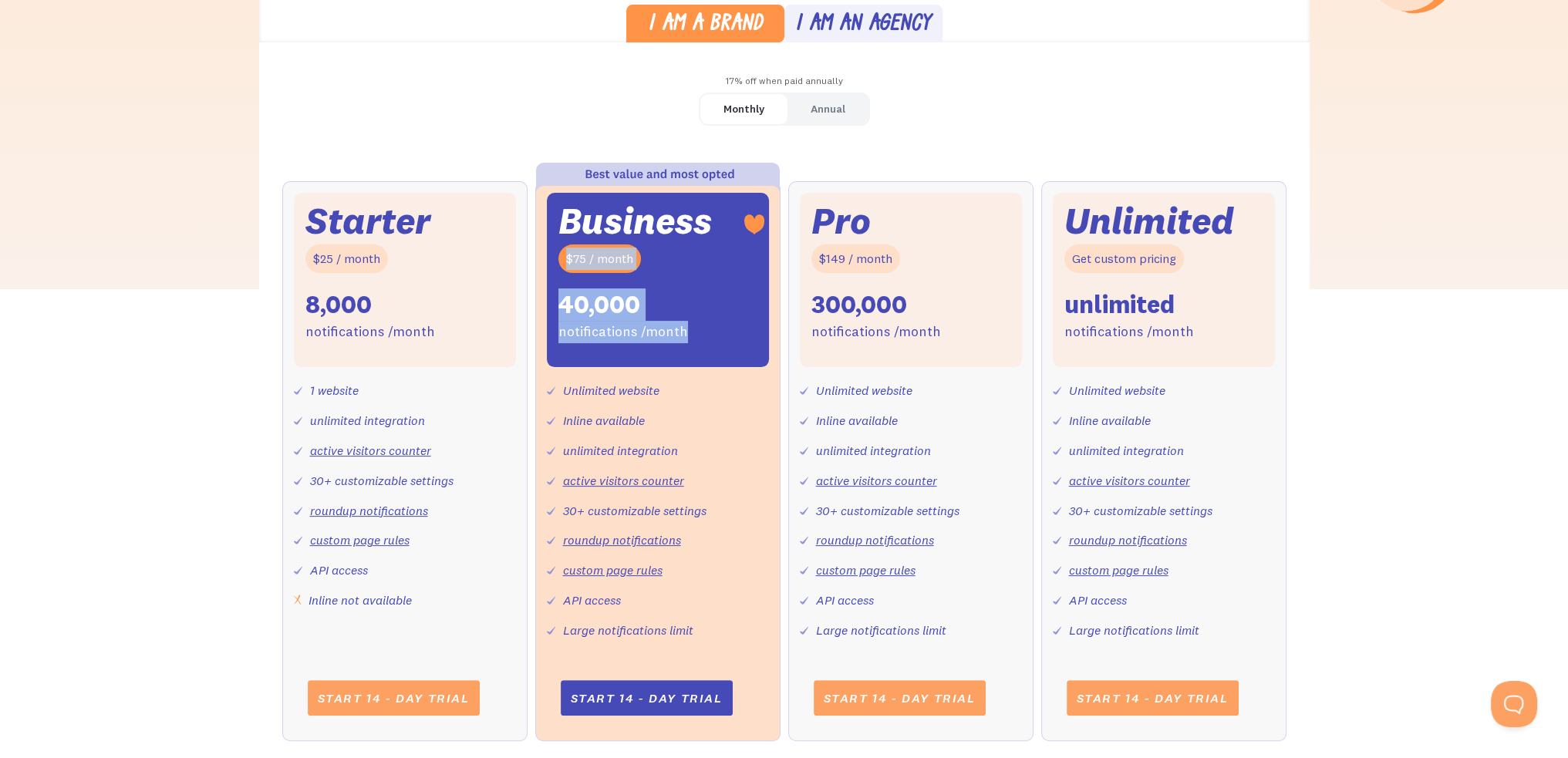
click at [573, 258] on div "$75 / month" at bounding box center [600, 258] width 82 height 28
drag, startPoint x: 573, startPoint y: 212, endPoint x: 709, endPoint y: 329, distance: 179.4
click at [709, 329] on div "Business $75 / month 40,000 notifications /month" at bounding box center [657, 279] width 222 height 175
click at [687, 322] on div "Business $75 / month 40,000 notifications /month" at bounding box center [657, 279] width 222 height 175
drag, startPoint x: 711, startPoint y: 339, endPoint x: 547, endPoint y: 238, distance: 192.6
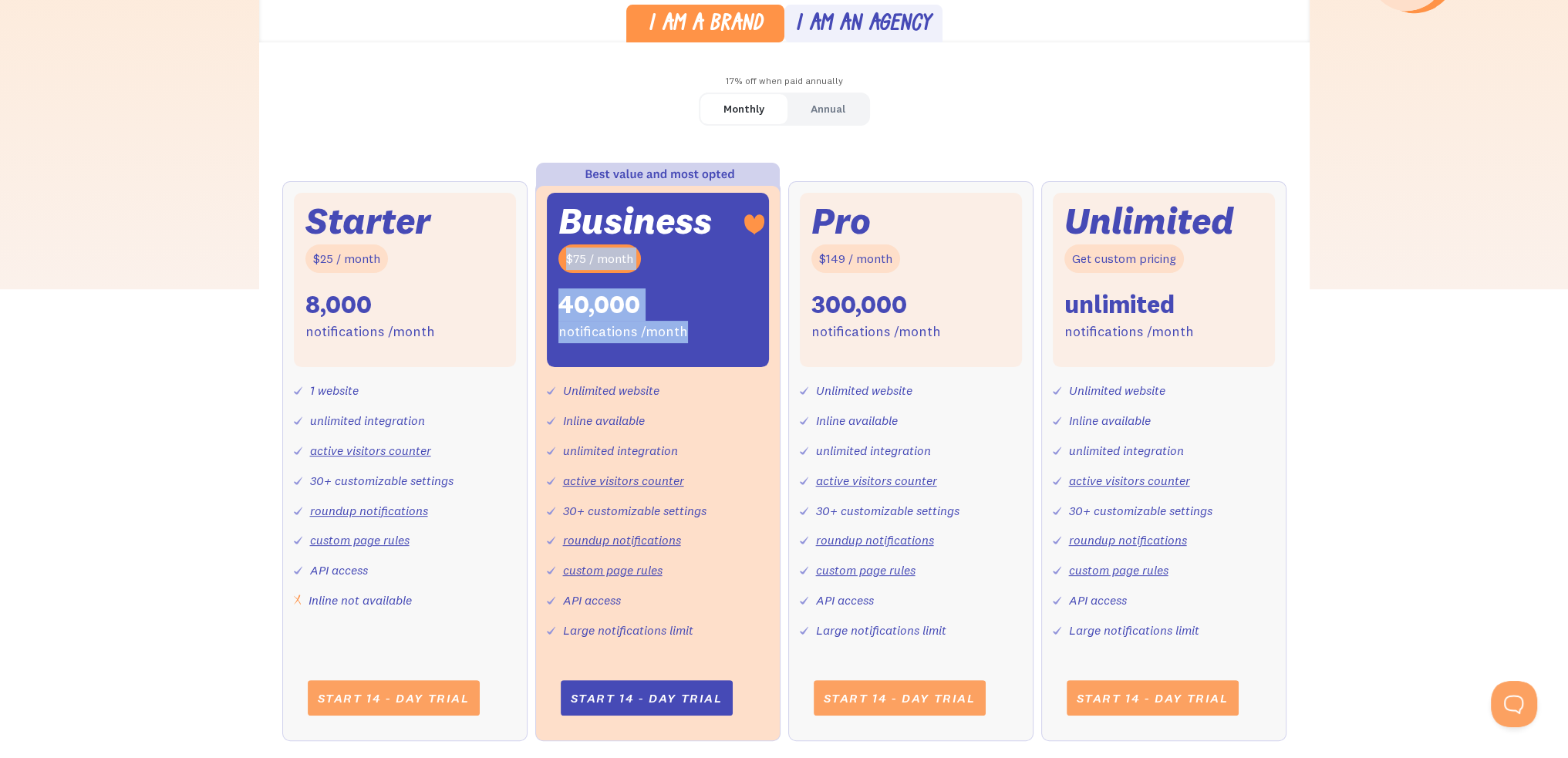
click at [547, 238] on div "Business $75 / month 40,000 notifications /month" at bounding box center [657, 279] width 222 height 175
click at [577, 256] on div "$75 / month" at bounding box center [600, 258] width 82 height 28
drag, startPoint x: 531, startPoint y: 247, endPoint x: 745, endPoint y: 339, distance: 232.9
click at [745, 339] on div "Starter $25 / month 8,000 notifications /month 1 website unlimited integration …" at bounding box center [784, 477] width 1004 height 591
click at [745, 339] on div "Business $75 / month 40,000 notifications /month" at bounding box center [657, 279] width 222 height 175
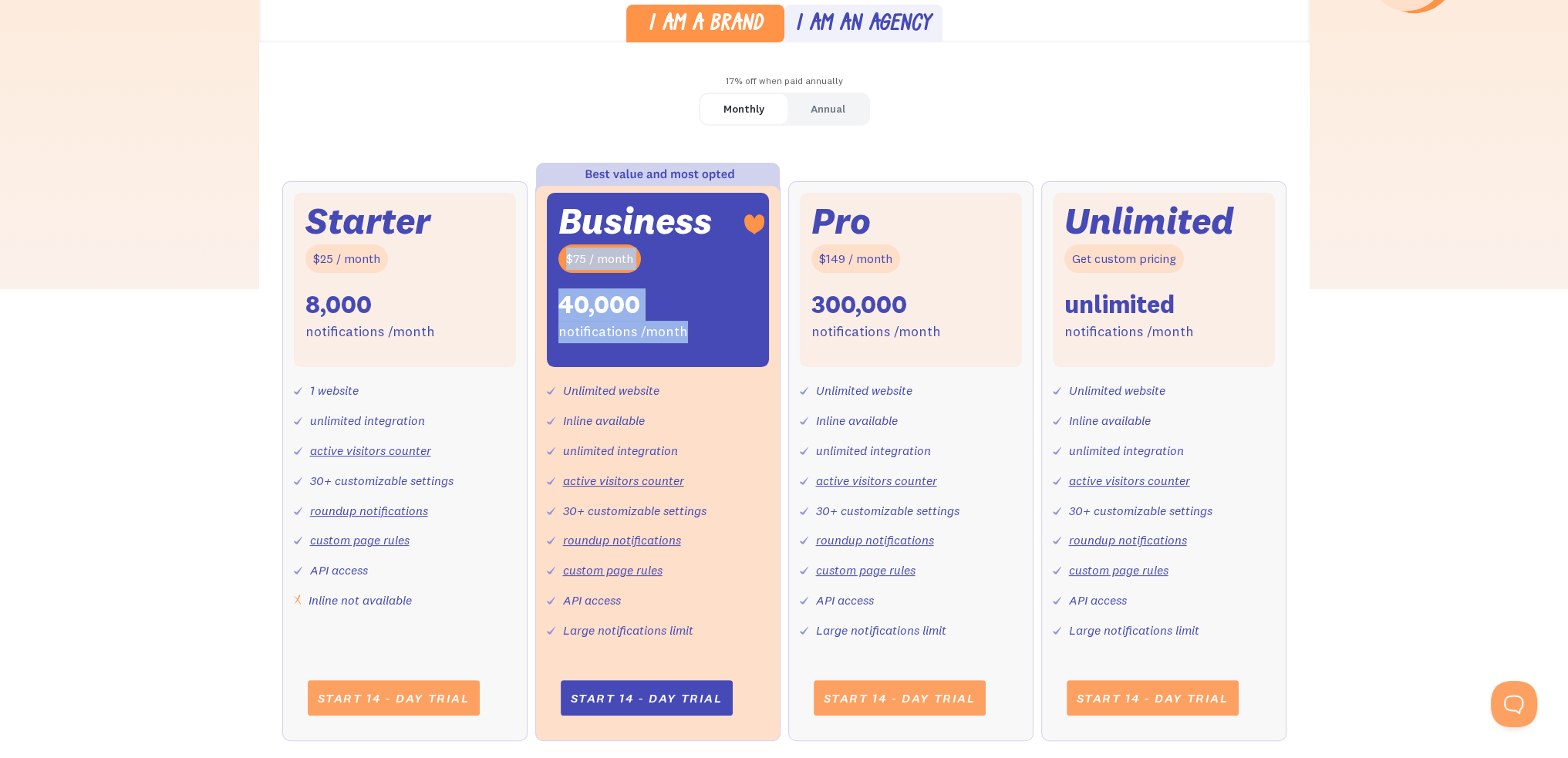
drag, startPoint x: 615, startPoint y: 287, endPoint x: 546, endPoint y: 241, distance: 82.9
click at [547, 241] on div "Business $75 / month 40,000 notifications /month" at bounding box center [657, 279] width 222 height 175
click at [605, 268] on div "$75 / month" at bounding box center [600, 258] width 82 height 28
drag, startPoint x: 555, startPoint y: 249, endPoint x: 700, endPoint y: 328, distance: 165.1
click at [699, 326] on div "Business $75 / month 40,000 notifications /month" at bounding box center [657, 279] width 222 height 175
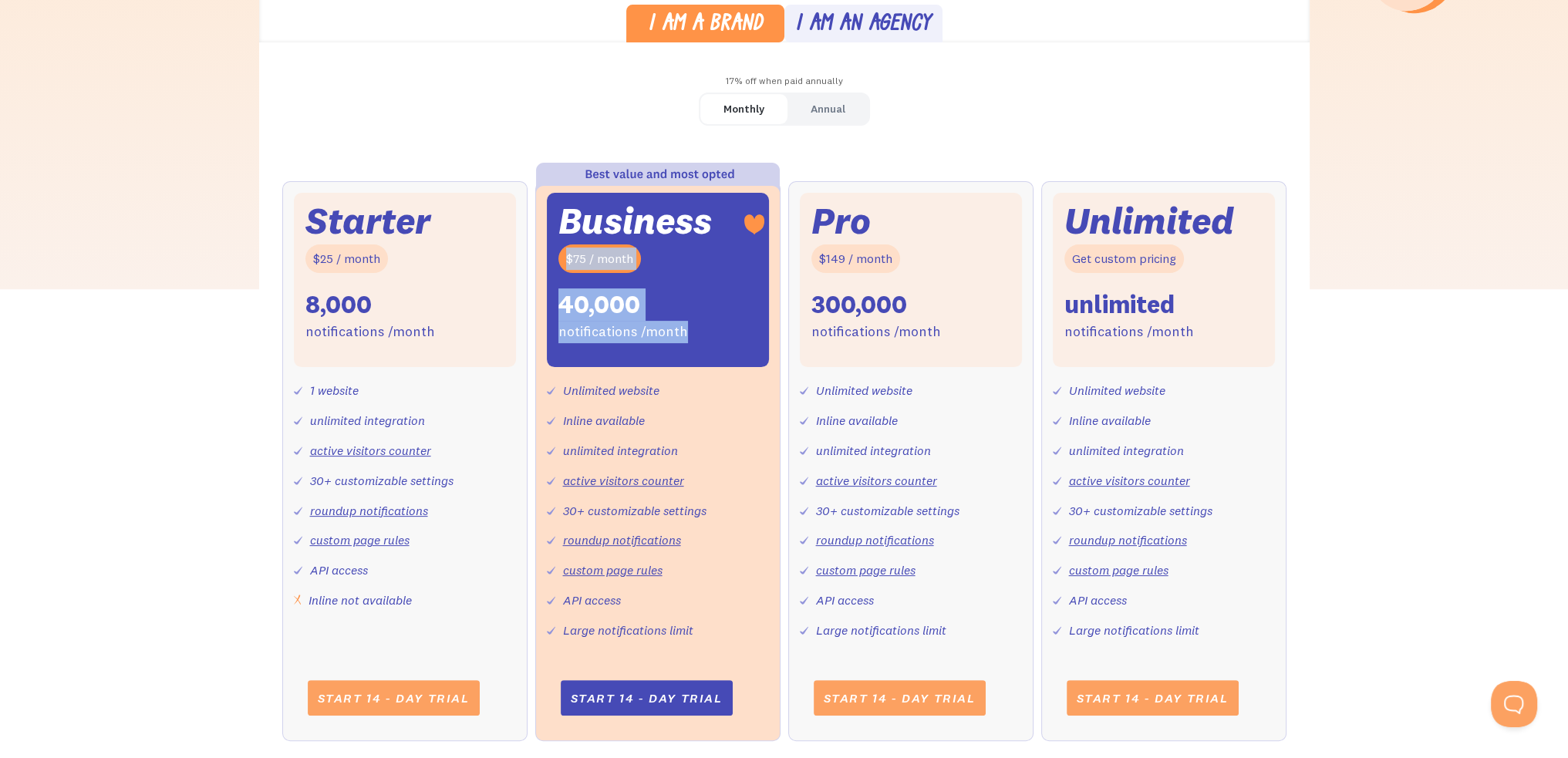
click at [700, 328] on div "Business $75 / month 40,000 notifications /month" at bounding box center [657, 279] width 222 height 175
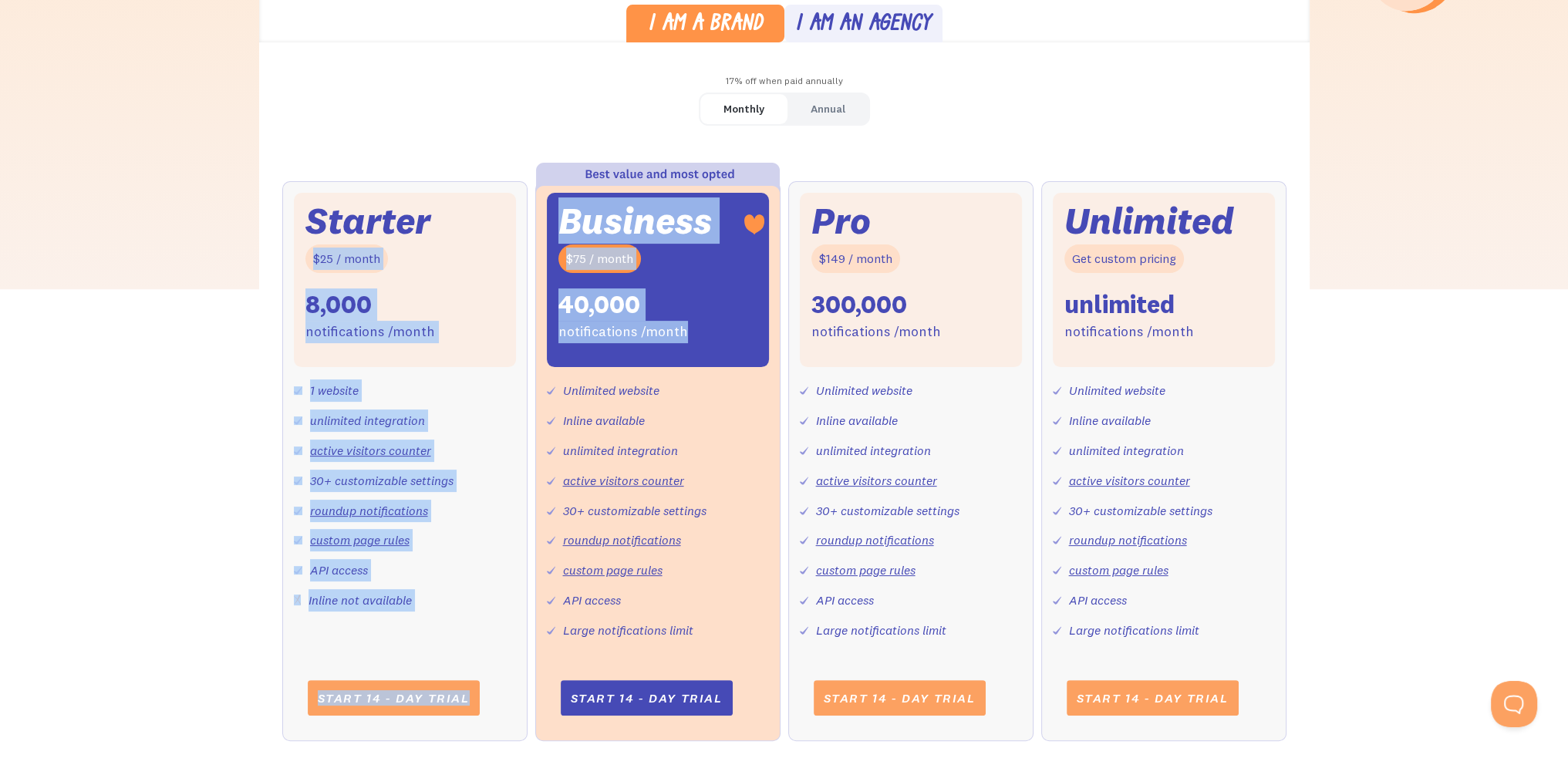
drag, startPoint x: 722, startPoint y: 345, endPoint x: 518, endPoint y: 221, distance: 238.7
click at [518, 221] on div "Starter $25 / month 8,000 notifications /month 1 website unlimited integration …" at bounding box center [784, 477] width 1004 height 591
click at [675, 292] on div "Business $75 / month 40,000 notifications /month" at bounding box center [657, 279] width 222 height 175
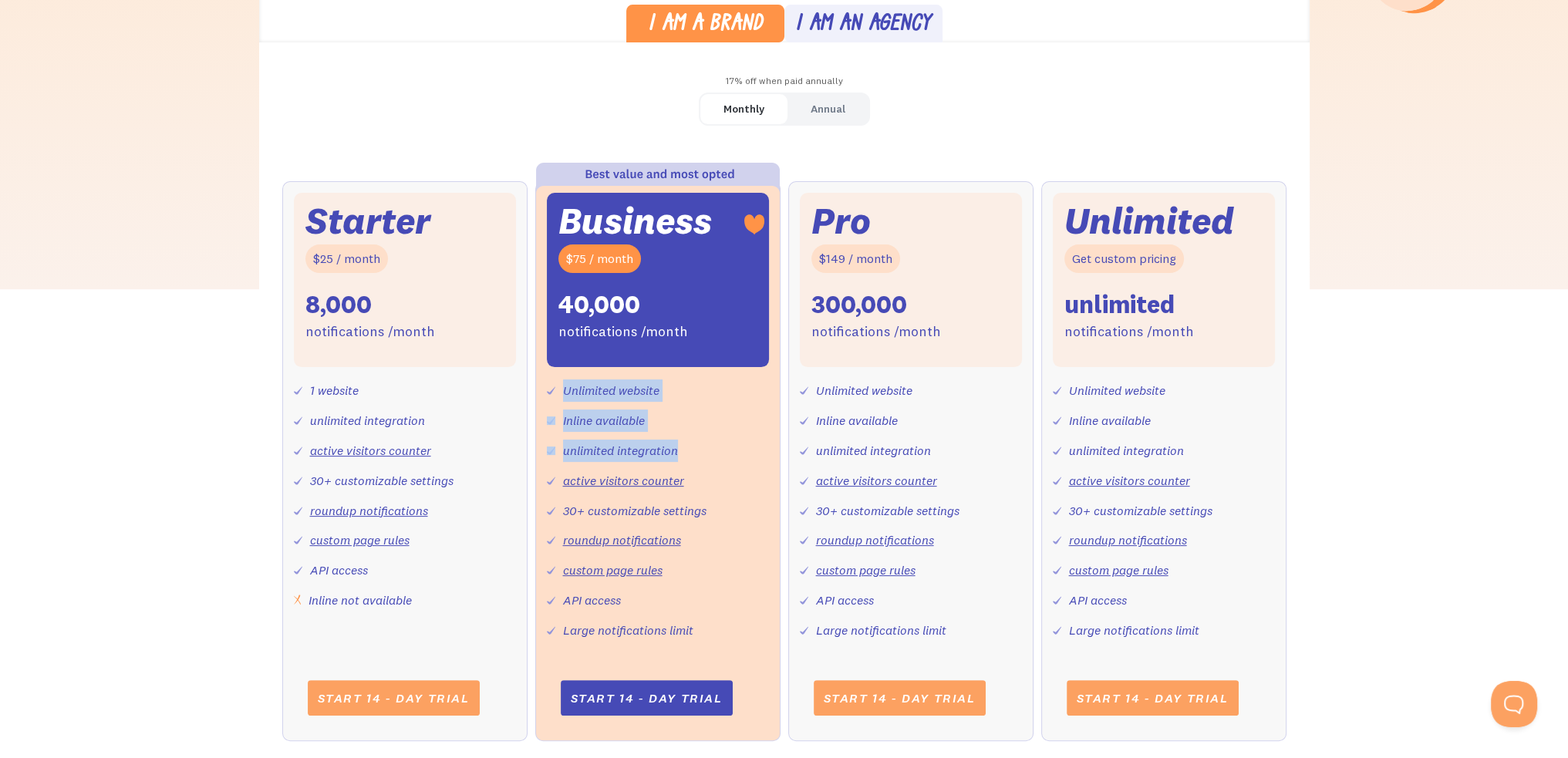
drag, startPoint x: 566, startPoint y: 391, endPoint x: 708, endPoint y: 430, distance: 147.3
click at [708, 430] on div "Unlimited website Inline available unlimited integration active visitors counte…" at bounding box center [657, 504] width 222 height 274
click at [709, 433] on div "Unlimited website Inline available unlimited integration active visitors counte…" at bounding box center [657, 504] width 222 height 274
drag, startPoint x: 685, startPoint y: 456, endPoint x: 564, endPoint y: 390, distance: 137.8
click at [547, 380] on div "Unlimited website Inline available unlimited integration active visitors counte…" at bounding box center [657, 504] width 222 height 274
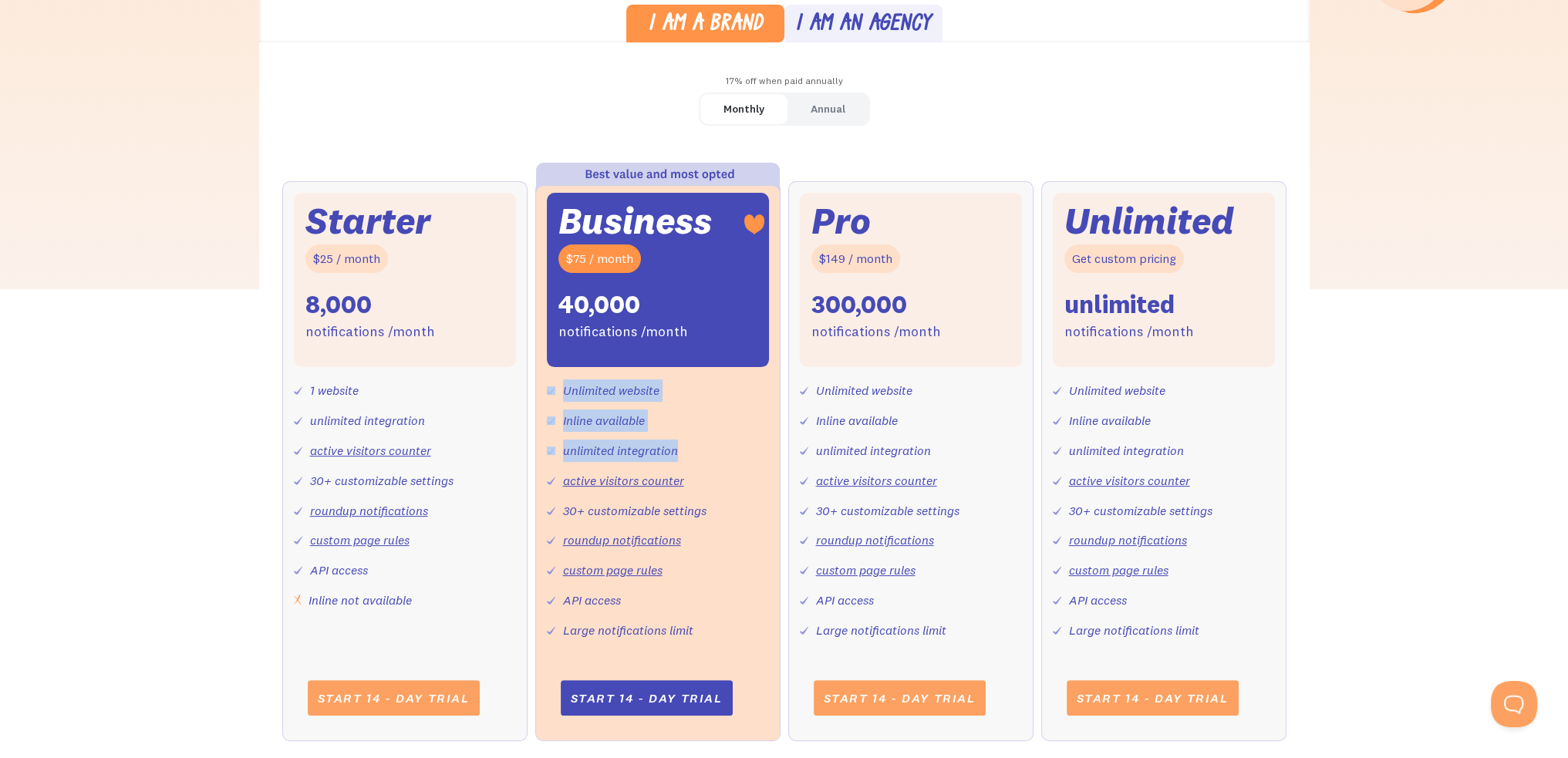
click at [606, 408] on div "Unlimited website Inline available unlimited integration active visitors counte…" at bounding box center [657, 504] width 222 height 274
drag, startPoint x: 662, startPoint y: 448, endPoint x: 746, endPoint y: 531, distance: 118.1
click at [746, 531] on div "Unlimited website Inline available unlimited integration active visitors counte…" at bounding box center [657, 504] width 222 height 274
click at [746, 532] on div "Unlimited website Inline available unlimited integration active visitors counte…" at bounding box center [657, 504] width 222 height 274
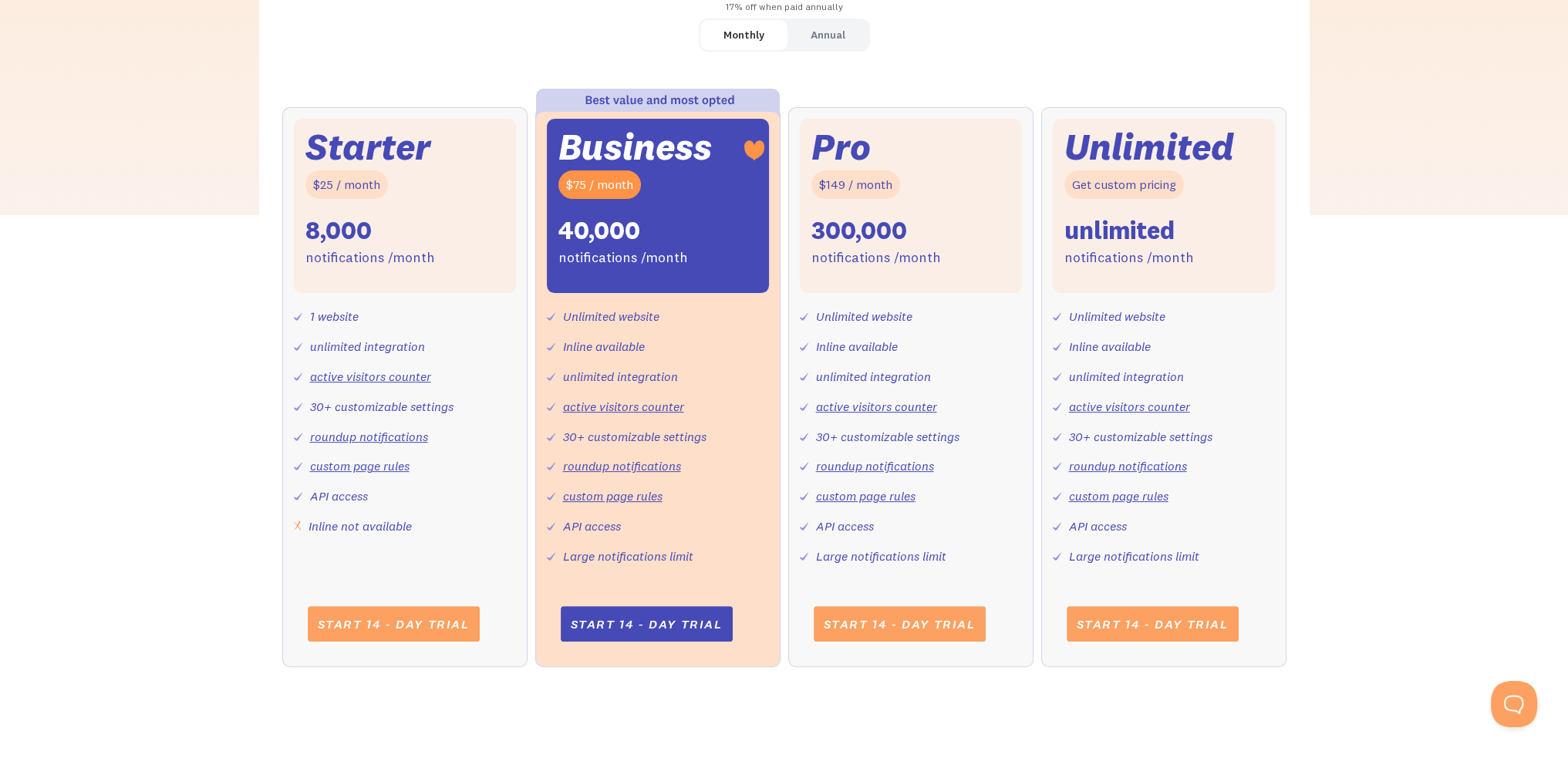
scroll to position [540, 0]
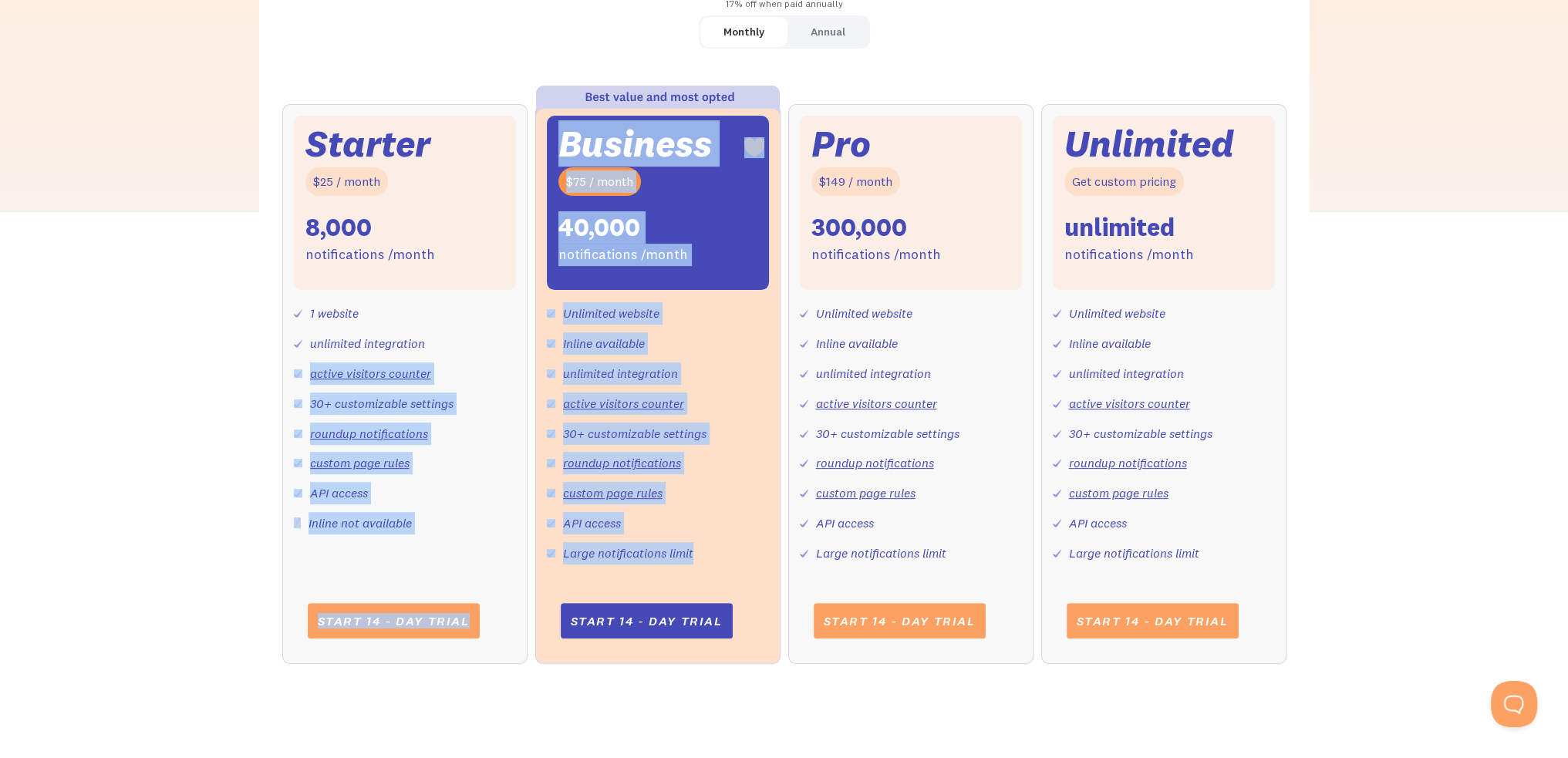
drag, startPoint x: 708, startPoint y: 559, endPoint x: 509, endPoint y: 292, distance: 333.0
click at [509, 292] on div "Starter $25 / month 8,000 notifications /month 1 website unlimited integration …" at bounding box center [784, 400] width 1004 height 591
click at [666, 308] on div "Unlimited website Inline available unlimited integration active visitors counte…" at bounding box center [657, 427] width 222 height 274
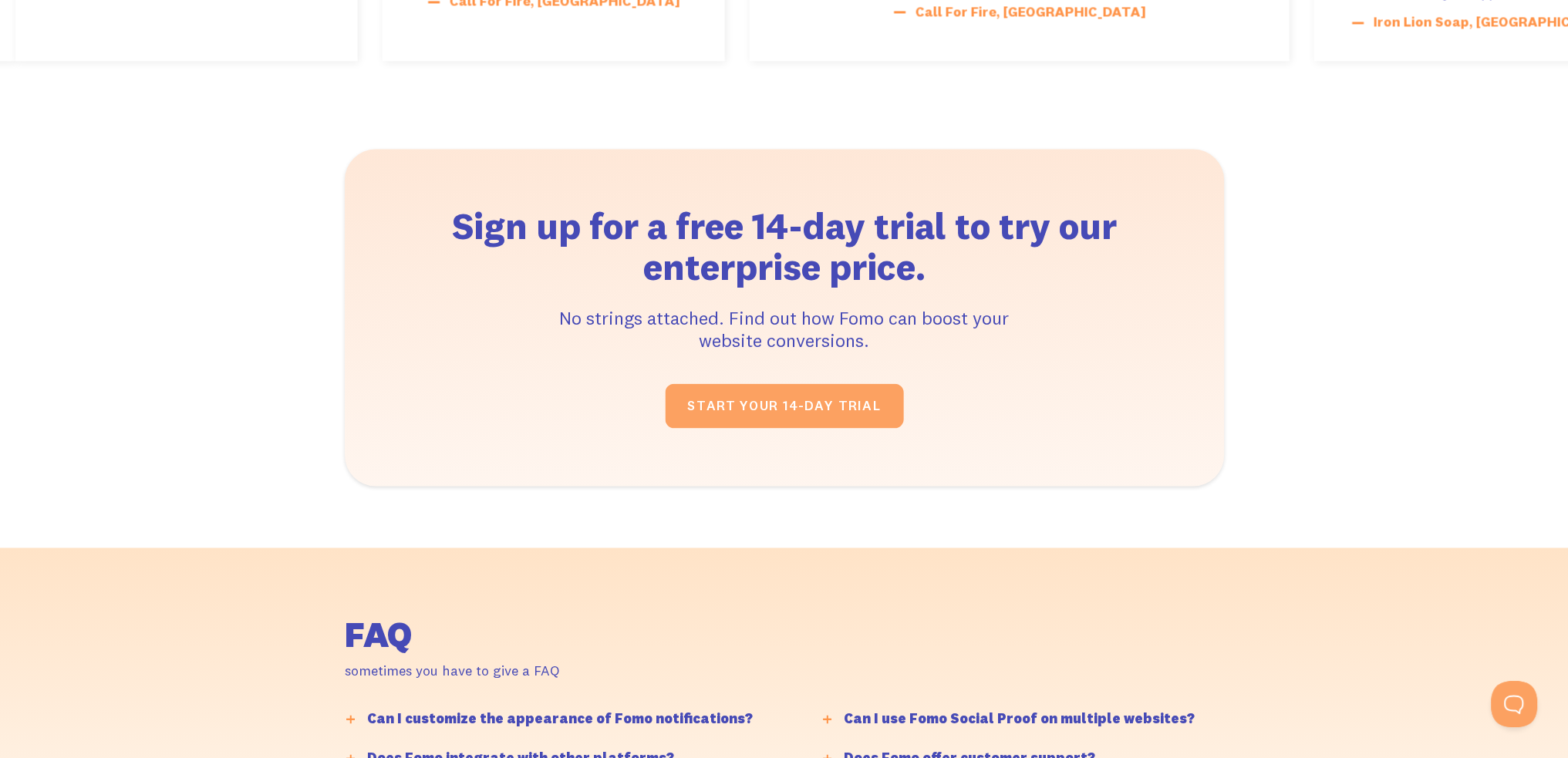
scroll to position [2828, 0]
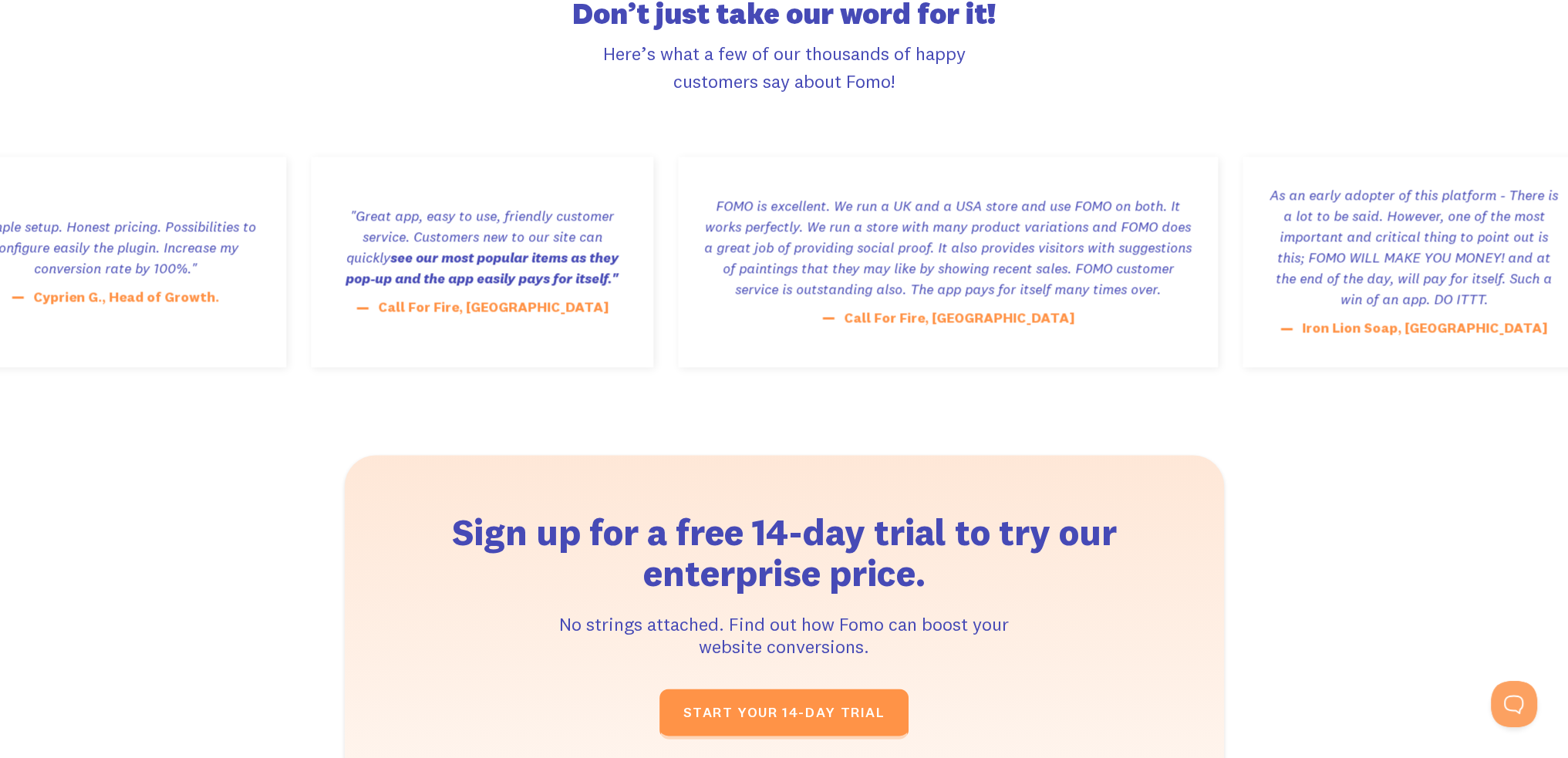
drag, startPoint x: 401, startPoint y: 213, endPoint x: 635, endPoint y: 299, distance: 249.3
click at [635, 299] on div ""Affordable, really helps social proof, and excellent value for the recent orde…" at bounding box center [738, 262] width 343 height 211
click at [678, 305] on div "Airo Collective, [GEOGRAPHIC_DATA]." at bounding box center [805, 296] width 254 height 22
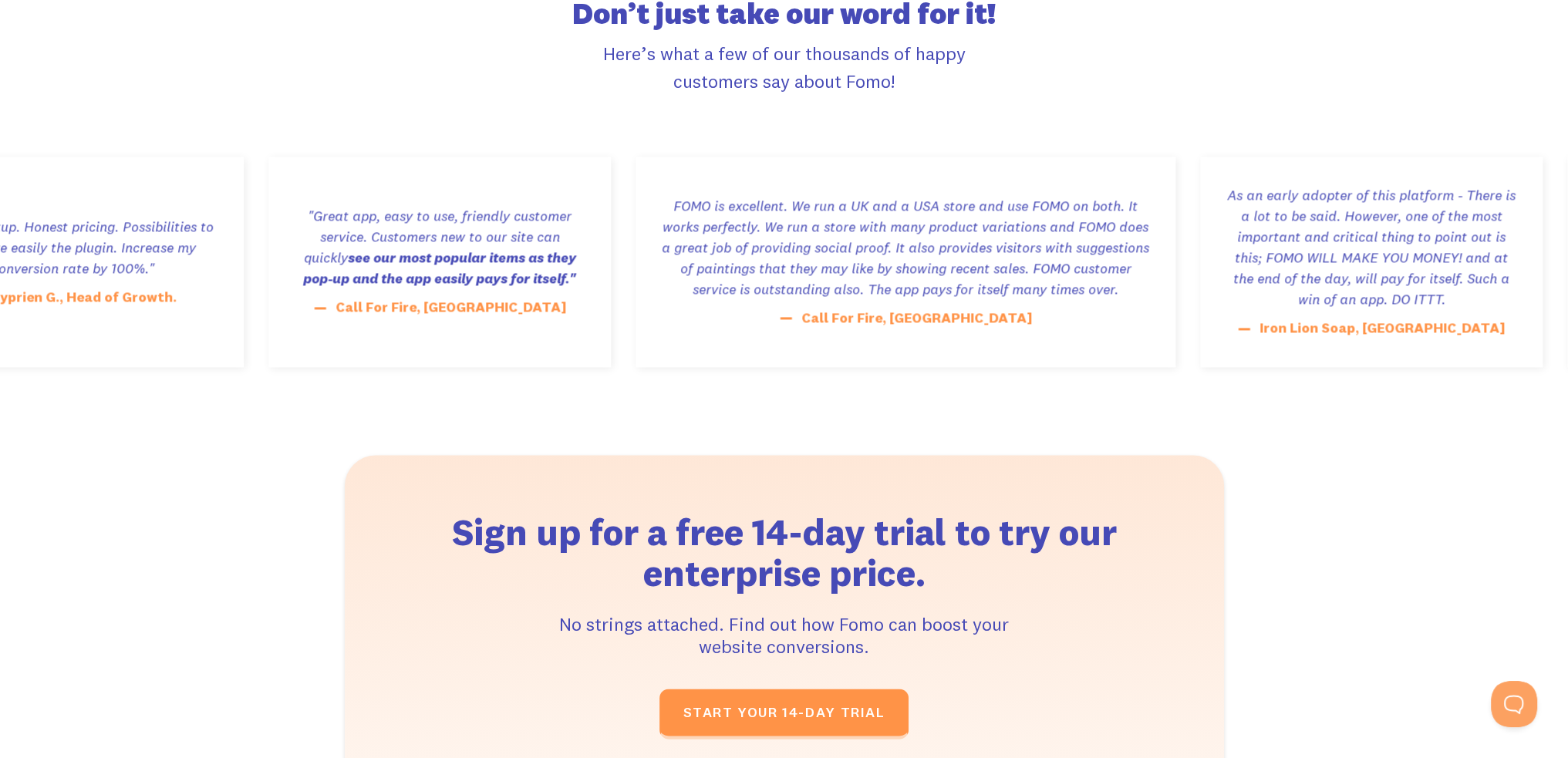
drag, startPoint x: 432, startPoint y: 238, endPoint x: 339, endPoint y: 212, distance: 96.6
click at [339, 212] on div ""Simple setup. Honest pricing. Possibilities to configure easily the plugin. In…" at bounding box center [241, 262] width 2573 height 211
click at [613, 228] on div ""Affordable, really helps social proof, and excellent value for the recent orde…" at bounding box center [784, 262] width 343 height 211
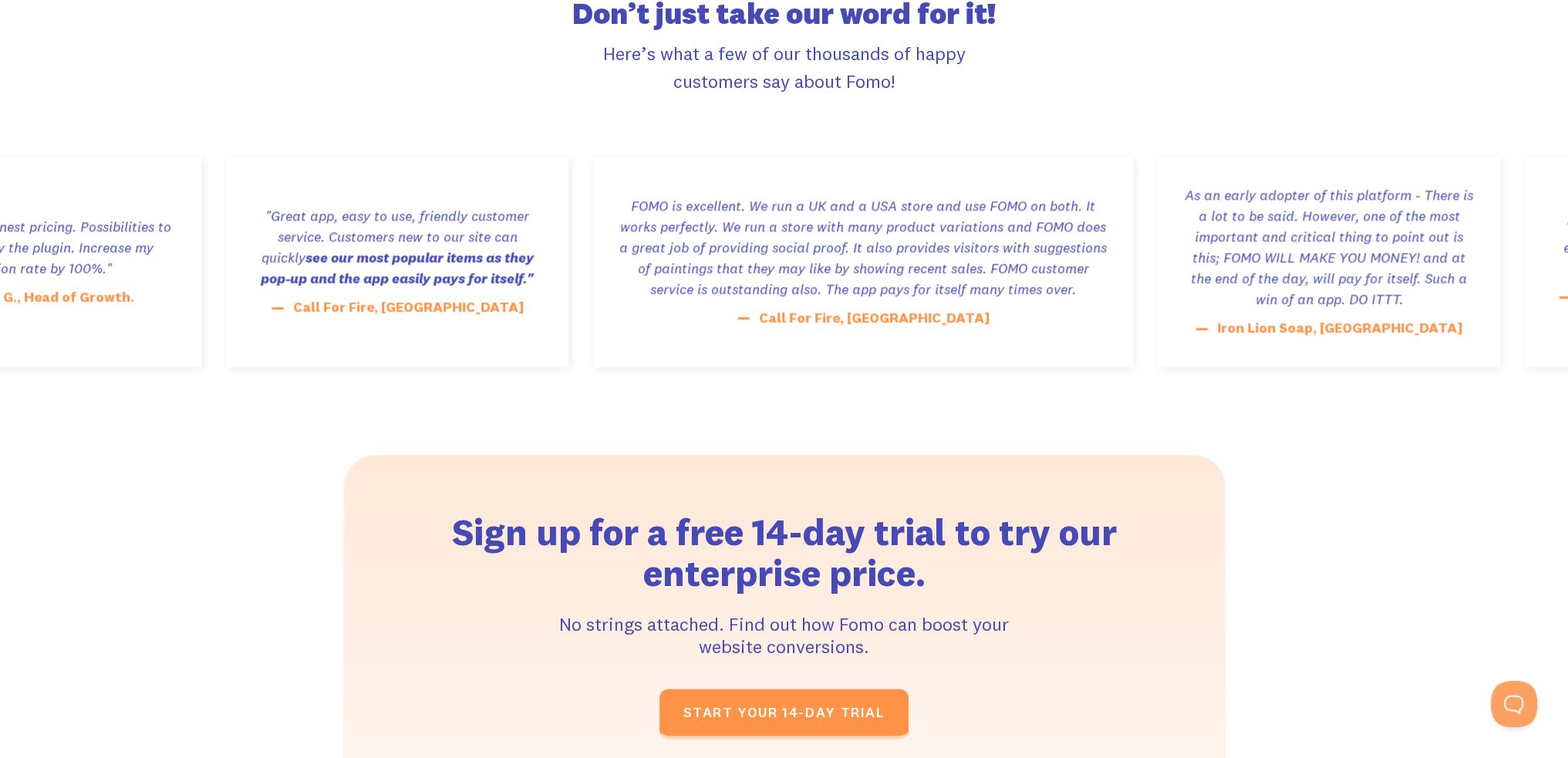
drag, startPoint x: 383, startPoint y: 223, endPoint x: 610, endPoint y: 316, distance: 245.3
click at [625, 316] on div ""Affordable, really helps social proof, and excellent value for the recent orde…" at bounding box center [796, 262] width 343 height 211
click at [610, 316] on div ""Affordable, really helps social proof, and excellent value for the recent orde…" at bounding box center [741, 262] width 343 height 211
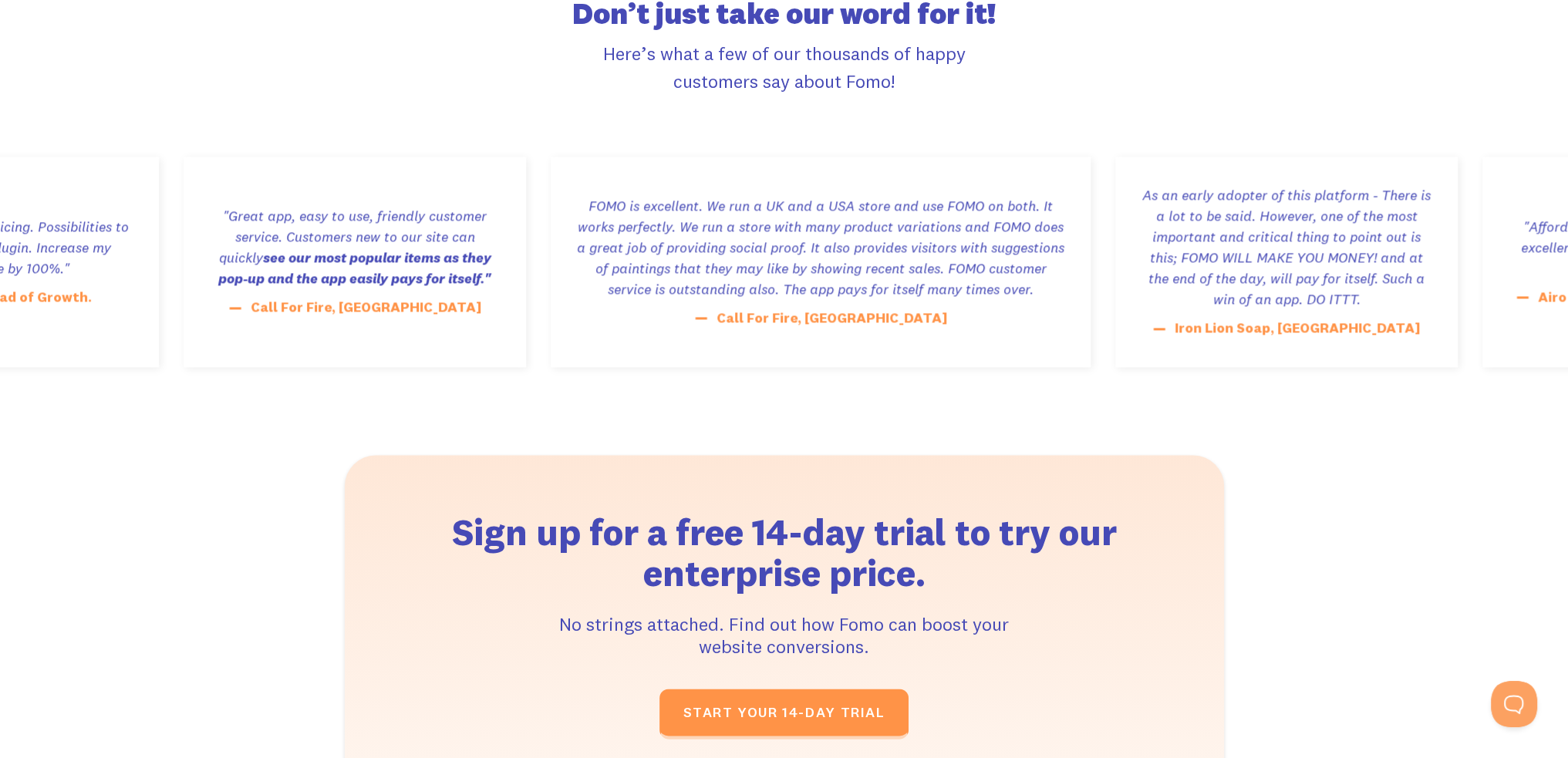
drag, startPoint x: 619, startPoint y: 307, endPoint x: 383, endPoint y: 234, distance: 247.0
click at [615, 218] on div ""Affordable, really helps social proof, and excellent value for the recent orde…" at bounding box center [786, 262] width 343 height 211
click at [646, 234] on div ""Affordable, really helps social proof, and excellent value for the recent orde…" at bounding box center [793, 246] width 296 height 63
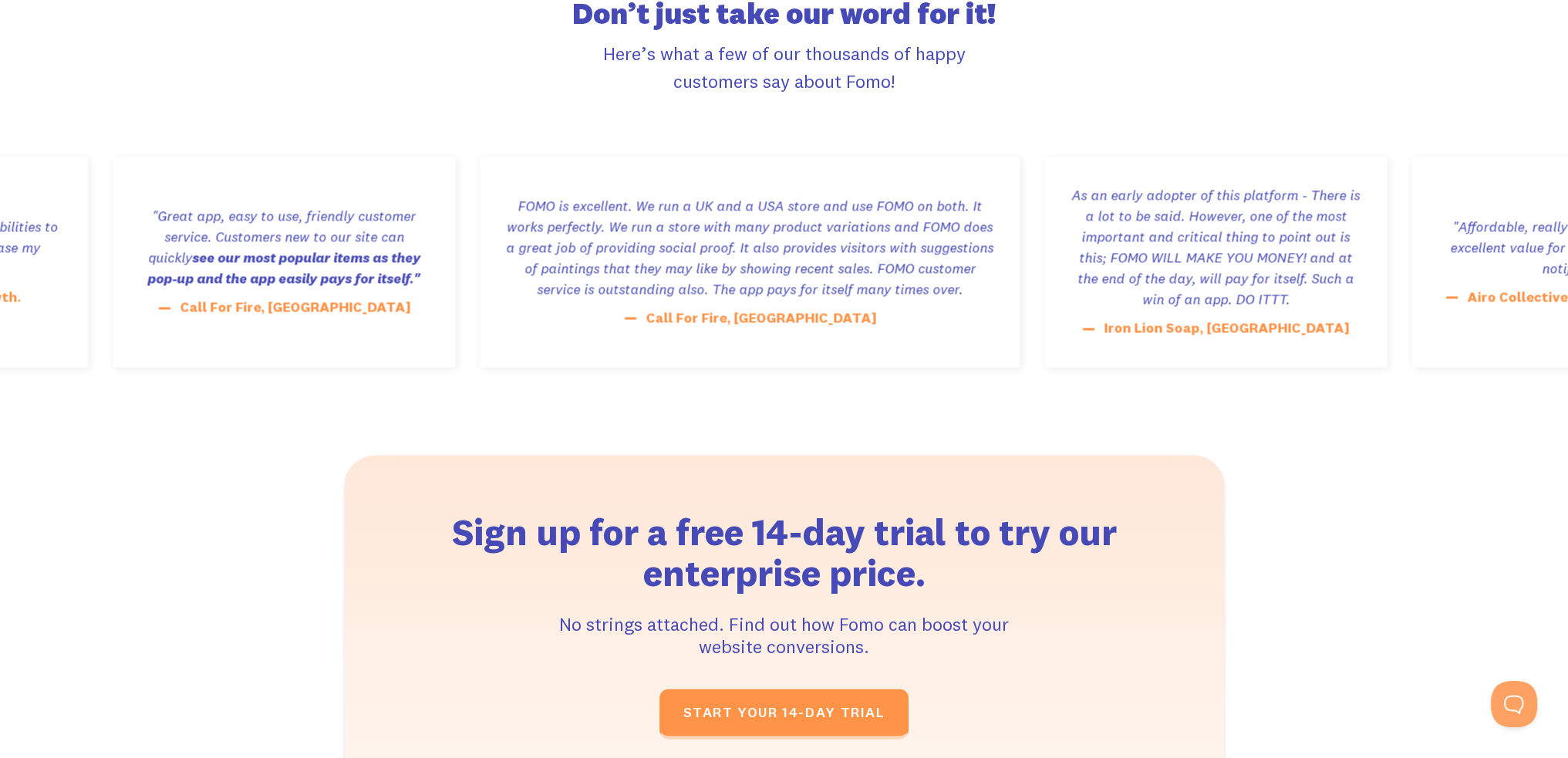
drag, startPoint x: 703, startPoint y: 219, endPoint x: 1081, endPoint y: 326, distance: 392.9
click at [1064, 324] on div "Not only is this app awesome all around, but I had a small bug and after contac…" at bounding box center [1239, 262] width 540 height 211
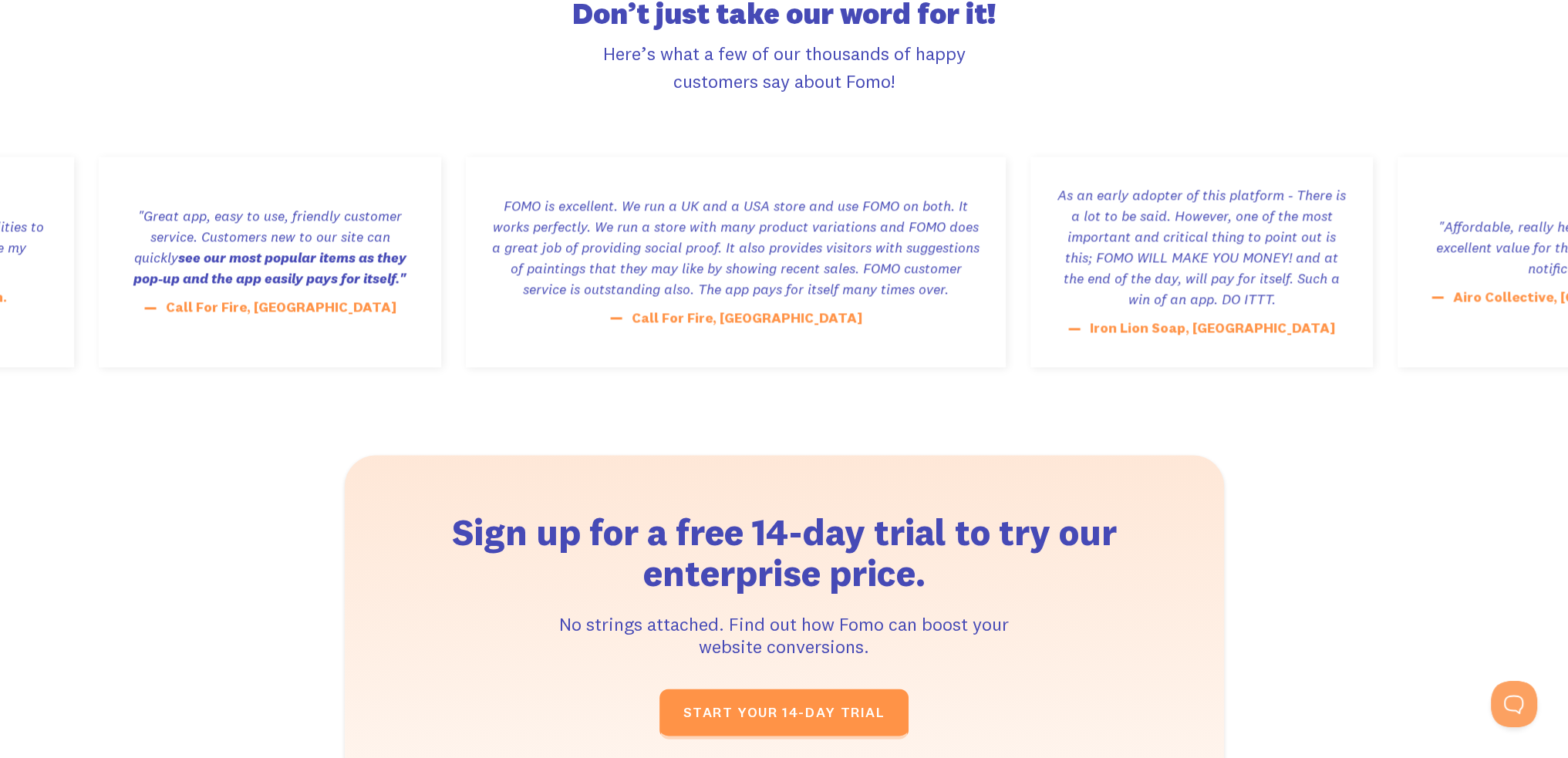
click at [1081, 326] on div "Not only is this app awesome all around, but I had a small bug and after contac…" at bounding box center [1263, 262] width 540 height 211
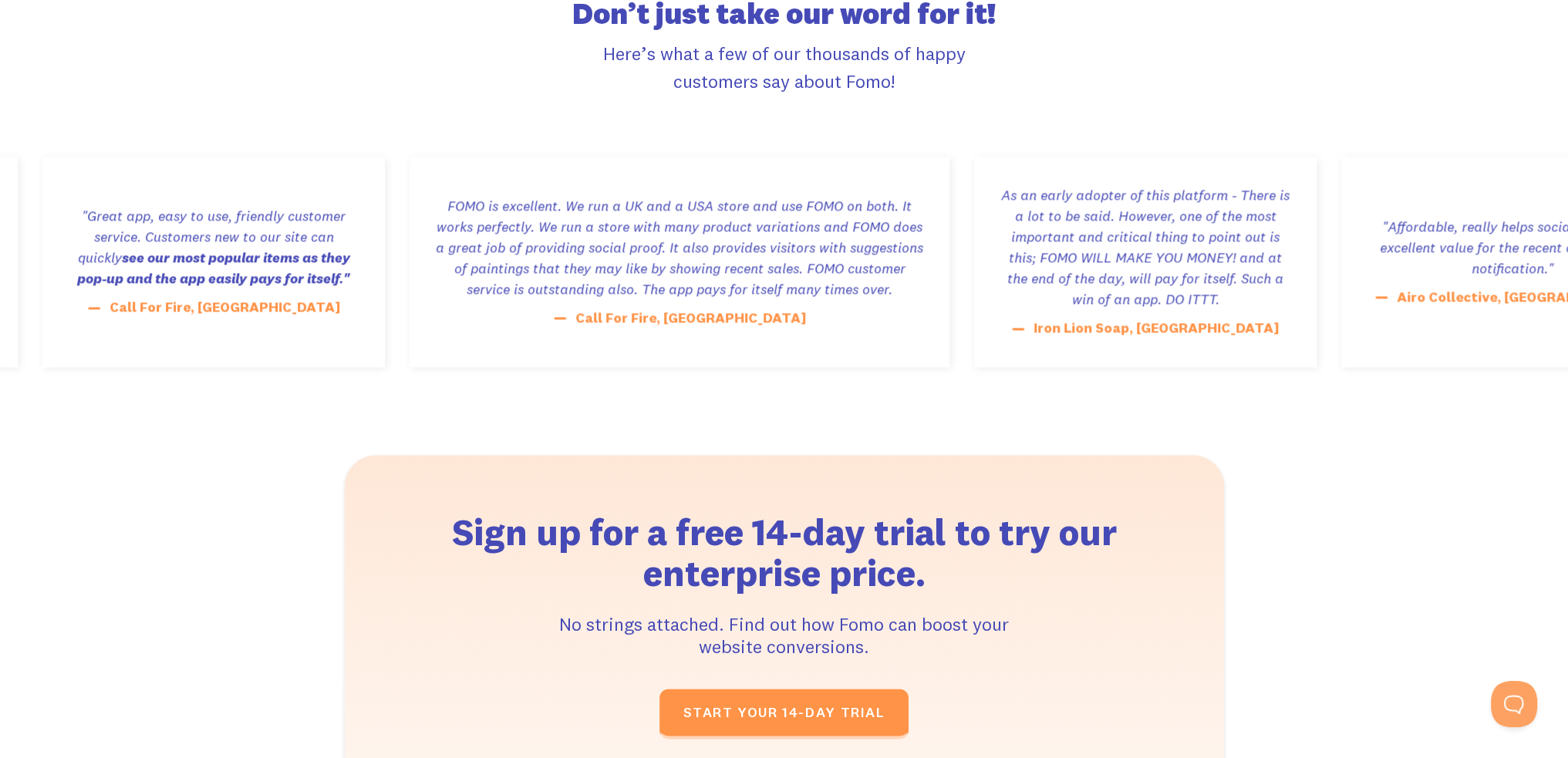
drag, startPoint x: 632, startPoint y: 200, endPoint x: 1007, endPoint y: 320, distance: 393.7
click at [1004, 320] on div "Not only is this app awesome all around, but I had a small bug and after contac…" at bounding box center [1261, 262] width 540 height 211
click at [1007, 320] on div "Not only is this app awesome all around, but I had a small bug and after contac…" at bounding box center [1263, 262] width 540 height 211
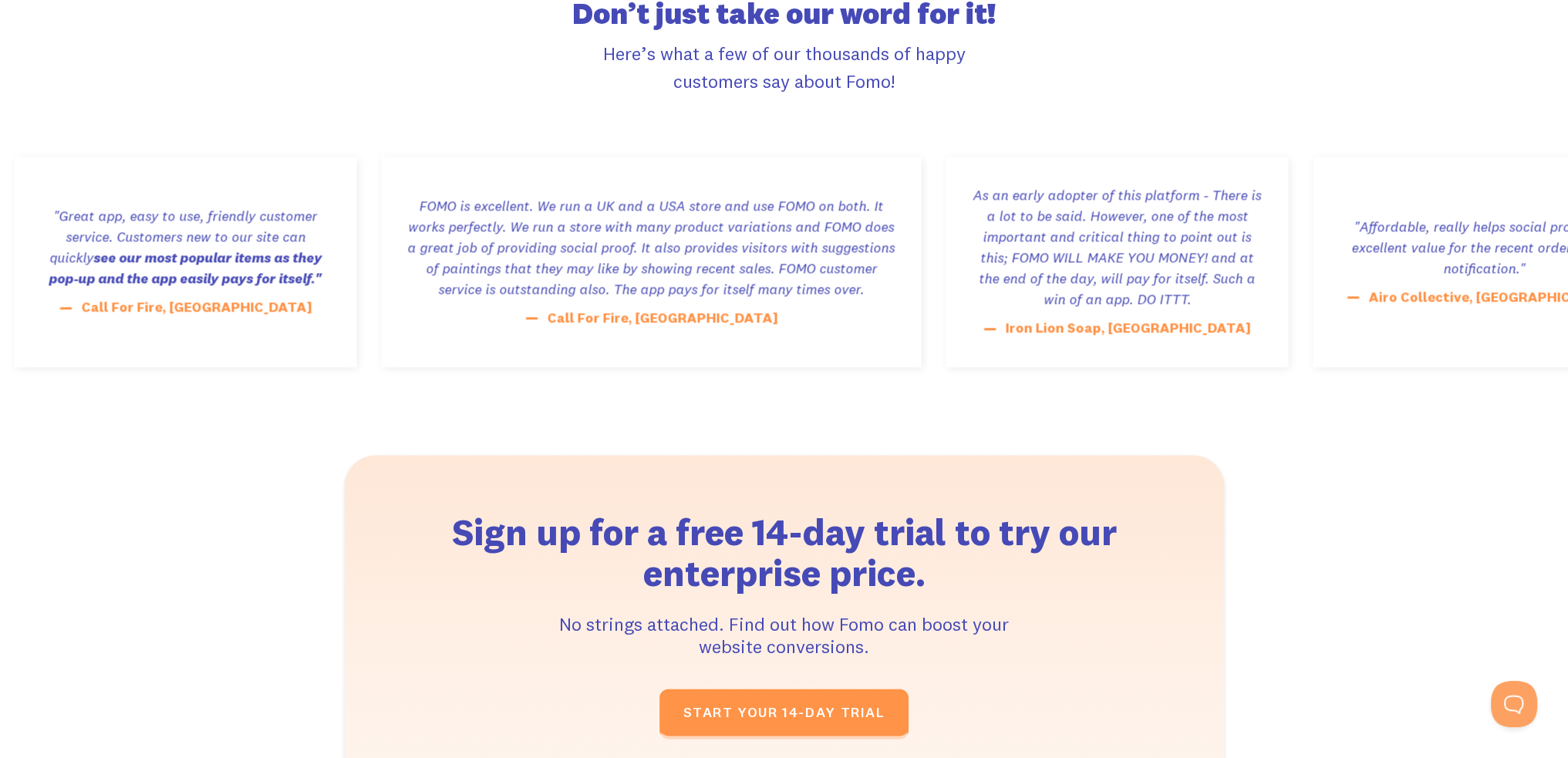
drag, startPoint x: 873, startPoint y: 287, endPoint x: 545, endPoint y: 189, distance: 342.3
click at [545, 189] on div ""Simple setup. Honest pricing. Possibilities to configure easily the plugin. In…" at bounding box center [220, 262] width 2573 height 211
click at [1011, 216] on div "Not only is this app awesome all around, but I had a small bug and after contac…" at bounding box center [1257, 246] width 493 height 105
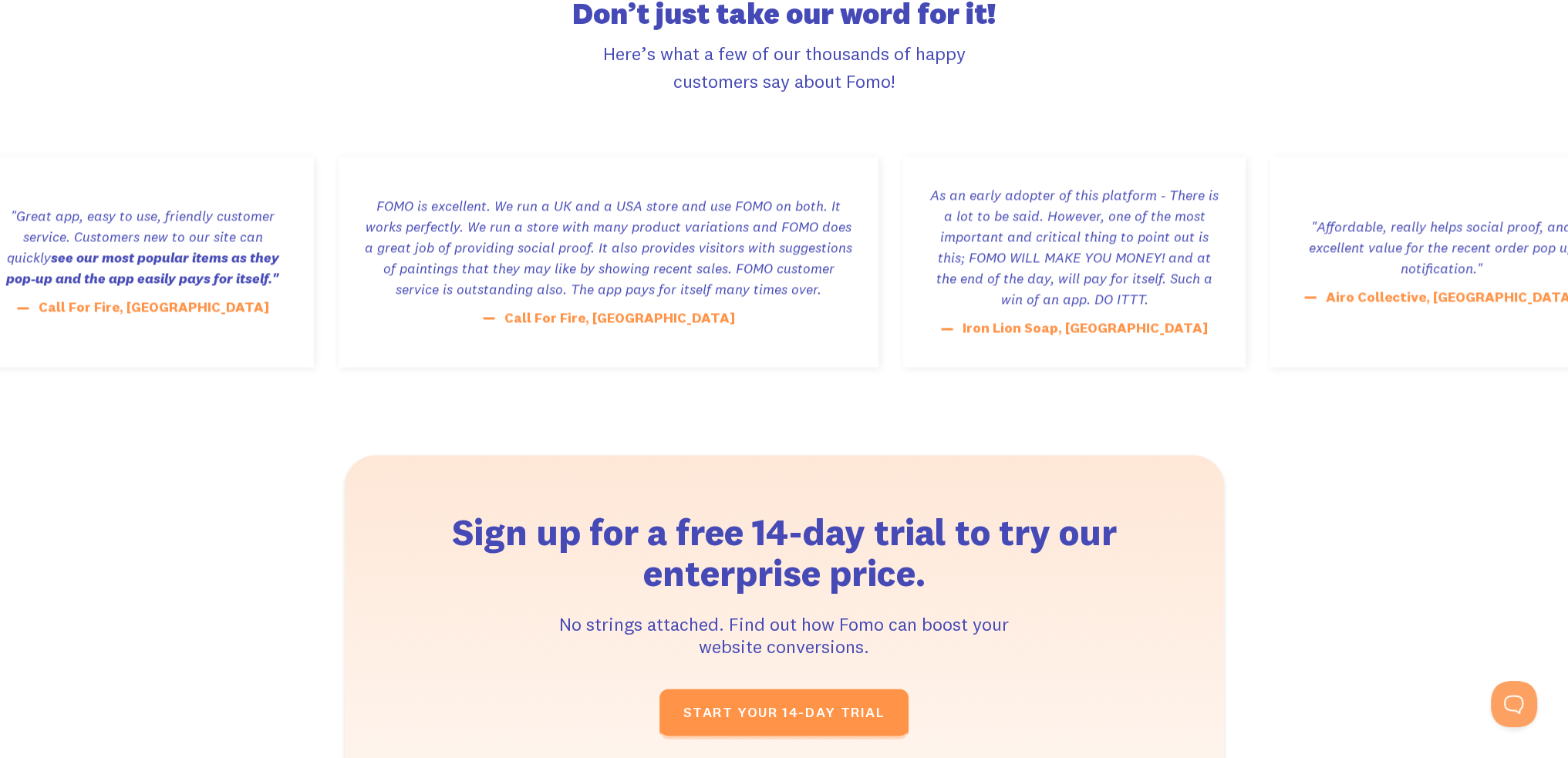
drag, startPoint x: 614, startPoint y: 214, endPoint x: 918, endPoint y: 316, distance: 320.7
click at [998, 316] on div "Not only is this app awesome all around, but I had a small bug and after contac…" at bounding box center [1268, 262] width 540 height 211
click at [997, 316] on div "Not only is this app awesome all around, but I had a small bug and after contac…" at bounding box center [1267, 262] width 540 height 211
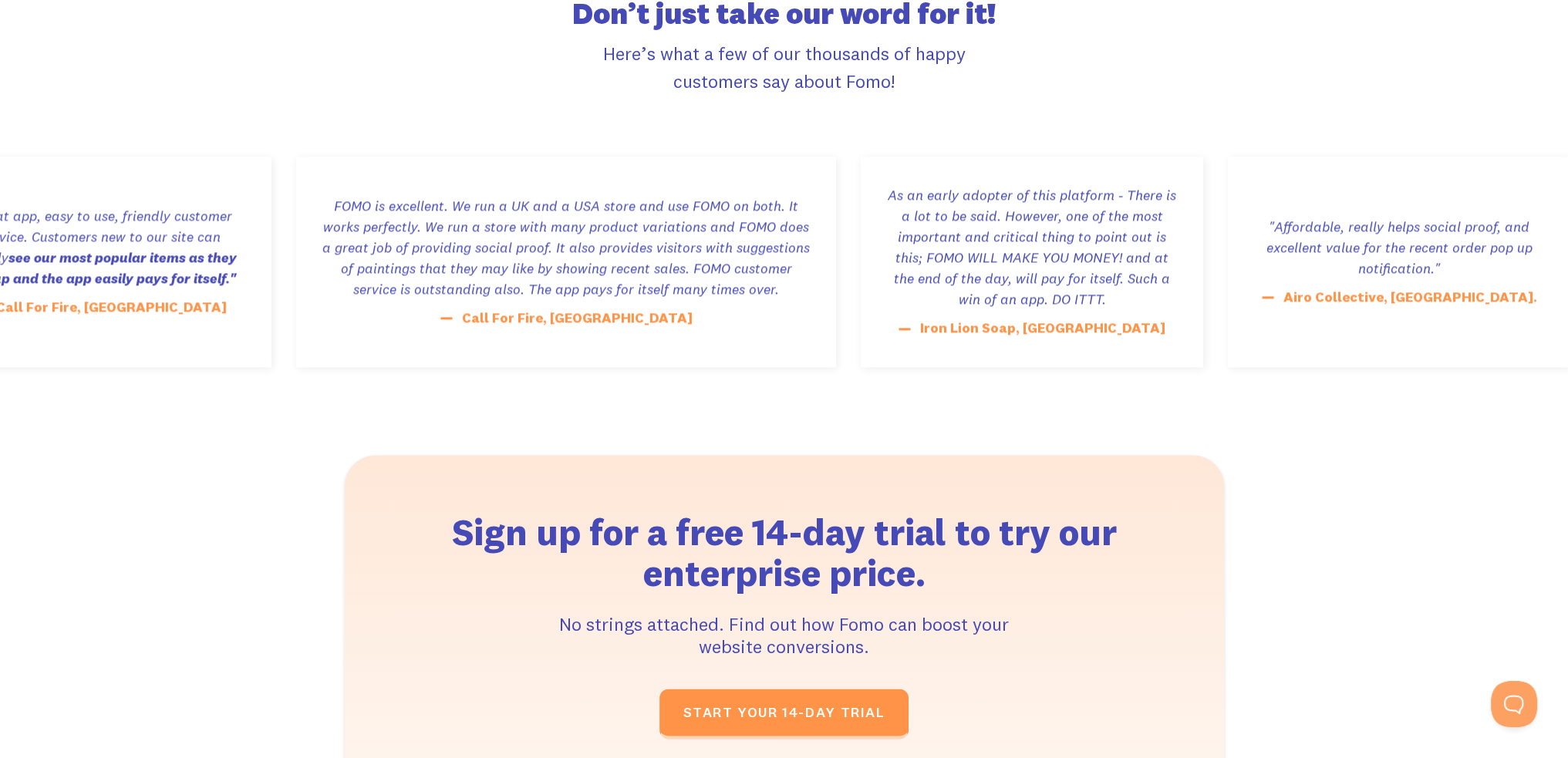
drag, startPoint x: 588, startPoint y: 218, endPoint x: 577, endPoint y: 211, distance: 13.0
click at [993, 211] on div "Not only is this app awesome all around, but I had a small bug and after contac…" at bounding box center [1262, 262] width 540 height 211
click at [1016, 214] on div "Not only is this app awesome all around, but I had a small bug and after contac…" at bounding box center [1262, 246] width 493 height 105
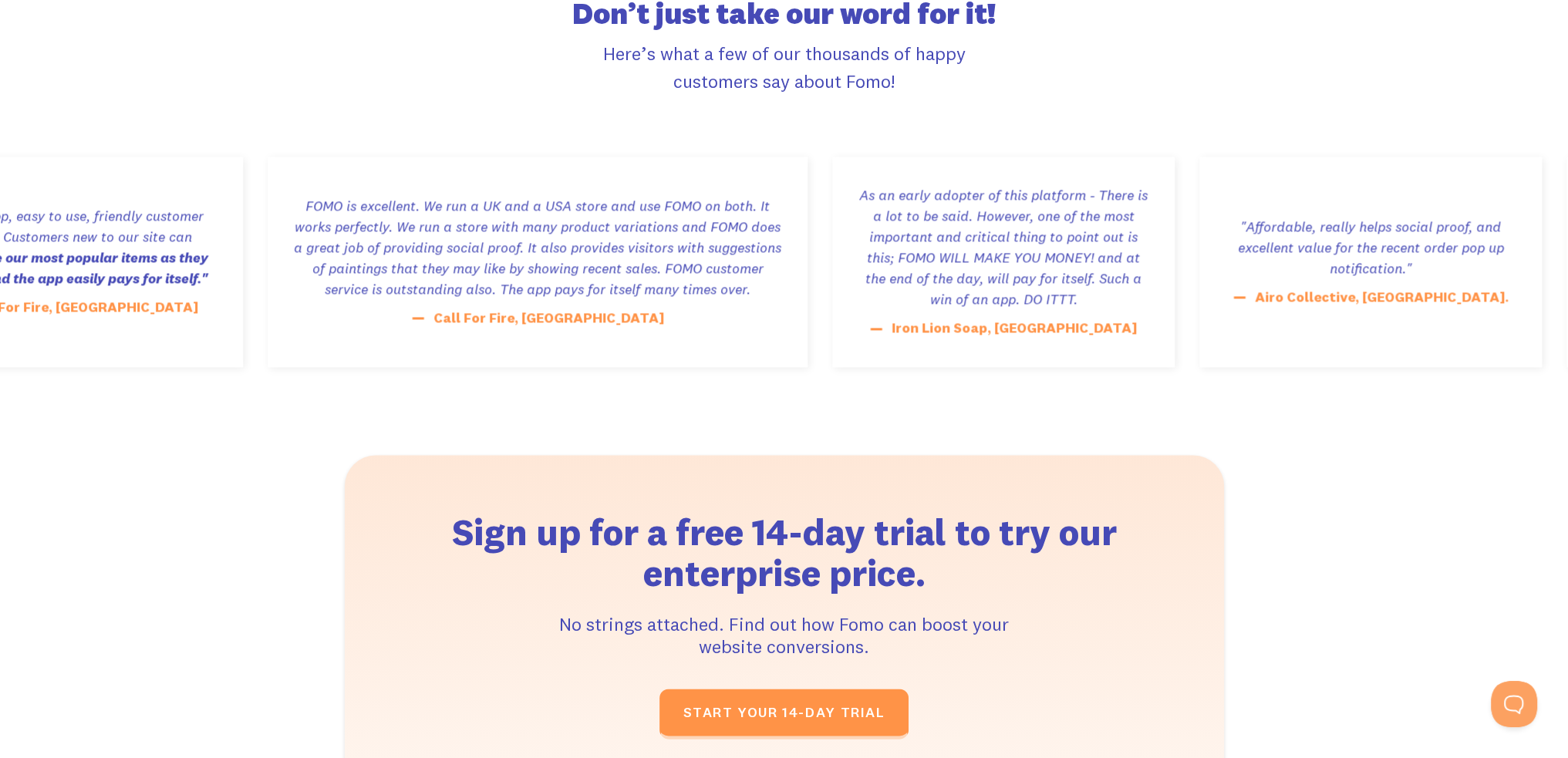
drag, startPoint x: 585, startPoint y: 207, endPoint x: 997, endPoint y: 313, distance: 425.4
click at [997, 313] on div "Not only is this app awesome all around, but I had a small bug and after contac…" at bounding box center [1218, 262] width 540 height 211
click at [997, 313] on div "Not only is this app awesome all around, but I had a small bug and after contac…" at bounding box center [1258, 262] width 540 height 211
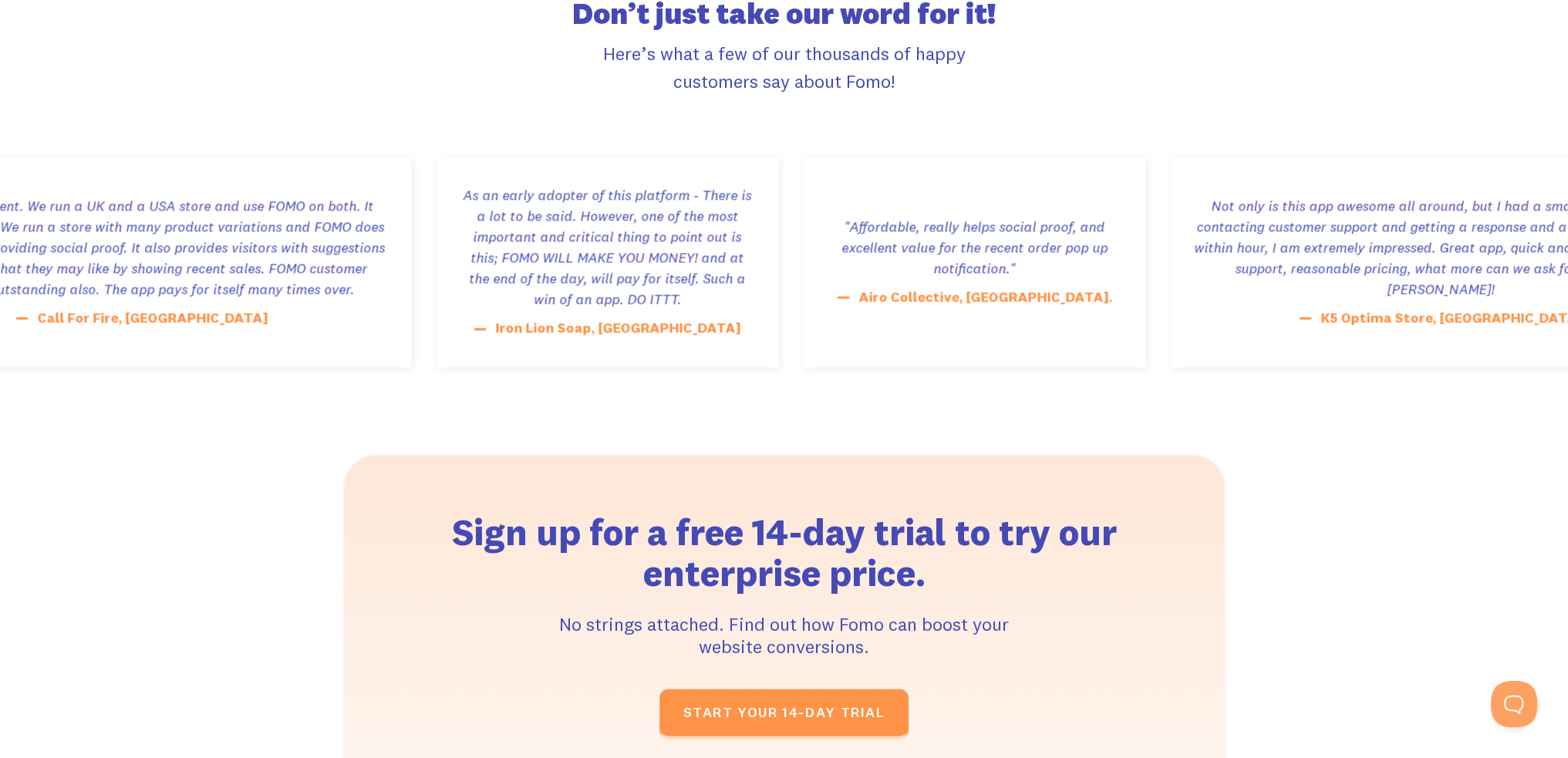
drag, startPoint x: 1265, startPoint y: 226, endPoint x: 1403, endPoint y: 290, distance: 152.1
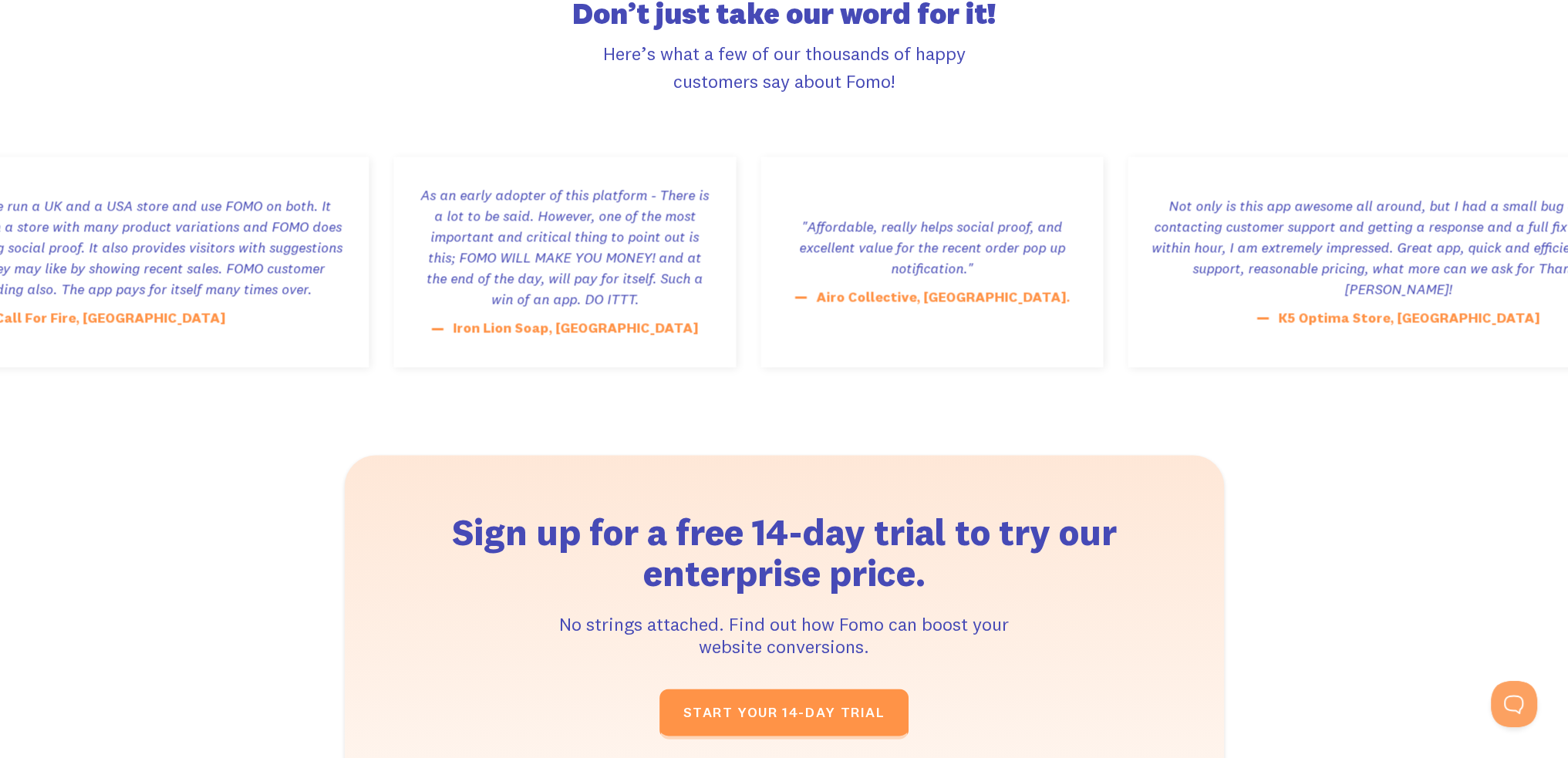
drag, startPoint x: 1353, startPoint y: 276, endPoint x: 1177, endPoint y: 203, distance: 190.5
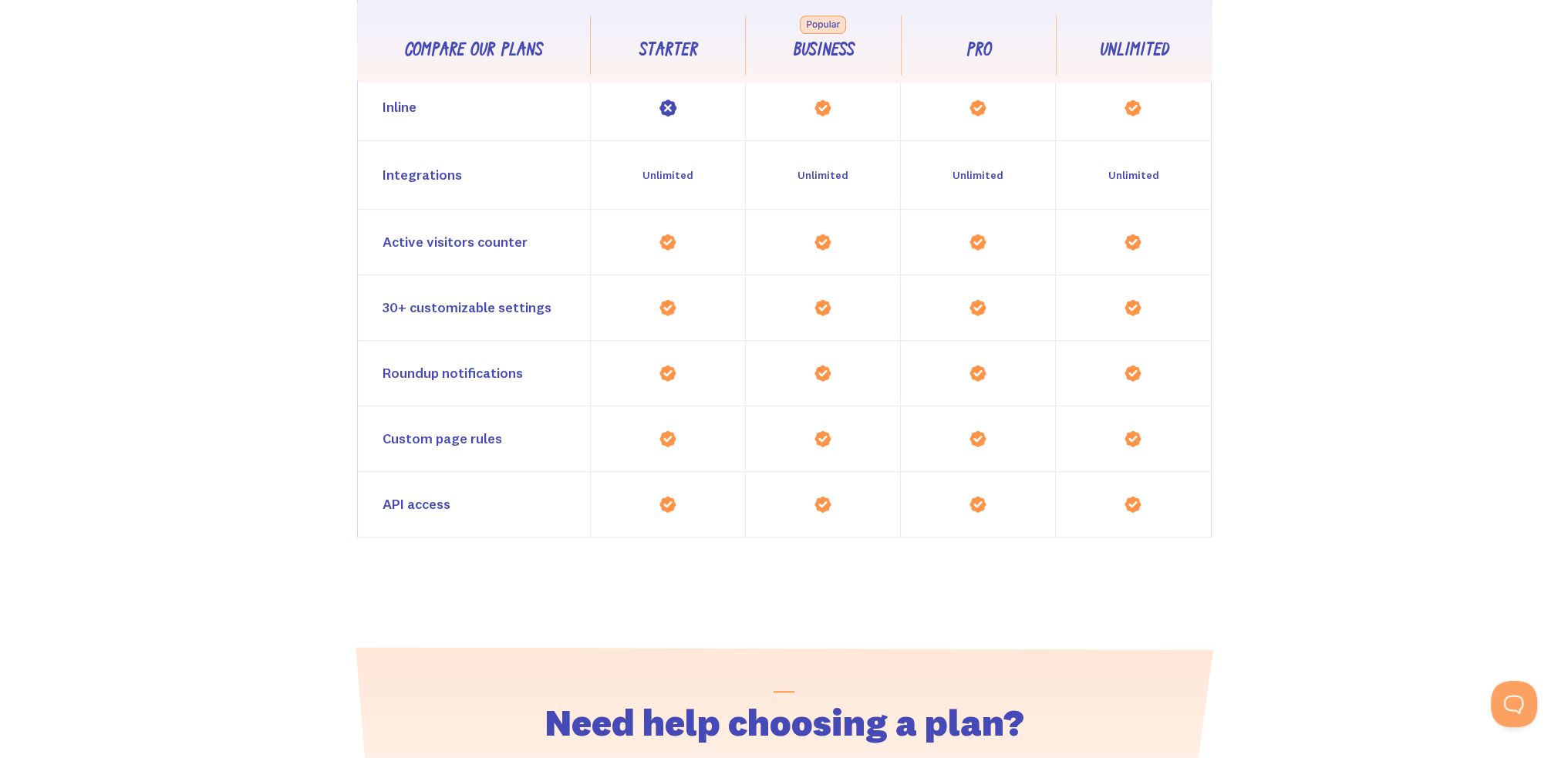
scroll to position [1594, 0]
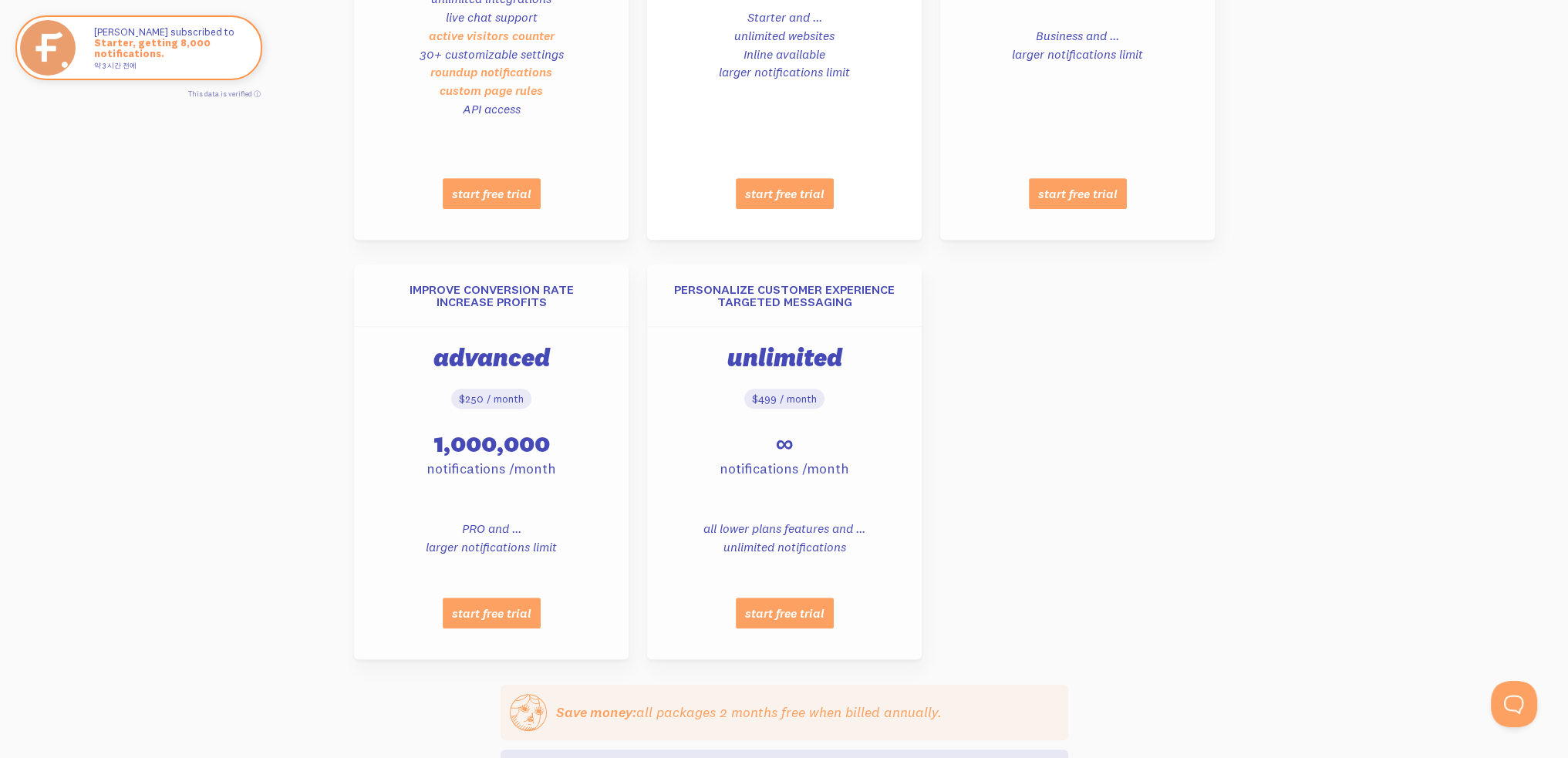
scroll to position [1079, 0]
